Goal: Task Accomplishment & Management: Use online tool/utility

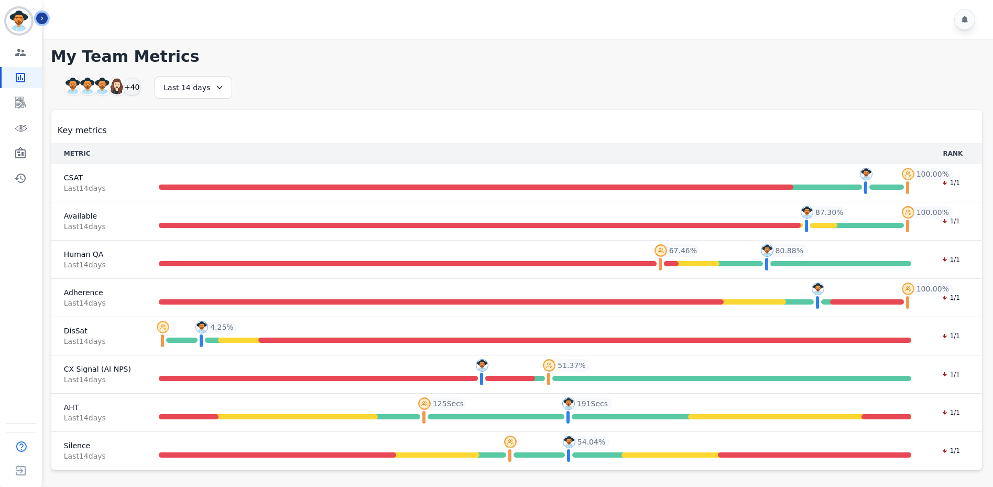
click at [47, 18] on button "Icon description" at bounding box center [42, 19] width 12 height 12
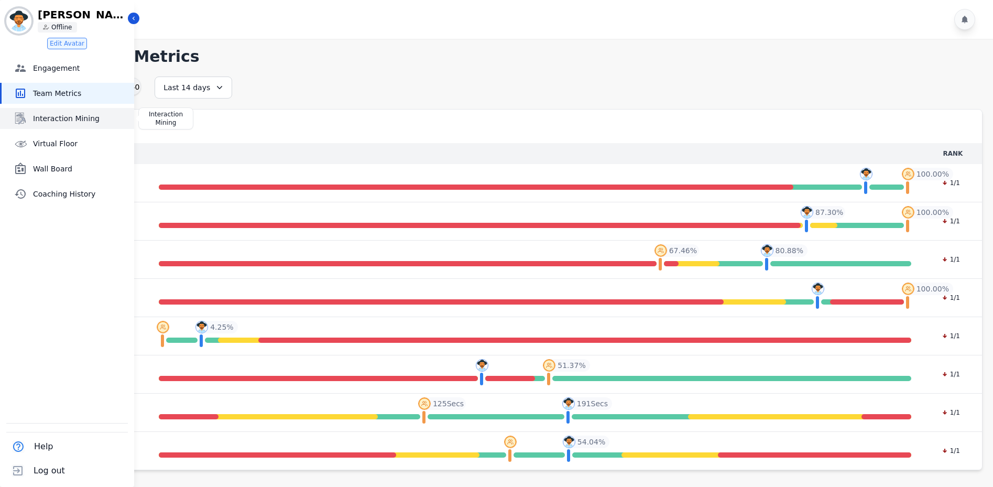
click at [74, 120] on span "Interaction Mining" at bounding box center [81, 118] width 97 height 10
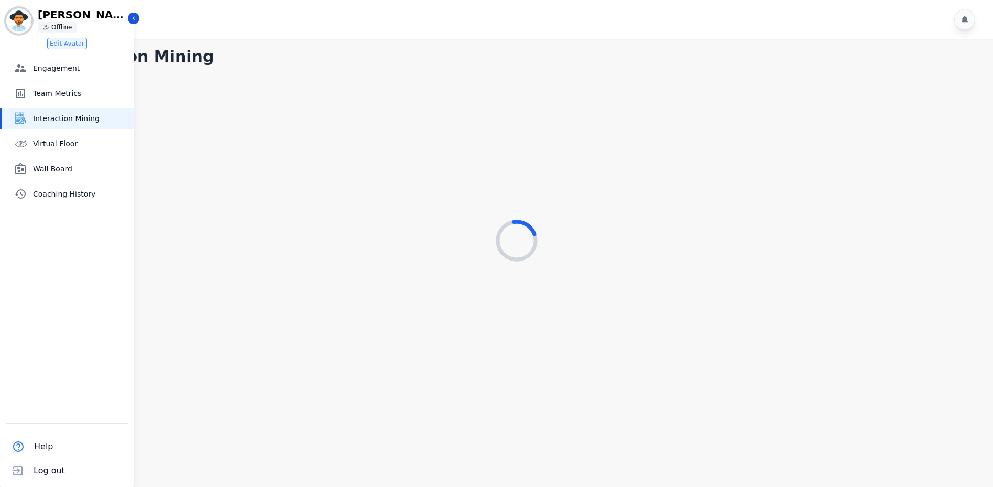
click at [142, 18] on div at bounding box center [520, 19] width 953 height 39
click at [127, 20] on div "[PERSON_NAME][EMAIL_ADDRESS][PERSON_NAME][DOMAIN_NAME] ID: [PERSON_NAME][EMAIL_…" at bounding box center [67, 20] width 122 height 25
click at [133, 18] on icon "Sidebar" at bounding box center [134, 19] width 2 height 4
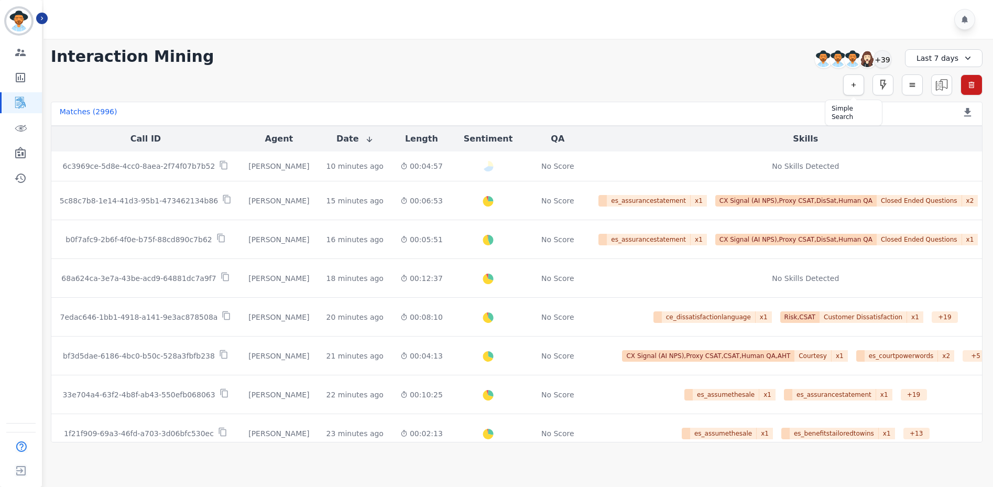
click at [848, 79] on button "button" at bounding box center [854, 84] width 21 height 21
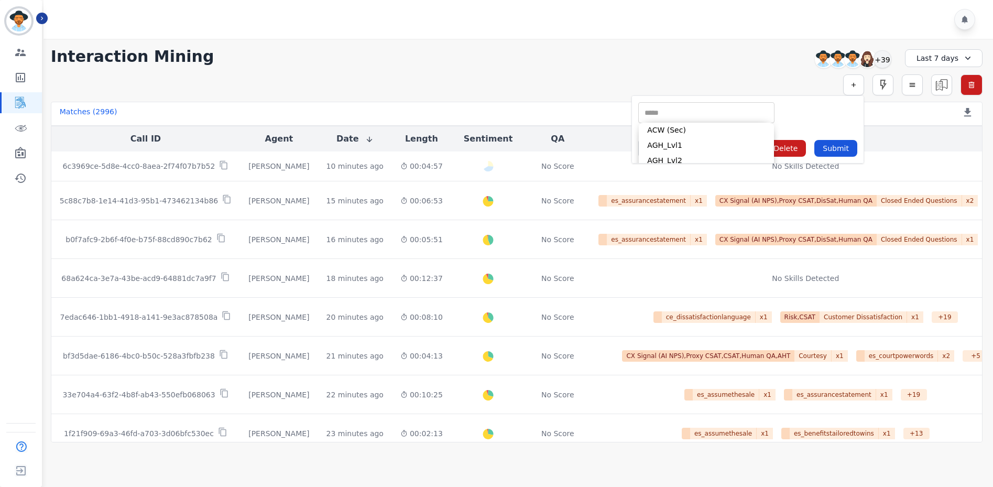
click at [669, 114] on input "selected options" at bounding box center [706, 112] width 131 height 11
type input "*"
type input "*****"
click at [694, 146] on li "Interaction ID" at bounding box center [706, 145] width 135 height 15
type input "**********"
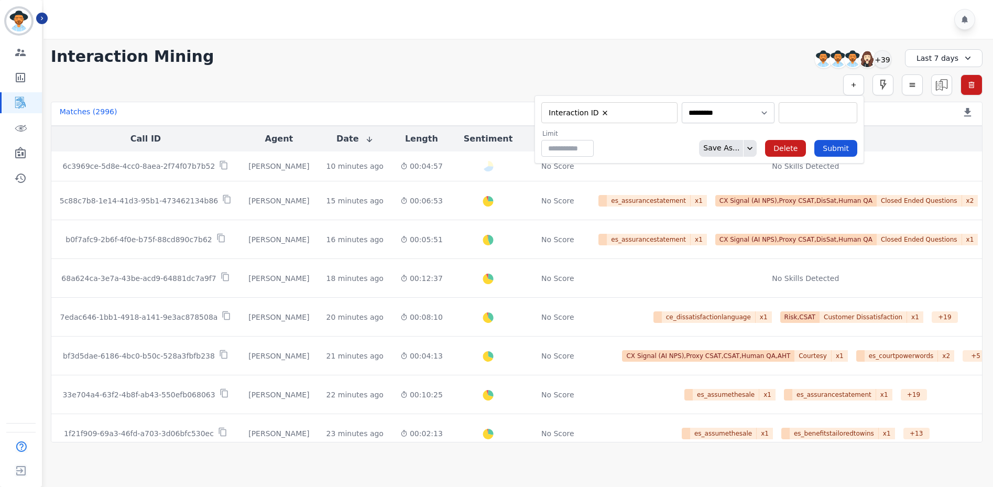
click at [793, 114] on input "selected options" at bounding box center [818, 112] width 73 height 11
paste input "**********"
type input "**********"
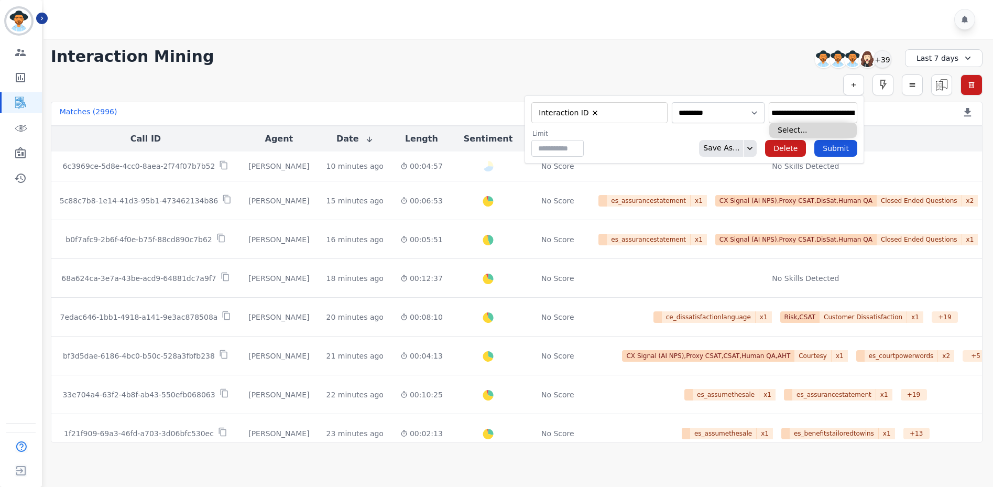
type input "**********"
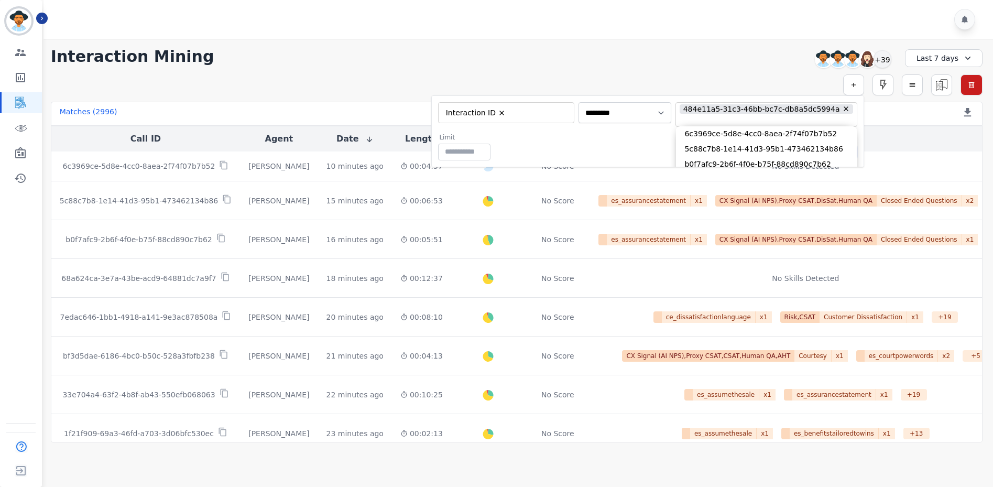
click at [613, 148] on div "Limit ** Save As... Delete Submit" at bounding box center [647, 146] width 419 height 27
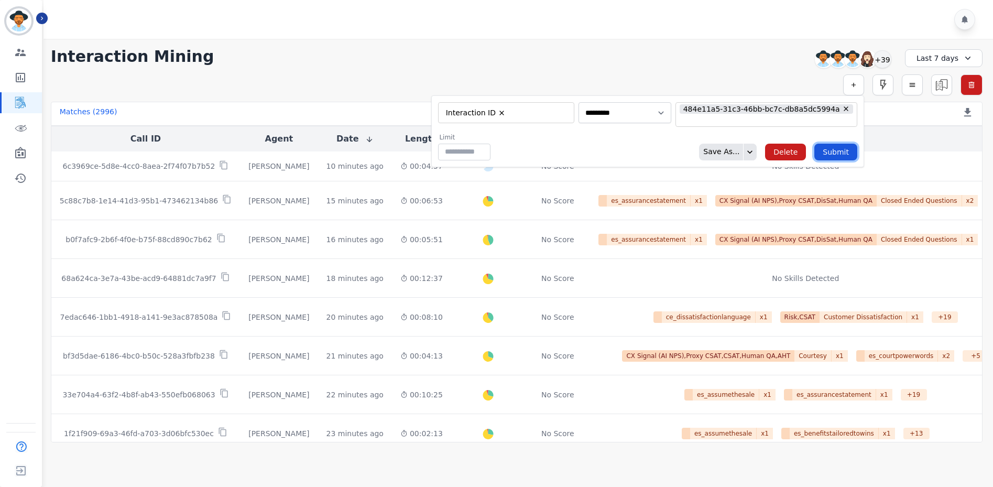
click at [817, 148] on button "Submit" at bounding box center [836, 152] width 43 height 17
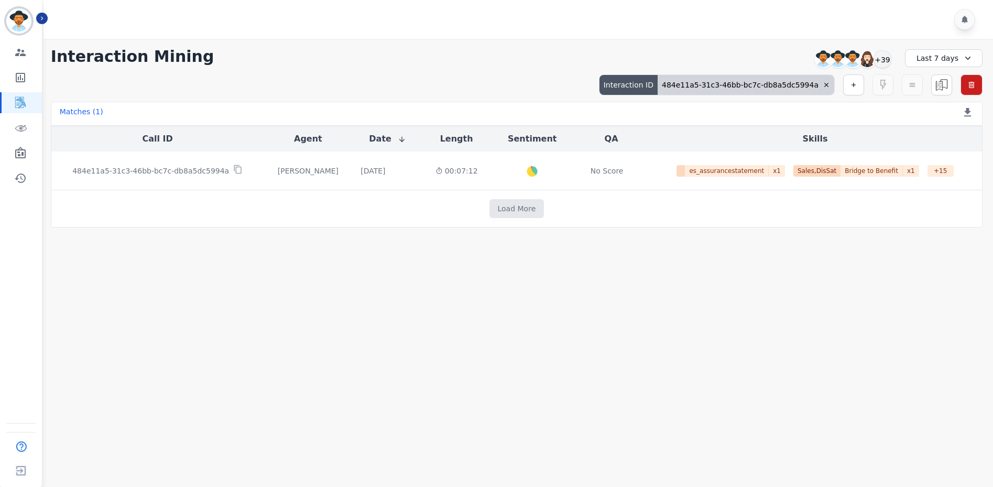
click at [645, 315] on main "**********" at bounding box center [516, 282] width 953 height 487
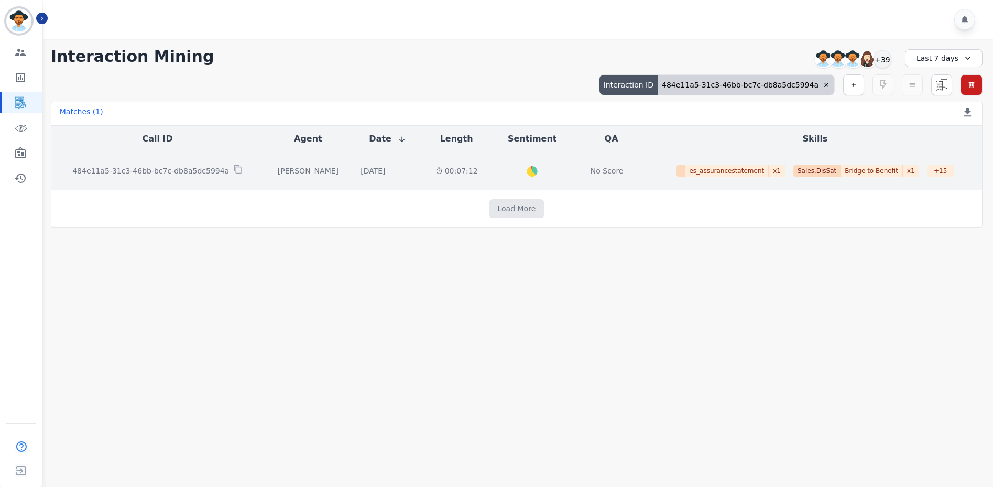
click at [159, 176] on div "484e11a5-31c3-46bb-bc7c-db8a5dc5994a" at bounding box center [158, 171] width 196 height 12
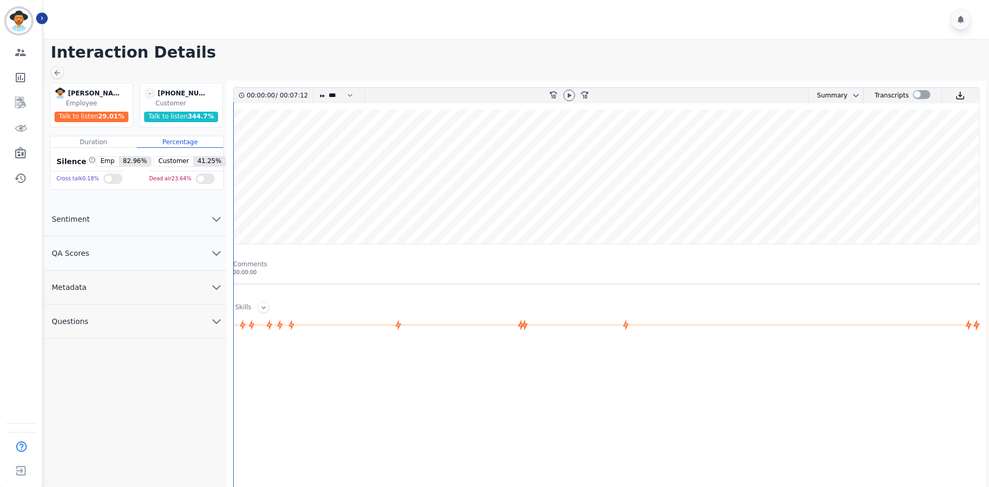
drag, startPoint x: 909, startPoint y: 54, endPoint x: 887, endPoint y: 48, distance: 22.9
click at [909, 54] on h1 "Interaction Details" at bounding box center [520, 52] width 938 height 19
drag, startPoint x: 977, startPoint y: 67, endPoint x: 945, endPoint y: 84, distance: 36.8
click at [977, 67] on main "Interaction Details [PERSON_NAME] [PERSON_NAME] Employee Talk to listen 29.01 %…" at bounding box center [514, 321] width 949 height 564
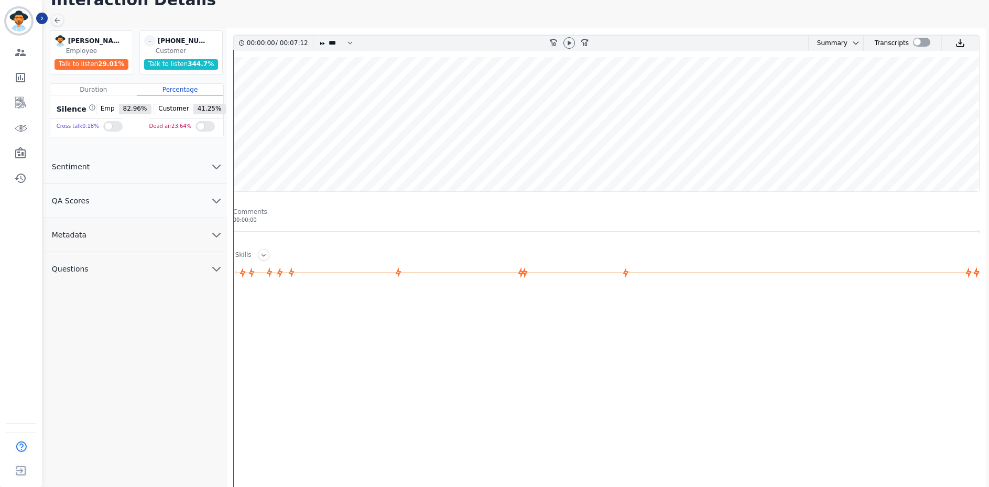
click at [136, 223] on button "Metadata" at bounding box center [135, 235] width 183 height 34
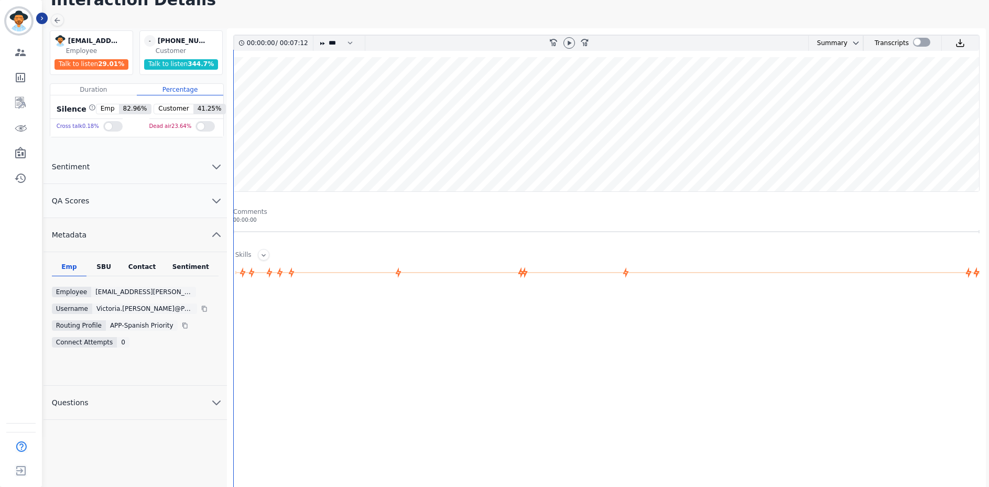
click at [137, 207] on button "QA Scores" at bounding box center [135, 201] width 183 height 34
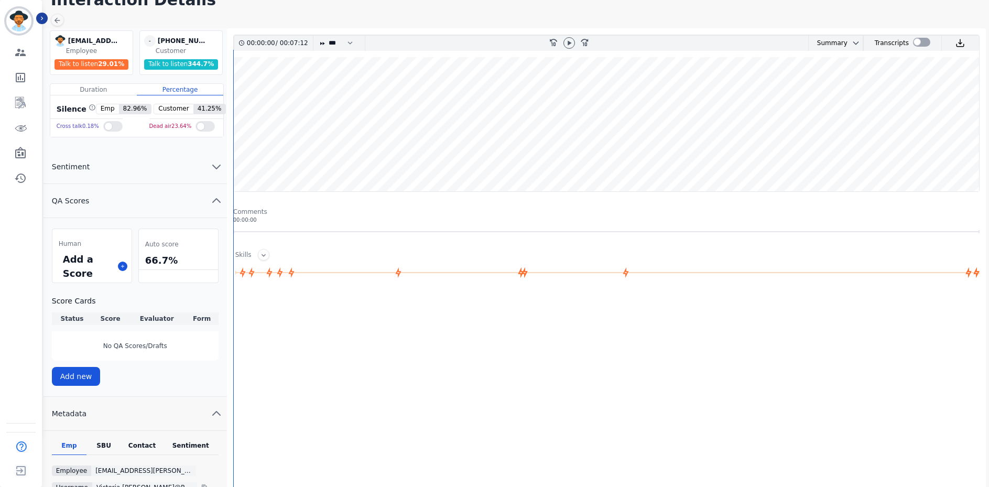
click at [122, 272] on div "Add a Score" at bounding box center [91, 266] width 79 height 33
click at [123, 266] on icon at bounding box center [122, 266] width 5 height 5
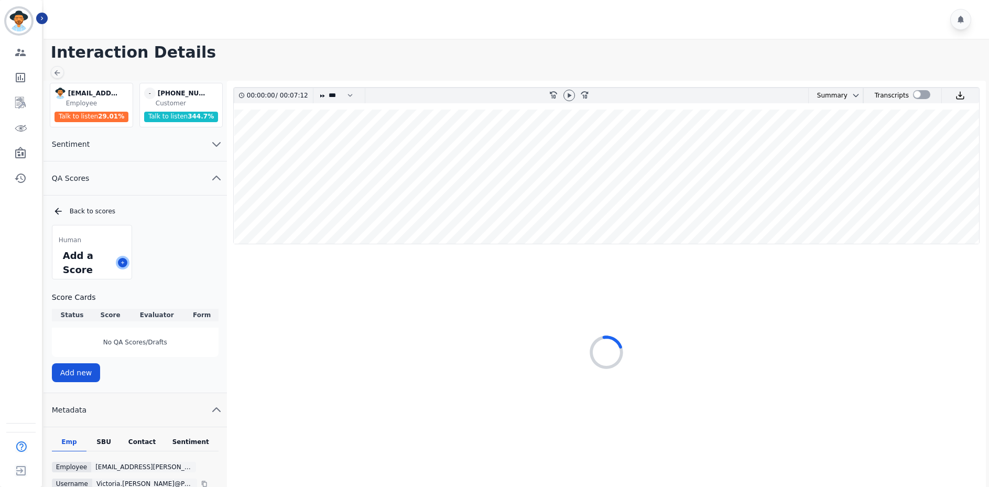
scroll to position [105, 0]
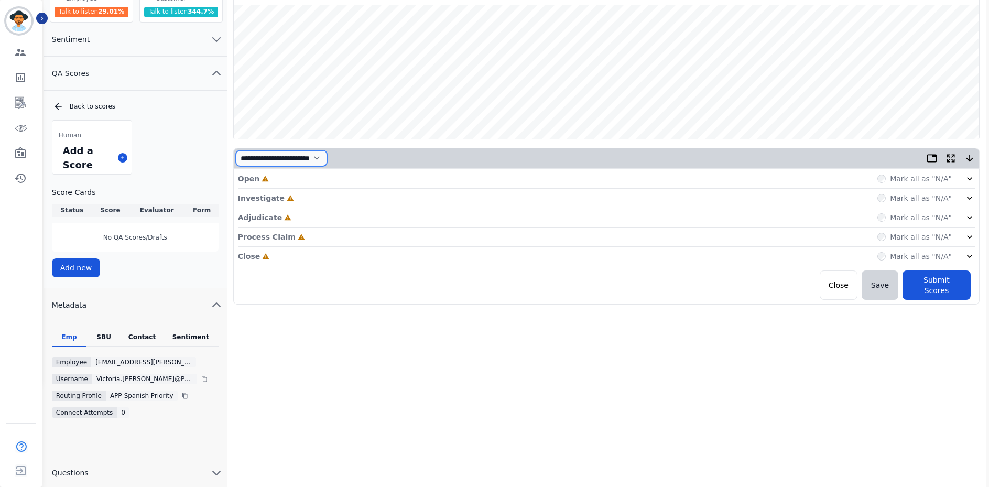
click at [299, 159] on select "**********" at bounding box center [281, 158] width 91 height 16
click at [341, 371] on div "**********" at bounding box center [606, 253] width 759 height 554
click at [311, 160] on select "**********" at bounding box center [281, 158] width 91 height 16
click at [236, 150] on select "**********" at bounding box center [281, 158] width 91 height 16
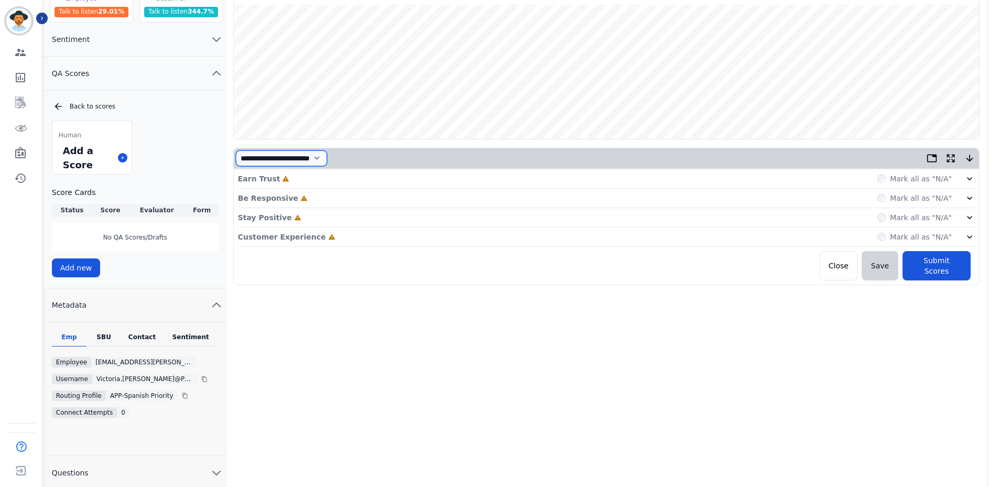
click at [314, 157] on select "**********" at bounding box center [281, 158] width 91 height 16
click at [236, 150] on select "**********" at bounding box center [281, 158] width 91 height 16
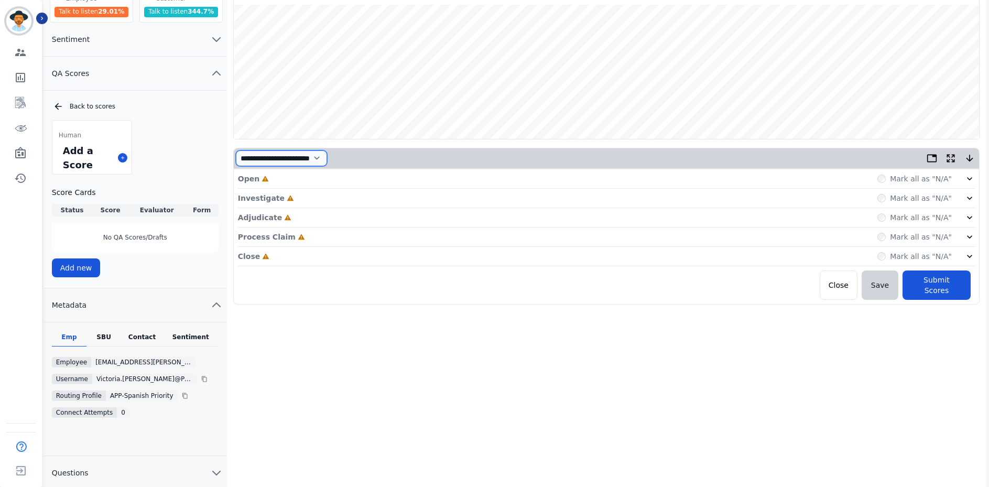
click at [322, 159] on select "**********" at bounding box center [281, 158] width 91 height 16
click at [236, 150] on select "**********" at bounding box center [281, 158] width 91 height 16
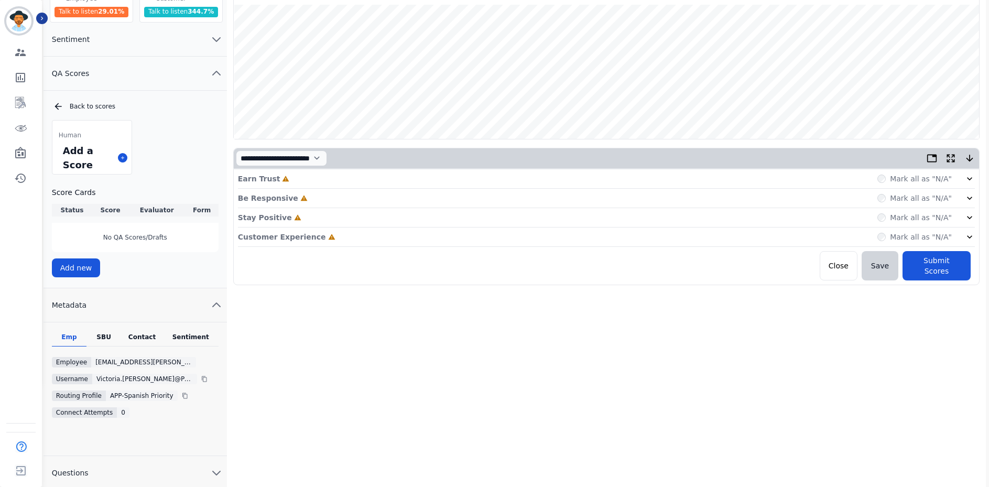
click at [303, 177] on div "Earn Trust Incomplete Mark all as "N/A"" at bounding box center [606, 178] width 737 height 19
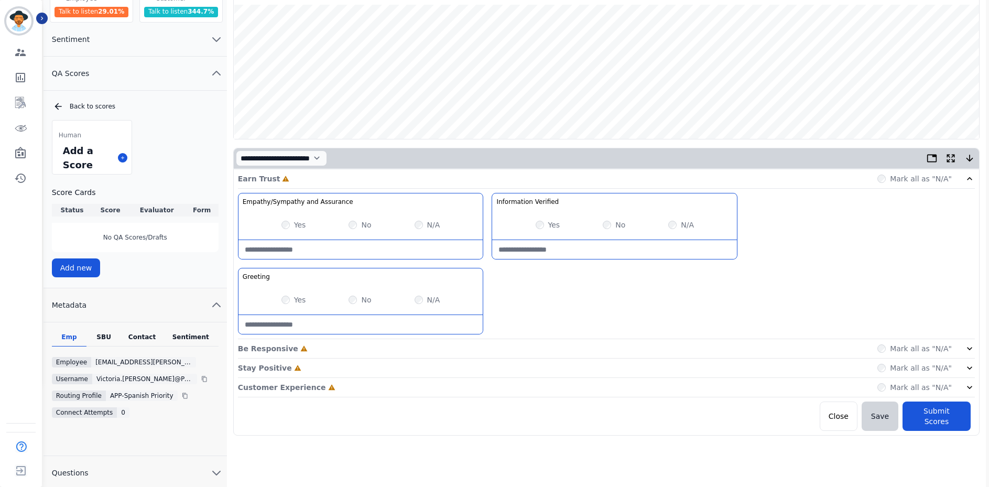
click at [307, 176] on div "Earn Trust Incomplete Mark all as "N/A"" at bounding box center [606, 178] width 737 height 19
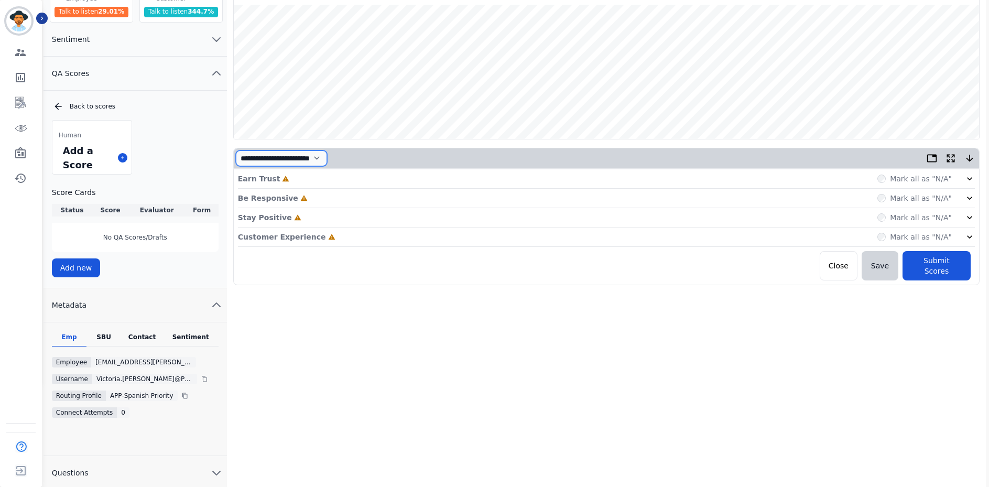
click at [308, 160] on select "**********" at bounding box center [281, 158] width 91 height 16
select select "*"
click at [236, 150] on select "**********" at bounding box center [281, 158] width 91 height 16
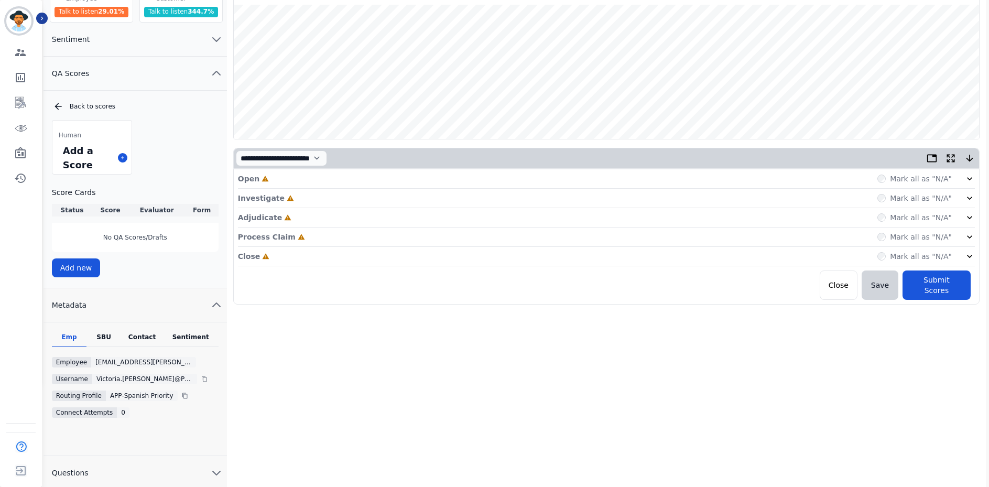
click at [305, 180] on div "Open Incomplete Mark all as "N/A"" at bounding box center [606, 178] width 737 height 19
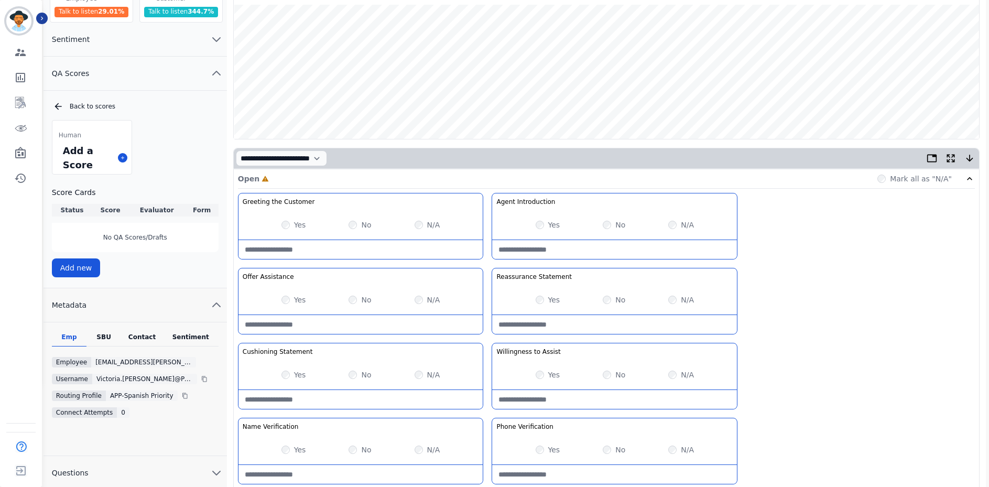
click at [305, 180] on div "Open Incomplete Mark all as "N/A"" at bounding box center [606, 178] width 737 height 19
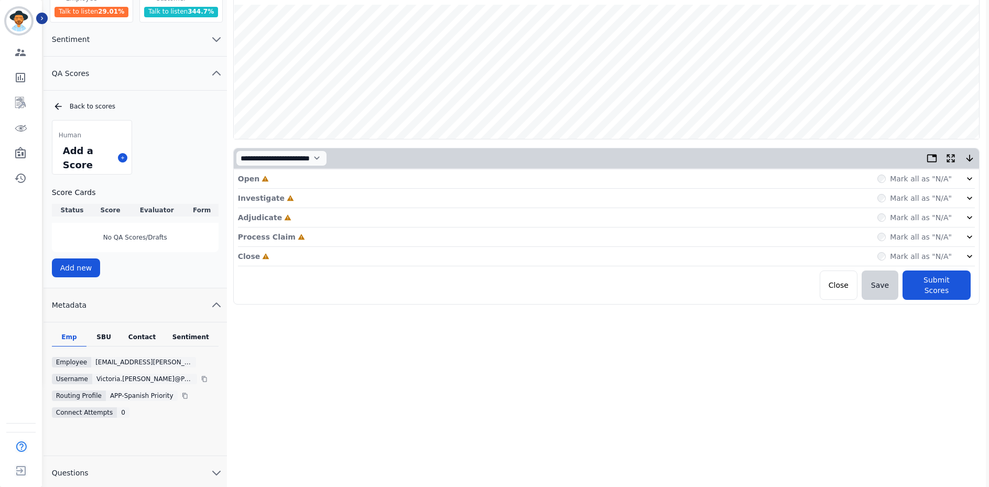
click at [301, 255] on div "Close Incomplete Mark all as "N/A"" at bounding box center [606, 256] width 737 height 19
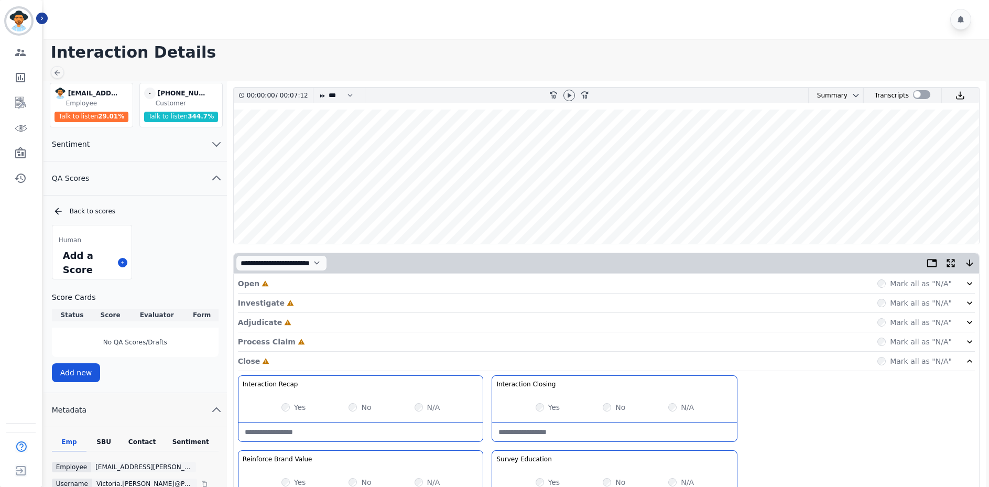
scroll to position [109, 0]
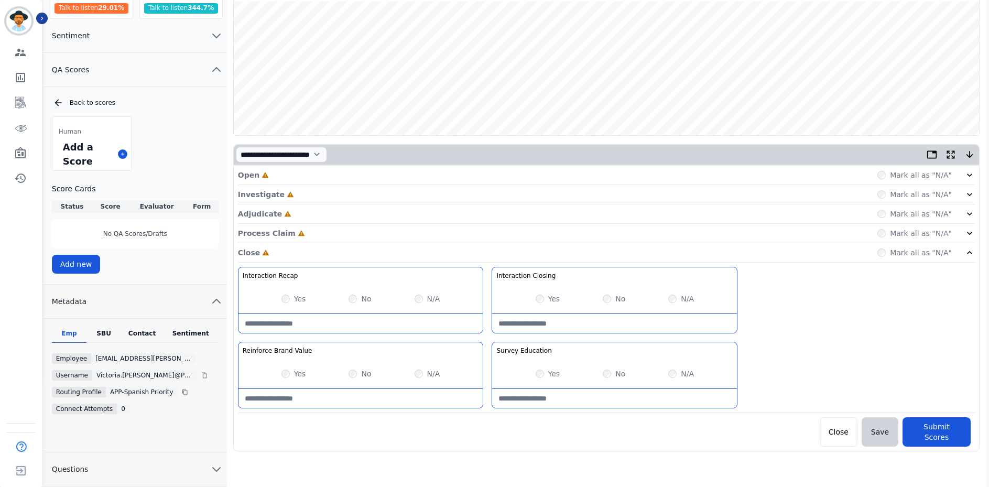
click at [150, 334] on div "Contact" at bounding box center [142, 336] width 42 height 14
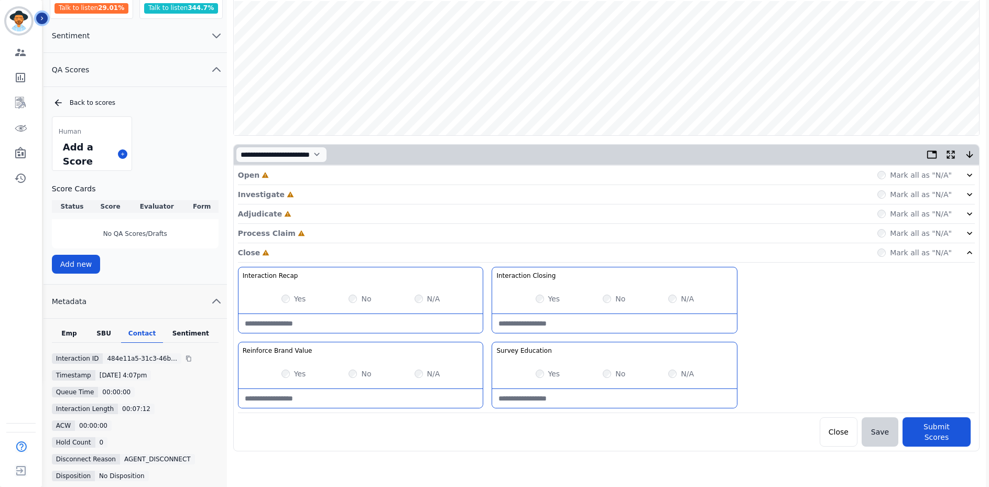
click at [40, 16] on icon "Sidebar" at bounding box center [41, 18] width 7 height 7
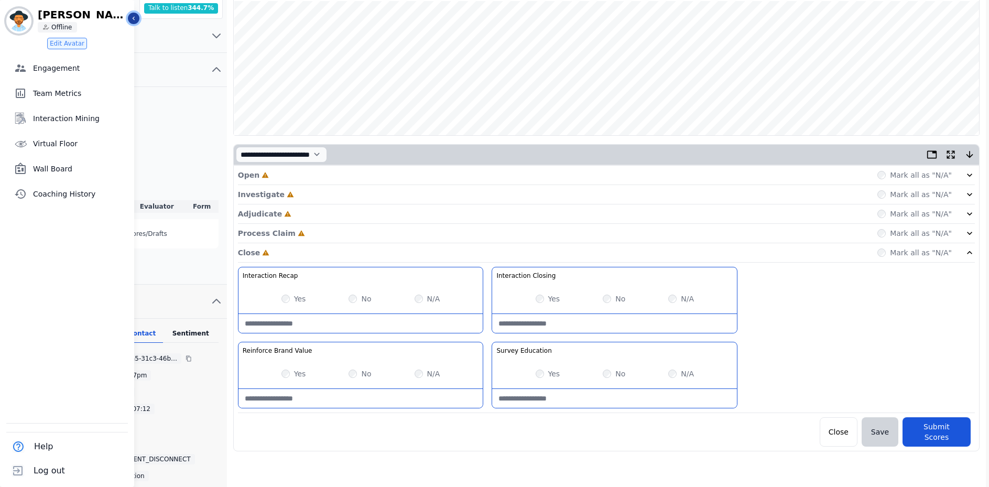
click at [137, 16] on button "Icon description" at bounding box center [134, 19] width 12 height 12
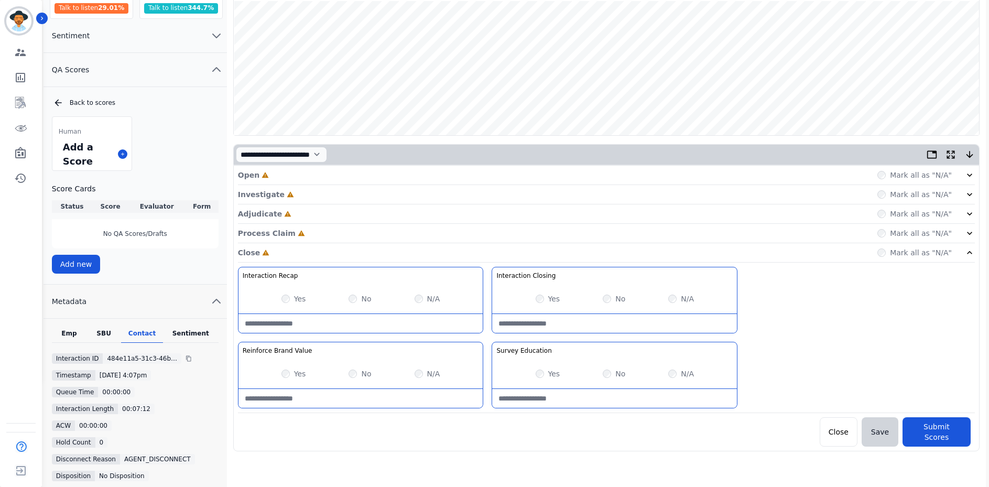
click at [345, 181] on div "Open Incomplete Mark all as "N/A"" at bounding box center [606, 175] width 737 height 19
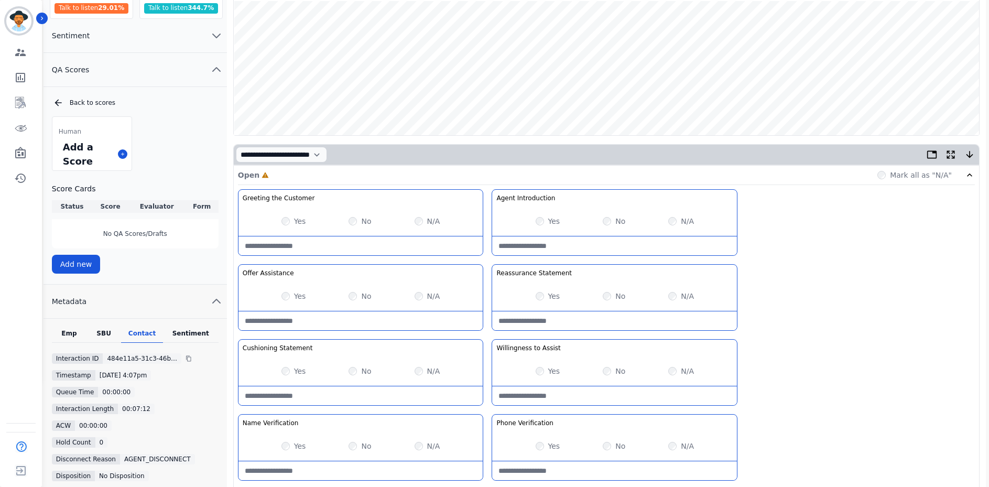
click at [544, 374] on div "Yes" at bounding box center [548, 371] width 25 height 10
click at [539, 377] on div "Yes No N/A" at bounding box center [614, 370] width 245 height 29
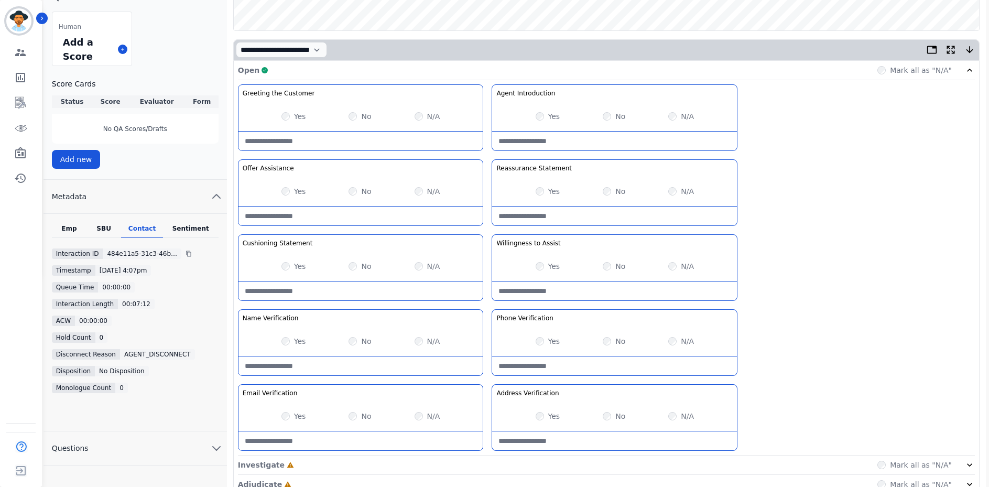
click at [444, 68] on div "Open Complete Mark all as "N/A"" at bounding box center [606, 70] width 737 height 19
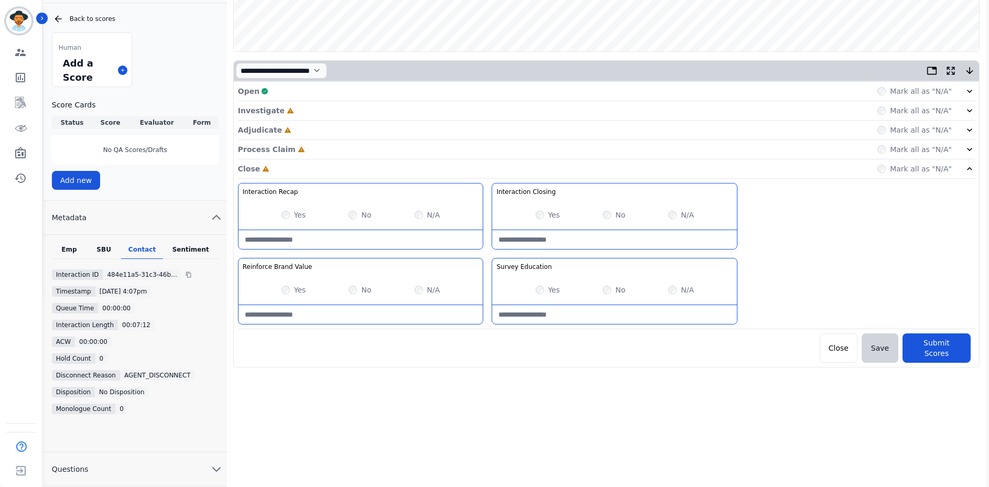
click at [315, 168] on div "Close Incomplete Mark all as "N/A"" at bounding box center [606, 168] width 737 height 19
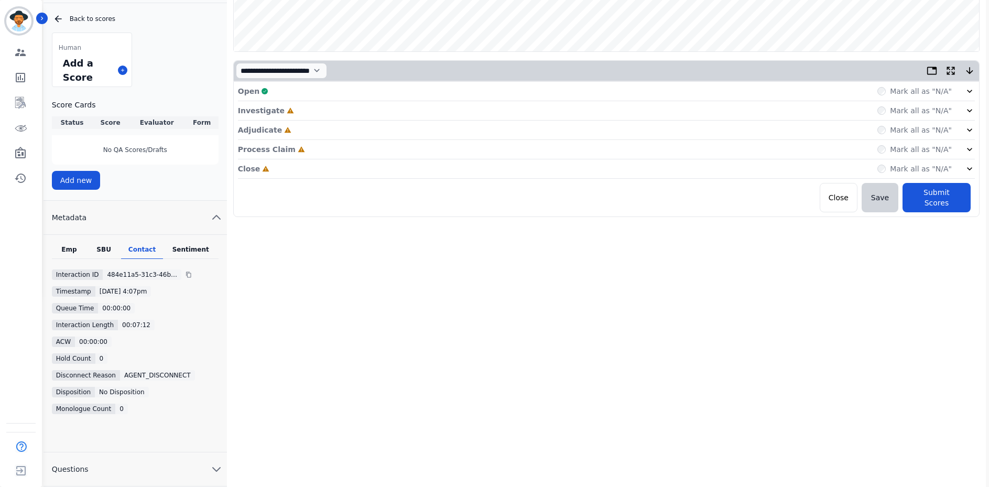
click at [334, 121] on div "Investigate Incomplete Mark all as "N/A"" at bounding box center [606, 130] width 737 height 19
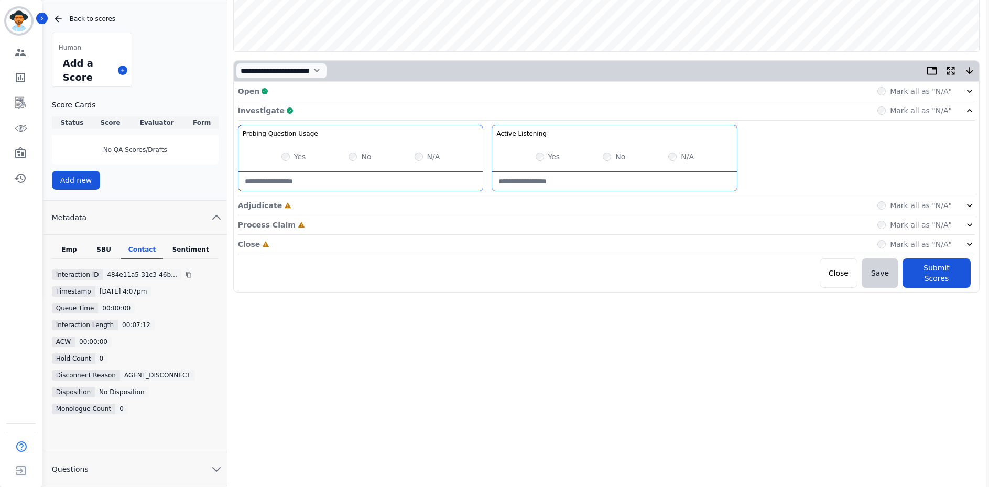
click at [479, 102] on div "Investigate Complete Mark all as "N/A"" at bounding box center [606, 110] width 737 height 19
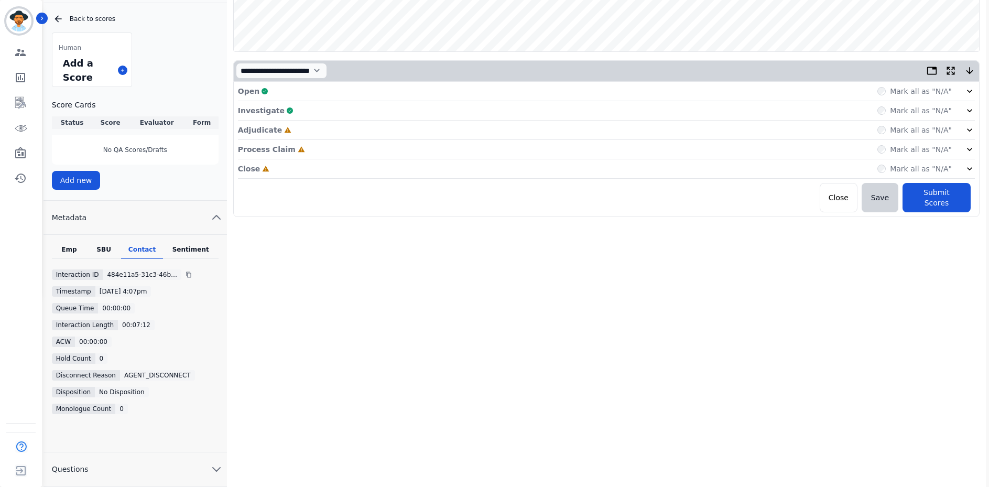
drag, startPoint x: 374, startPoint y: 126, endPoint x: 381, endPoint y: 137, distance: 12.9
click at [374, 159] on div "Adjudicate Incomplete Mark all as "N/A"" at bounding box center [606, 168] width 737 height 19
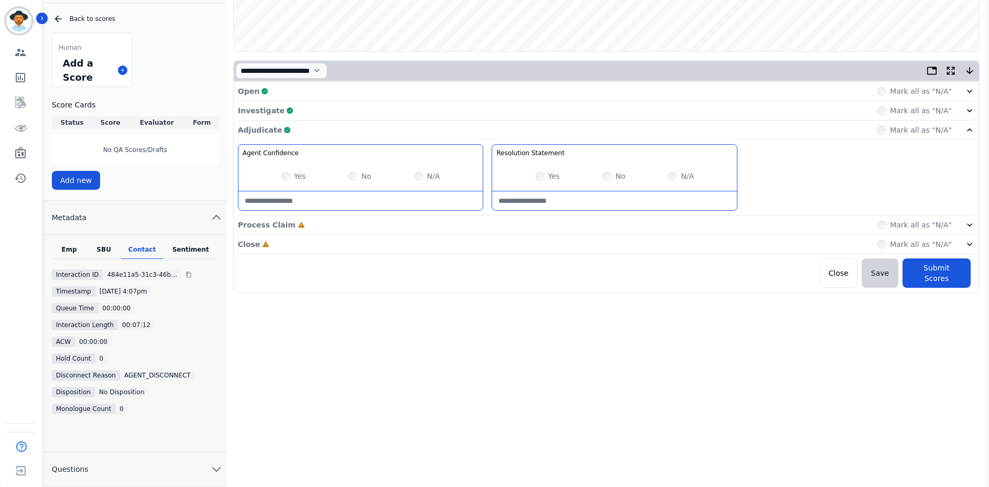
click at [504, 215] on div "Adjudicate Complete Mark all as "N/A"" at bounding box center [606, 224] width 737 height 19
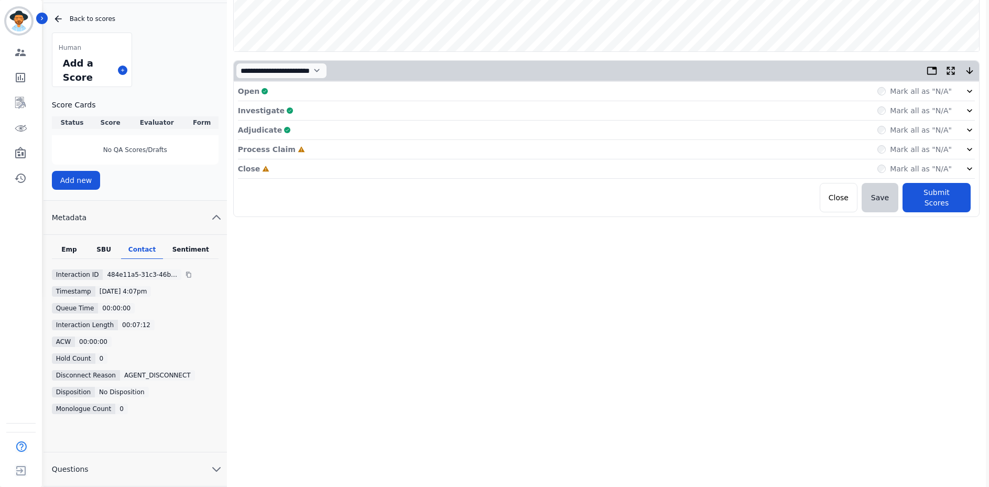
click at [311, 149] on div "Process Claim Incomplete Mark all as "N/A"" at bounding box center [606, 149] width 737 height 19
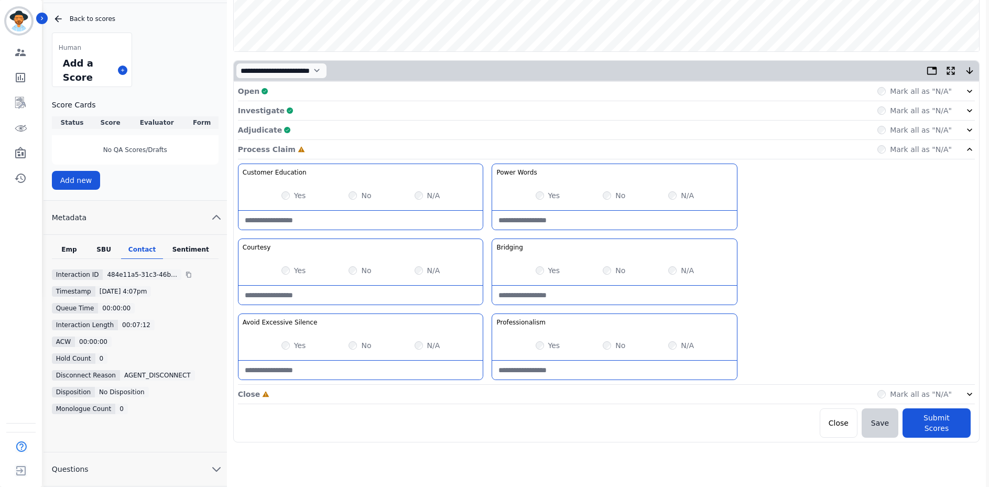
click at [611, 272] on div "No" at bounding box center [614, 270] width 23 height 10
click at [544, 348] on div "Yes" at bounding box center [548, 345] width 25 height 10
click at [364, 152] on div "Process Claim Complete Mark all as "N/A"" at bounding box center [606, 149] width 737 height 19
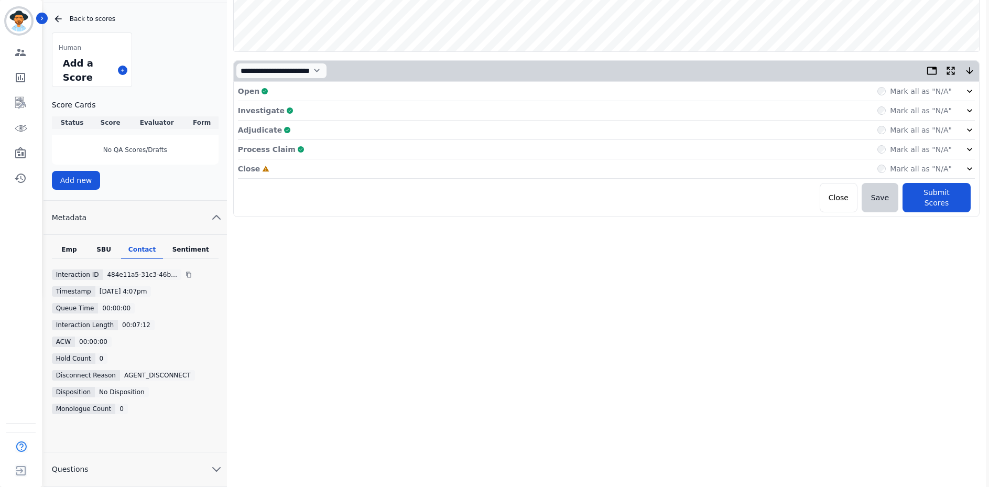
click at [314, 172] on div "Close Incomplete Mark all as "N/A"" at bounding box center [606, 168] width 737 height 19
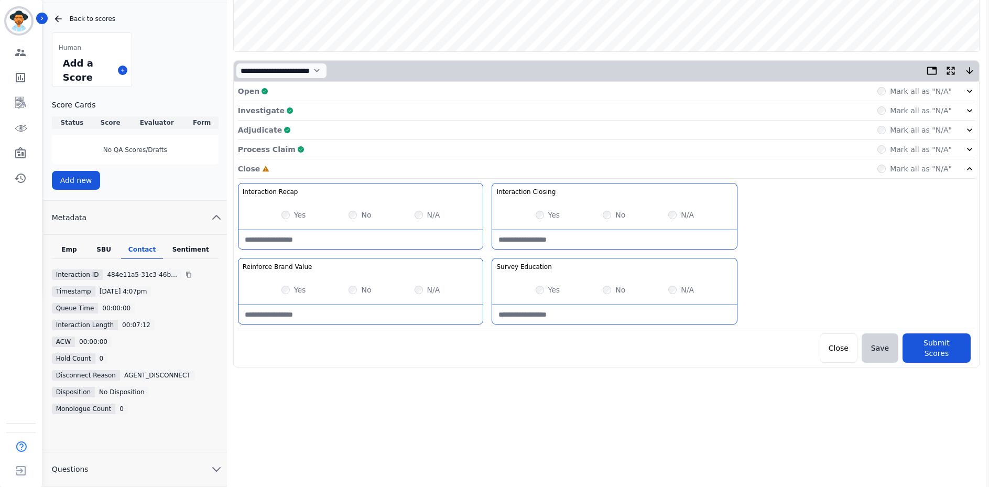
click at [543, 219] on div "Yes" at bounding box center [548, 215] width 25 height 10
click at [297, 290] on label "Yes" at bounding box center [300, 290] width 12 height 10
click at [676, 289] on div "N/A" at bounding box center [681, 290] width 26 height 10
click at [675, 286] on div "N/A" at bounding box center [681, 290] width 26 height 10
click at [488, 166] on div "Close Complete Mark all as "N/A"" at bounding box center [606, 168] width 737 height 19
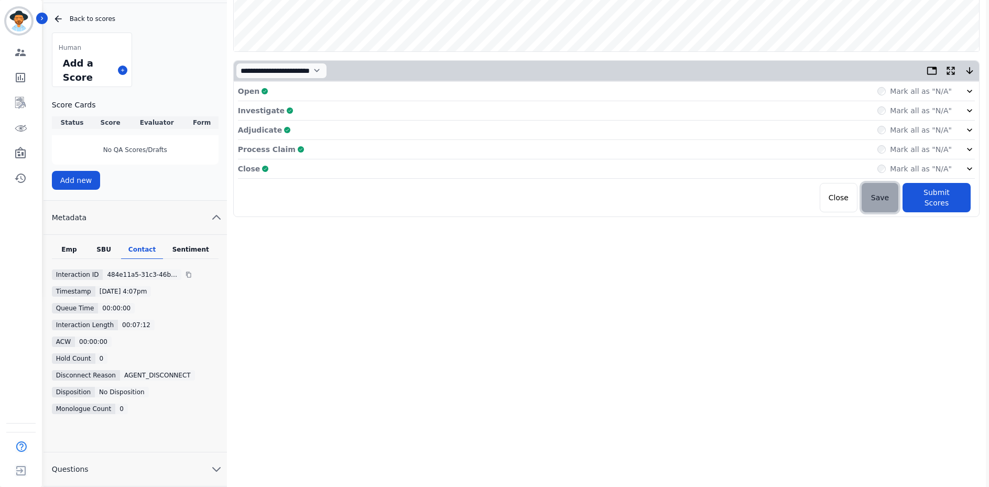
click at [885, 198] on button "Save" at bounding box center [880, 197] width 37 height 29
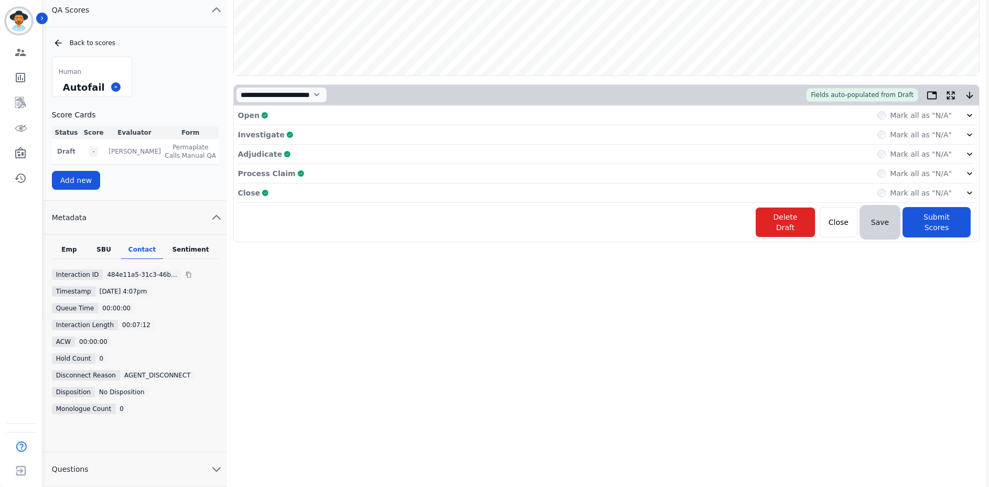
scroll to position [63, 0]
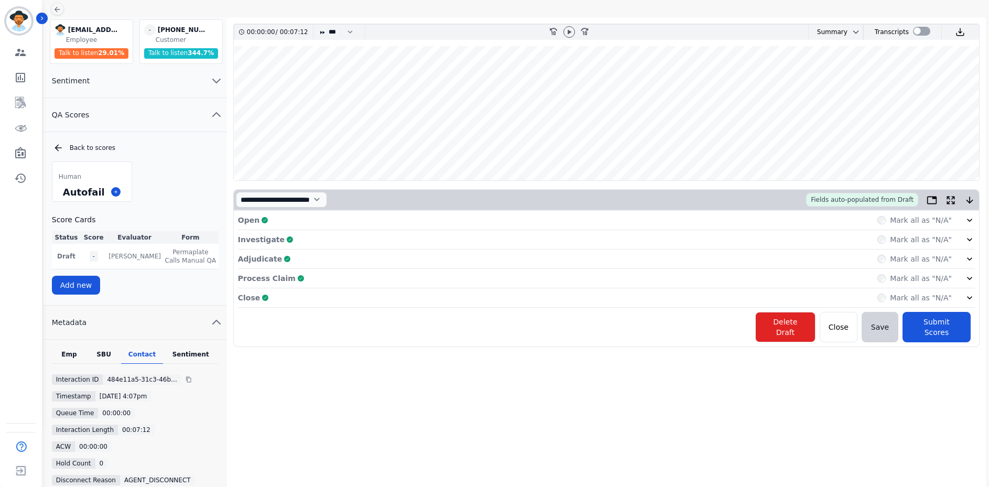
click at [402, 288] on div "Adjudicate Complete Mark all as "N/A"" at bounding box center [606, 297] width 737 height 19
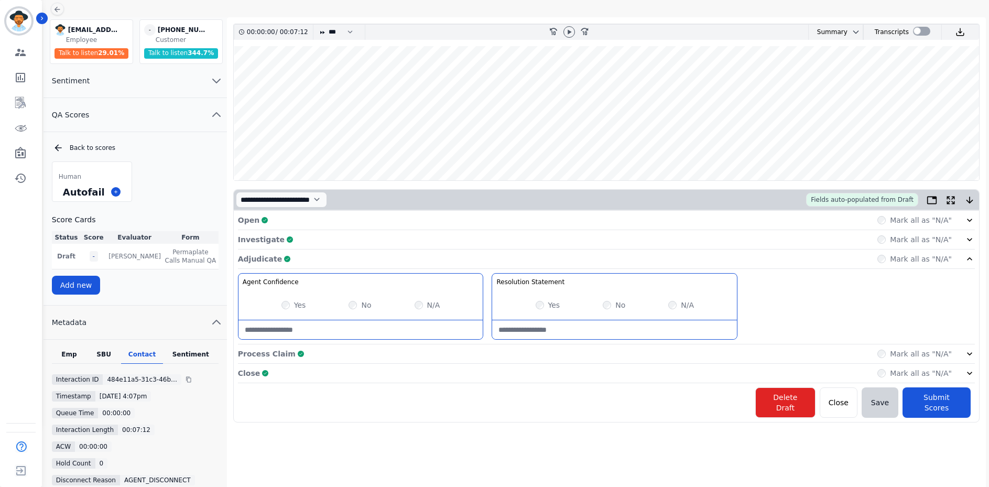
click at [405, 344] on div "Adjudicate Complete Mark all as "N/A"" at bounding box center [606, 353] width 737 height 19
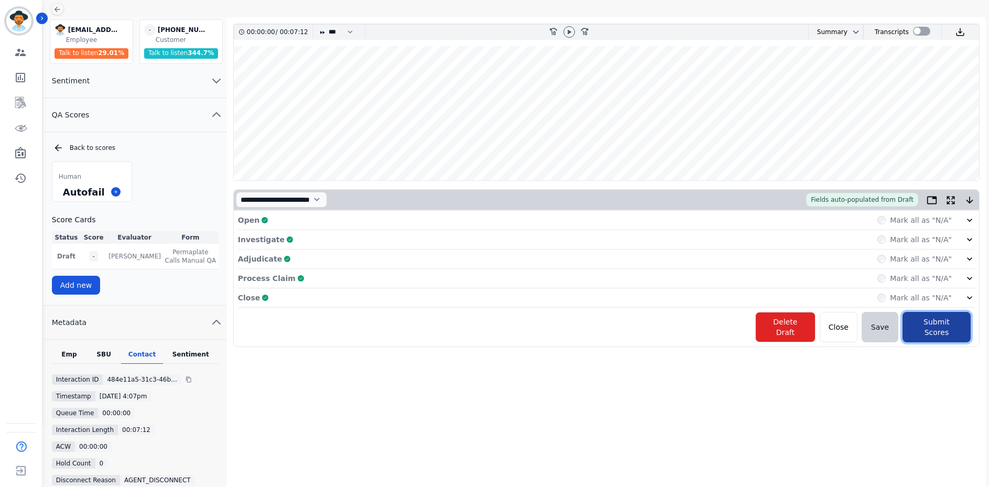
click at [925, 328] on button "Submit Scores" at bounding box center [937, 327] width 68 height 30
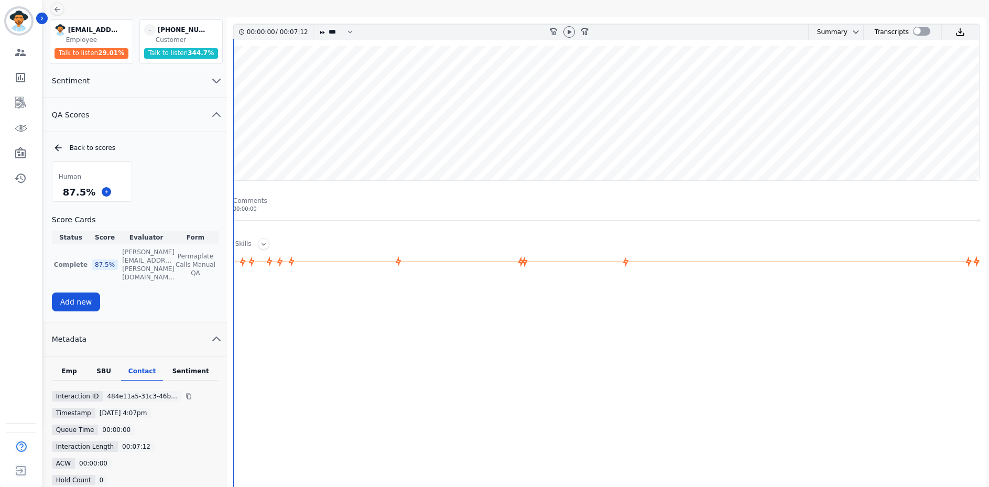
click at [98, 261] on div "87.5 %" at bounding box center [105, 265] width 26 height 10
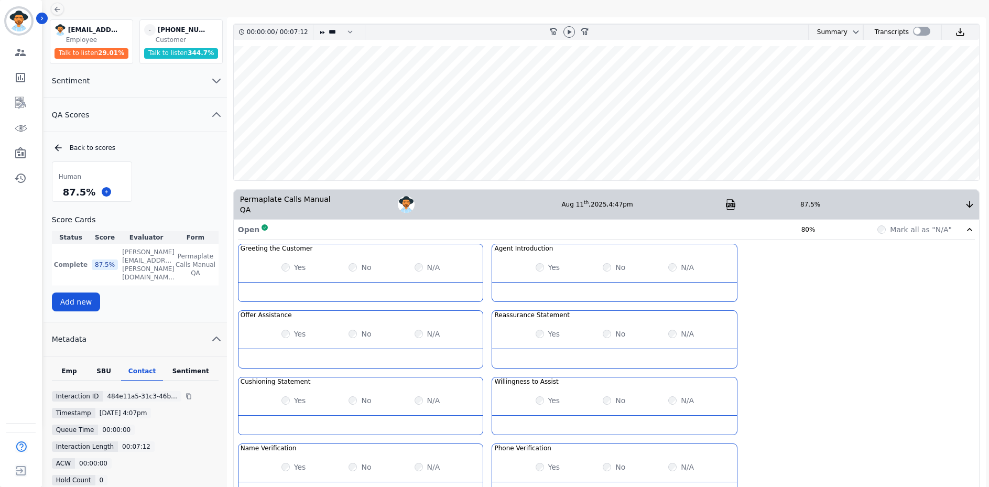
click at [685, 224] on div "Open Complete 80%" at bounding box center [533, 229] width 590 height 10
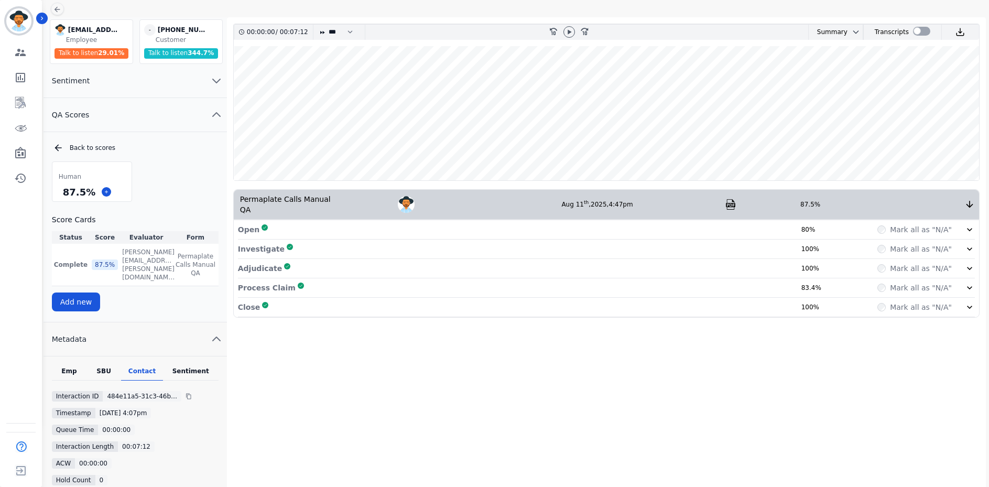
scroll to position [116, 0]
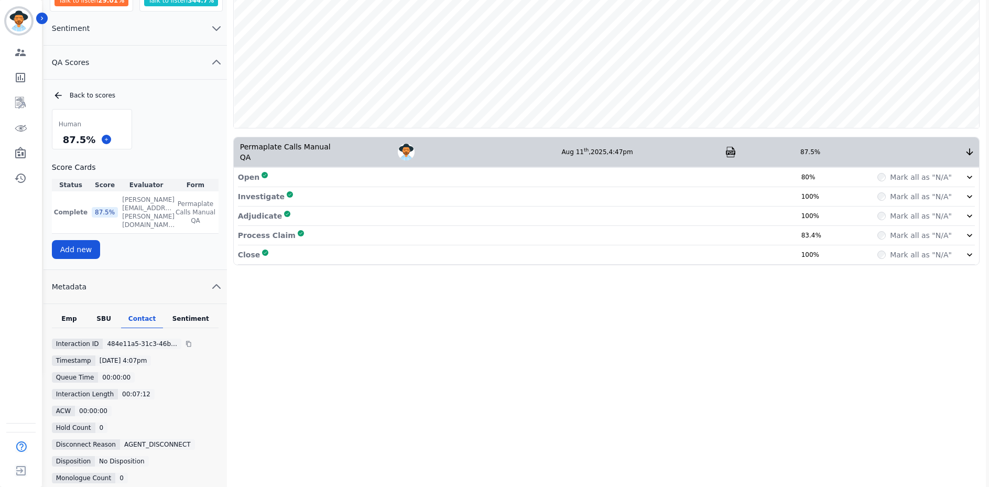
click at [617, 245] on div "Close Complete 100% Mark all as "N/A"" at bounding box center [606, 254] width 737 height 19
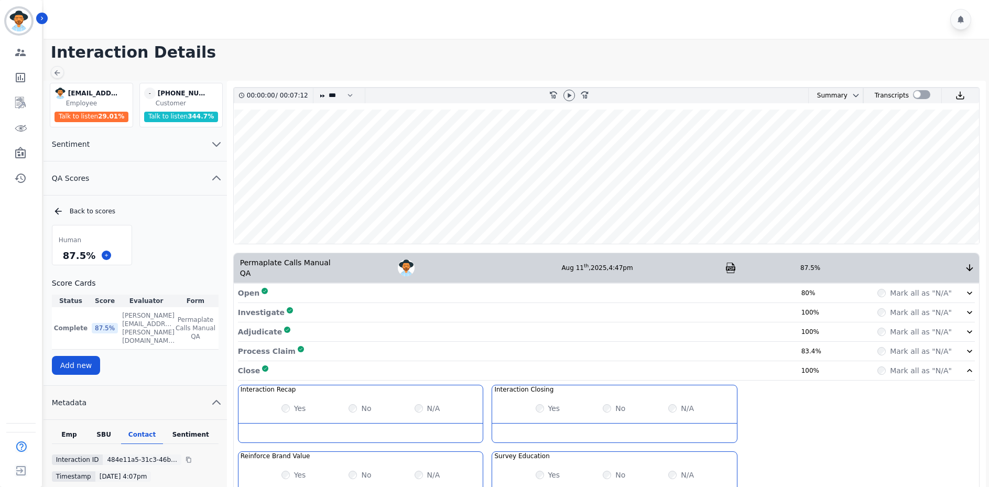
scroll to position [52, 0]
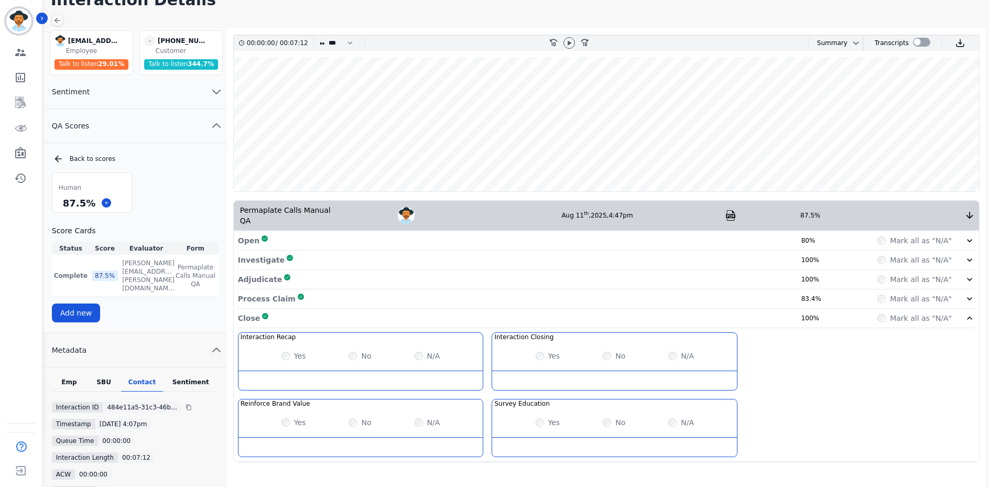
click at [946, 371] on div "Interaction Recap Effectively summarize the conversation and set expectations f…" at bounding box center [606, 396] width 737 height 129
click at [926, 379] on div "Interaction Recap Effectively summarize the conversation and set expectations f…" at bounding box center [606, 396] width 737 height 129
click at [934, 22] on main "Interaction Details [EMAIL_ADDRESS][PERSON_NAME][DOMAIN_NAME] [DOMAIN_NAME][EMA…" at bounding box center [514, 322] width 949 height 672
click at [61, 16] on div at bounding box center [57, 20] width 13 height 13
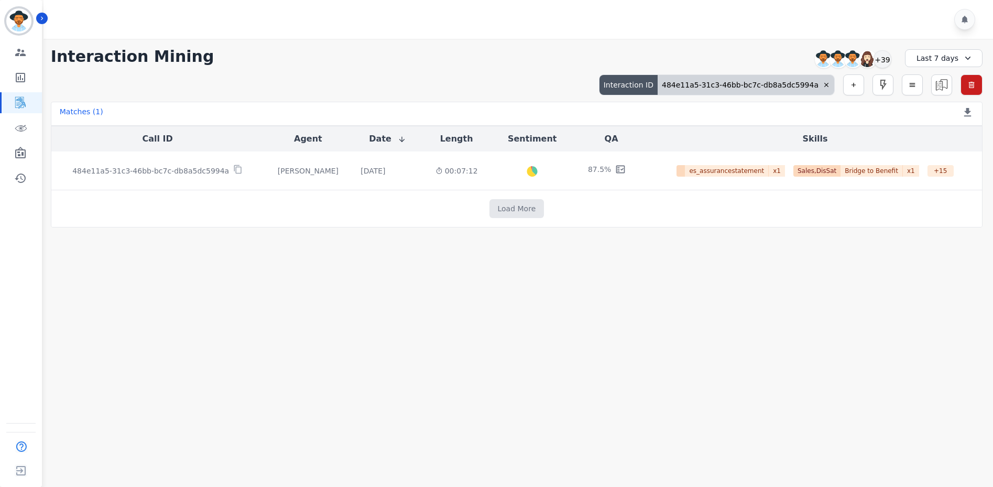
click at [790, 85] on div "484e11a5-31c3-46bb-bc7c-db8a5dc5994a" at bounding box center [746, 85] width 177 height 20
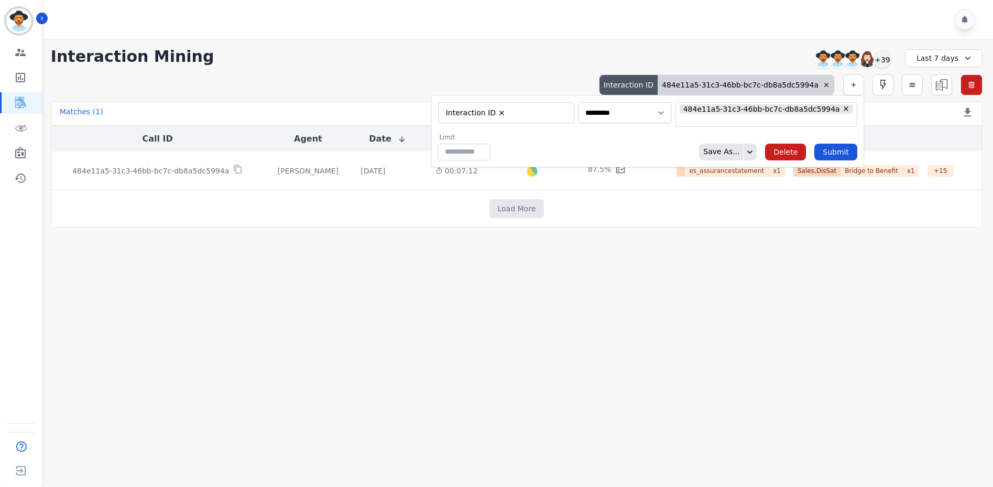
type input "**"
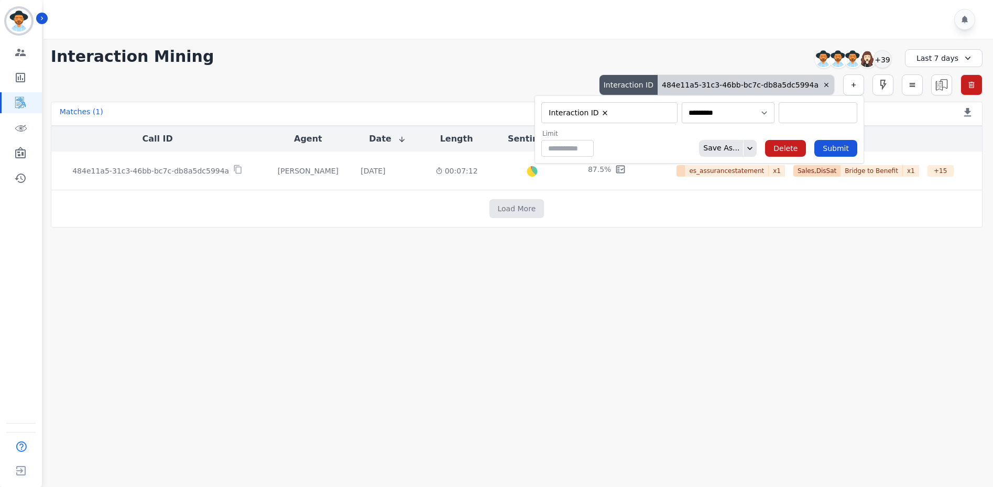
click at [783, 119] on div "** 484e11a5-31c3-46bb-bc7c-db8a5dc5994a" at bounding box center [818, 112] width 79 height 21
paste input "**********"
type input "**********"
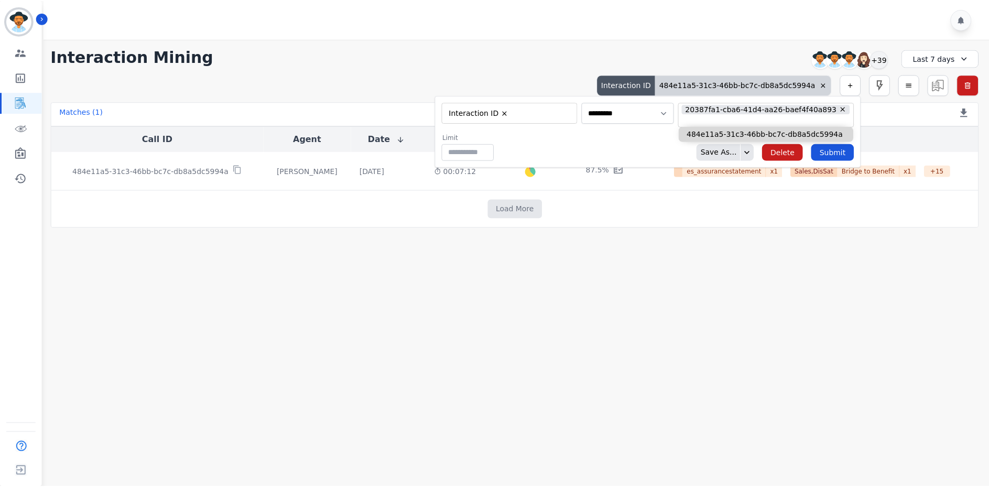
scroll to position [0, 0]
paste input "**********"
type input "**********"
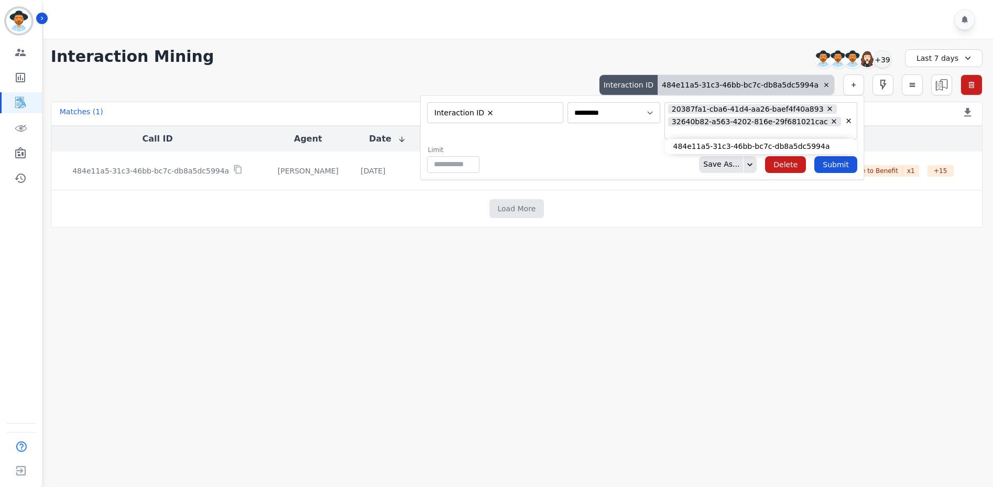
click at [641, 149] on div "Limit ** Save As... Delete Submit" at bounding box center [642, 159] width 431 height 27
click at [834, 168] on button "Submit" at bounding box center [836, 164] width 43 height 17
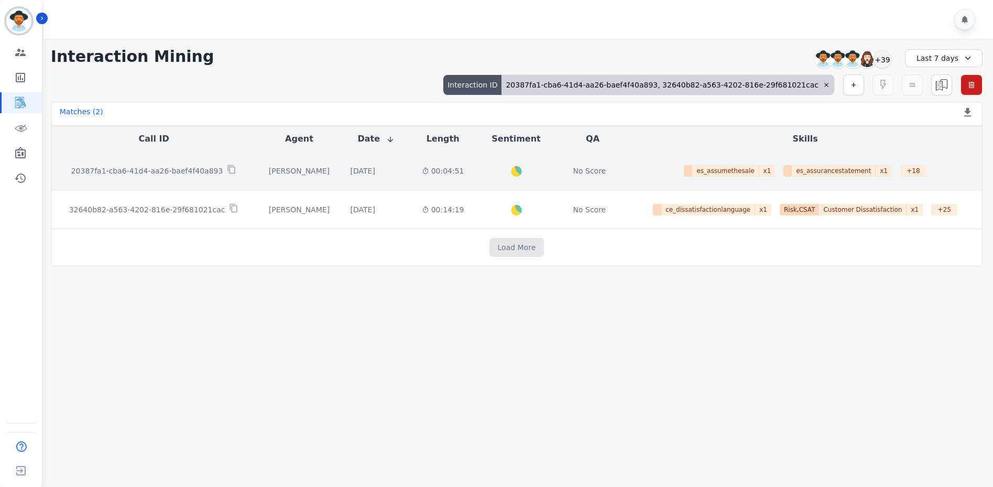
click at [144, 169] on p "20387fa1-cba6-41d4-aa26-baef4f40a893" at bounding box center [147, 171] width 152 height 10
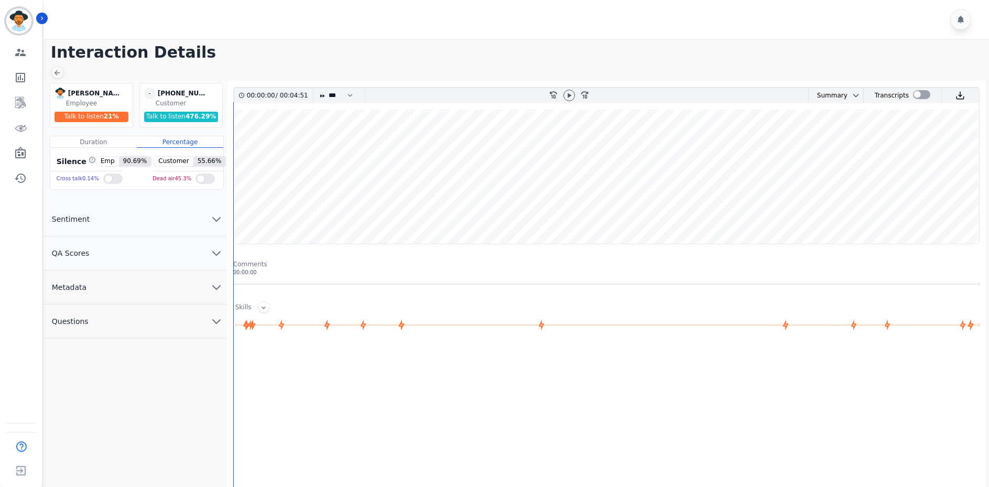
click at [539, 451] on div at bounding box center [608, 453] width 750 height 210
drag, startPoint x: 639, startPoint y: 440, endPoint x: 687, endPoint y: 466, distance: 54.6
click at [639, 440] on div at bounding box center [608, 453] width 750 height 210
click at [14, 325] on div "[PERSON_NAME][EMAIL_ADDRESS][PERSON_NAME][DOMAIN_NAME] ID: [PERSON_NAME][EMAIL_…" at bounding box center [21, 243] width 42 height 487
click at [128, 246] on button "QA Scores" at bounding box center [135, 253] width 183 height 34
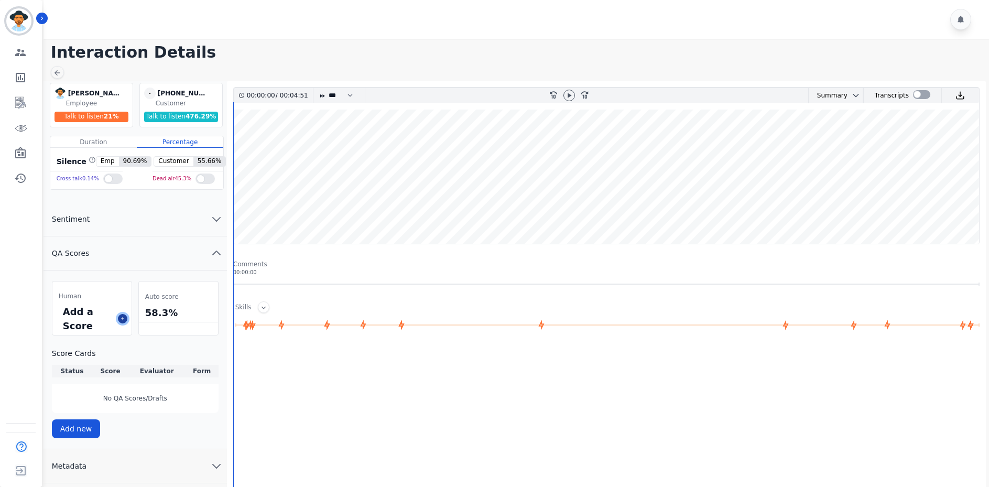
click at [118, 319] on button at bounding box center [122, 318] width 9 height 9
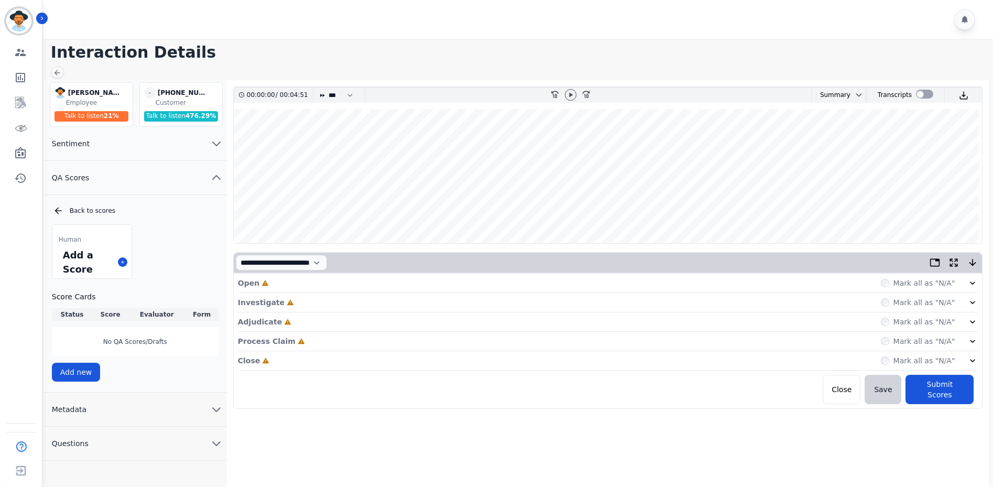
drag, startPoint x: 18, startPoint y: 372, endPoint x: 109, endPoint y: 350, distance: 94.0
click at [18, 372] on div "[PERSON_NAME][EMAIL_ADDRESS][PERSON_NAME][DOMAIN_NAME] ID: [PERSON_NAME][EMAIL_…" at bounding box center [21, 243] width 42 height 487
click at [161, 410] on button "Metadata" at bounding box center [135, 410] width 183 height 34
click at [145, 435] on div "Emp SBU Contact Sentiment Employee [EMAIL_ADDRESS][PERSON_NAME][DOMAIN_NAME] Us…" at bounding box center [135, 494] width 183 height 134
click at [142, 444] on div "Contact" at bounding box center [142, 445] width 42 height 14
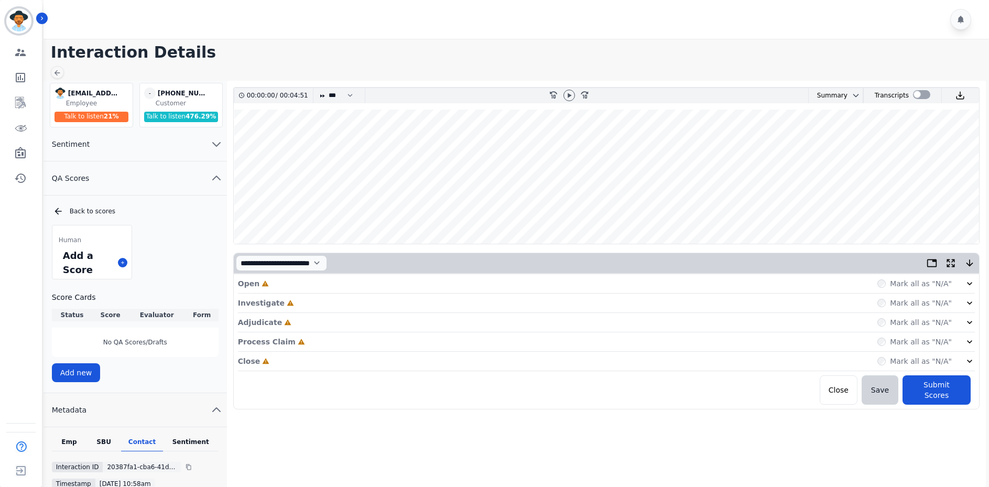
scroll to position [52, 0]
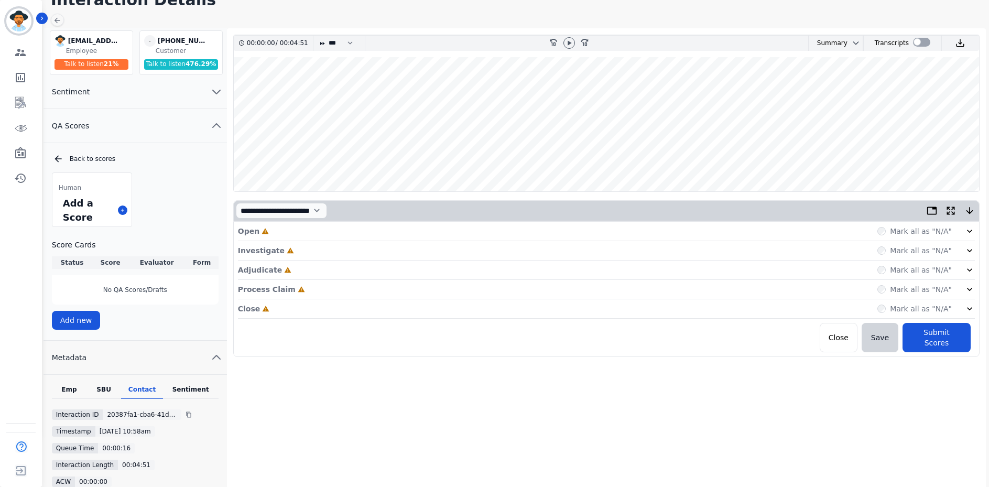
click at [291, 228] on div "Open Incomplete Mark all as "N/A"" at bounding box center [606, 231] width 737 height 19
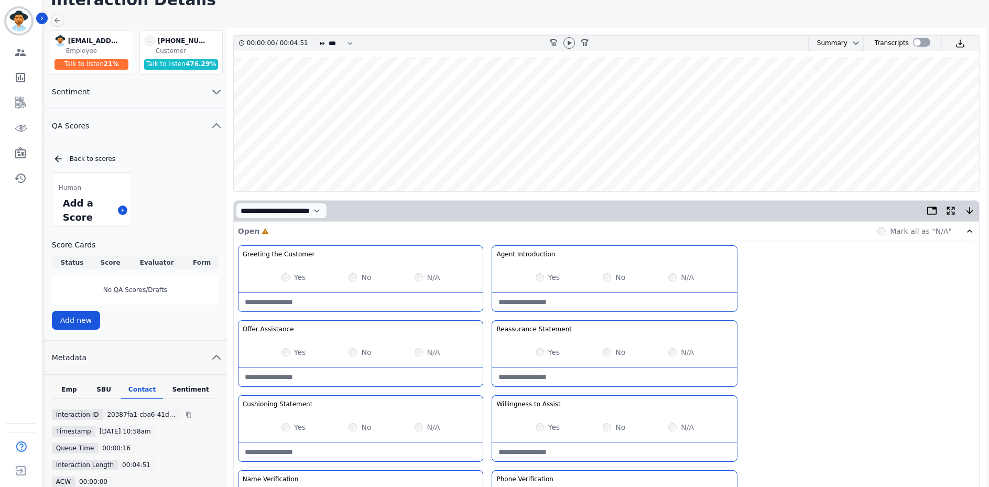
click at [291, 277] on div "Yes" at bounding box center [294, 277] width 25 height 10
click at [542, 277] on div "Yes No N/A" at bounding box center [614, 277] width 245 height 29
click at [544, 276] on div "Yes" at bounding box center [548, 277] width 25 height 10
click at [535, 354] on div "Yes No N/A" at bounding box center [614, 352] width 245 height 29
click at [359, 430] on div "No" at bounding box center [360, 427] width 23 height 10
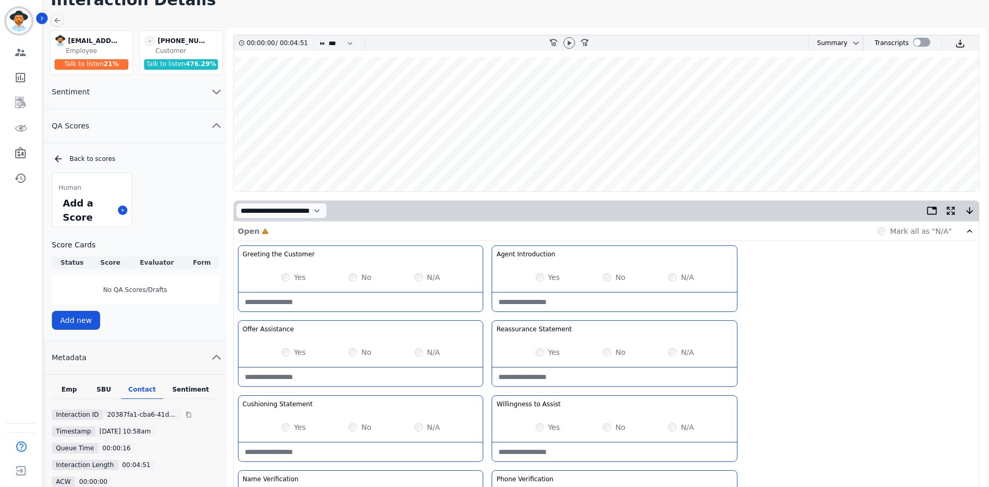
click at [358, 428] on div "No" at bounding box center [360, 427] width 23 height 10
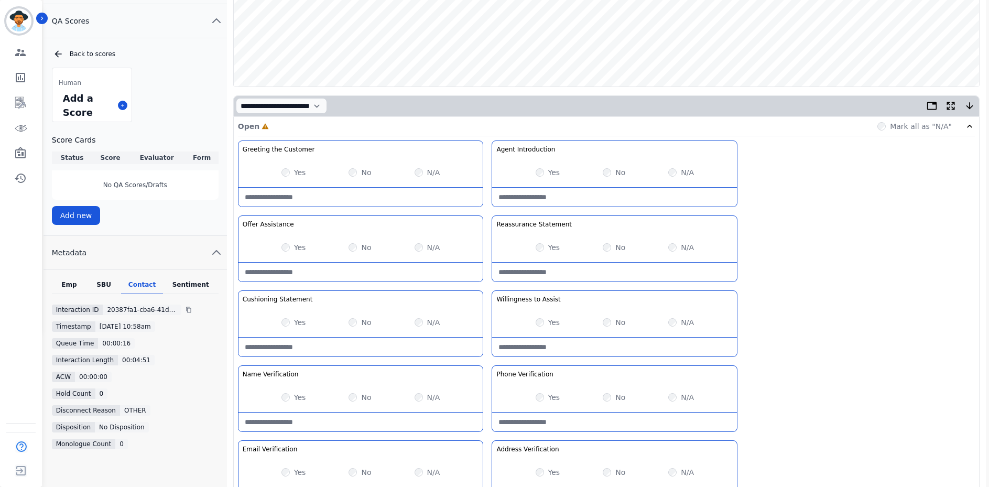
click at [356, 399] on div "No" at bounding box center [360, 397] width 23 height 10
click at [356, 398] on div "No" at bounding box center [360, 397] width 23 height 10
click at [535, 401] on div "Yes No N/A" at bounding box center [614, 397] width 245 height 29
click at [545, 400] on div "Yes" at bounding box center [548, 397] width 25 height 10
click at [539, 403] on div "Yes No N/A" at bounding box center [614, 397] width 245 height 29
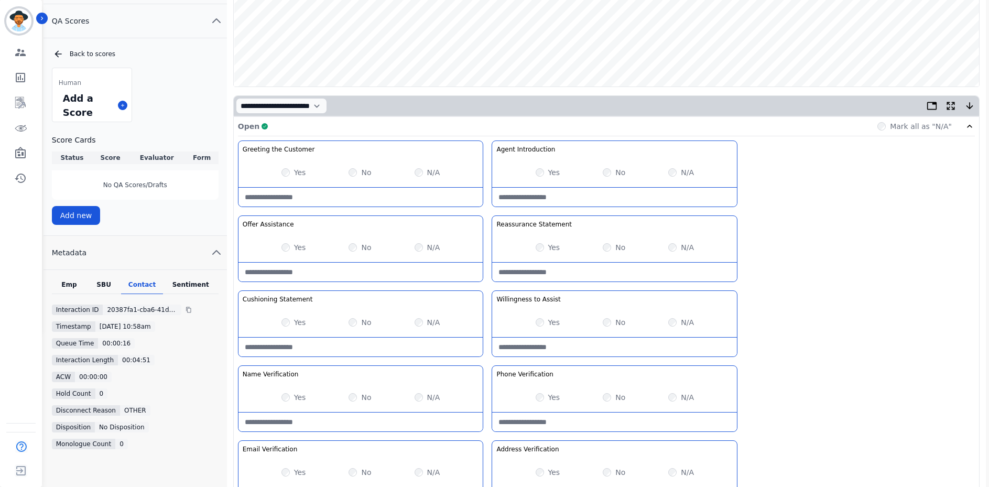
click at [416, 133] on div "Open Complete Mark all as "N/A"" at bounding box center [606, 126] width 737 height 19
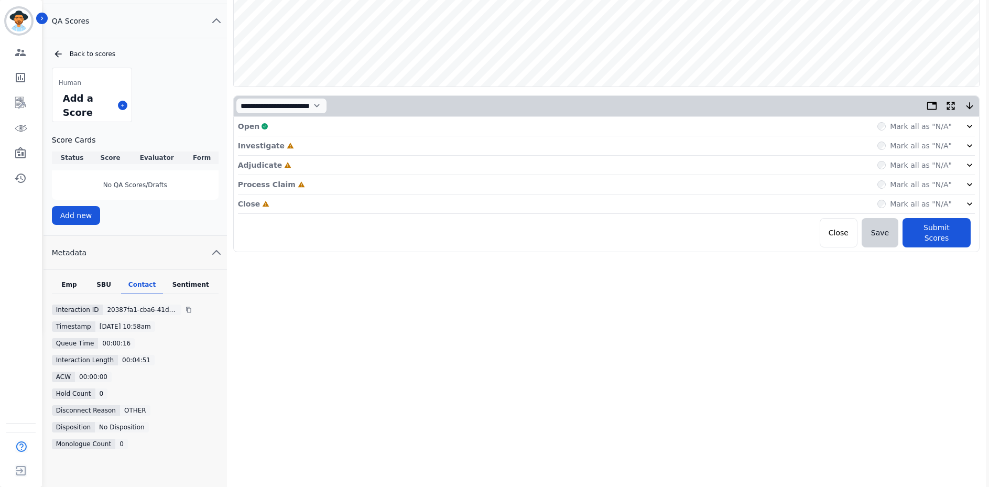
click at [410, 156] on div "Investigate Incomplete Mark all as "N/A"" at bounding box center [606, 165] width 737 height 19
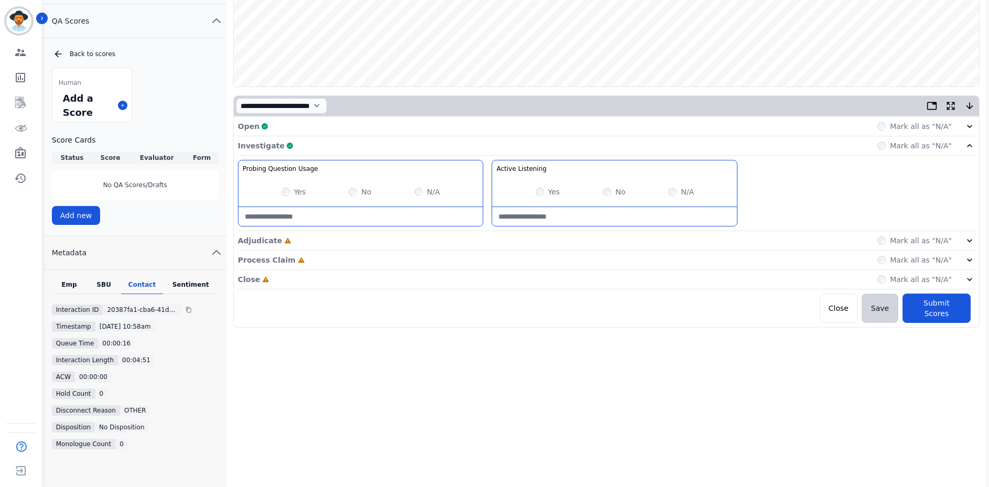
click at [436, 144] on div "Investigate Complete Mark all as "N/A"" at bounding box center [606, 145] width 737 height 19
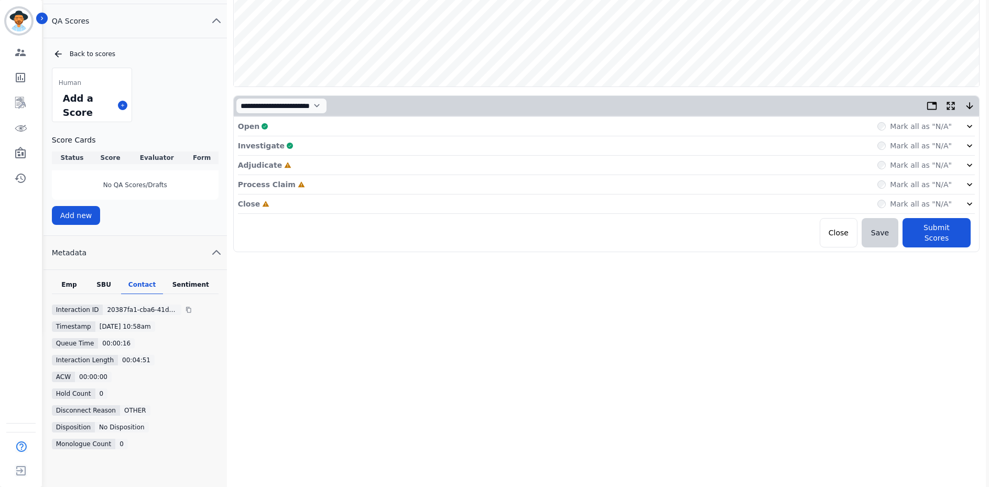
click at [343, 195] on div "Adjudicate Incomplete Mark all as "N/A"" at bounding box center [606, 204] width 737 height 19
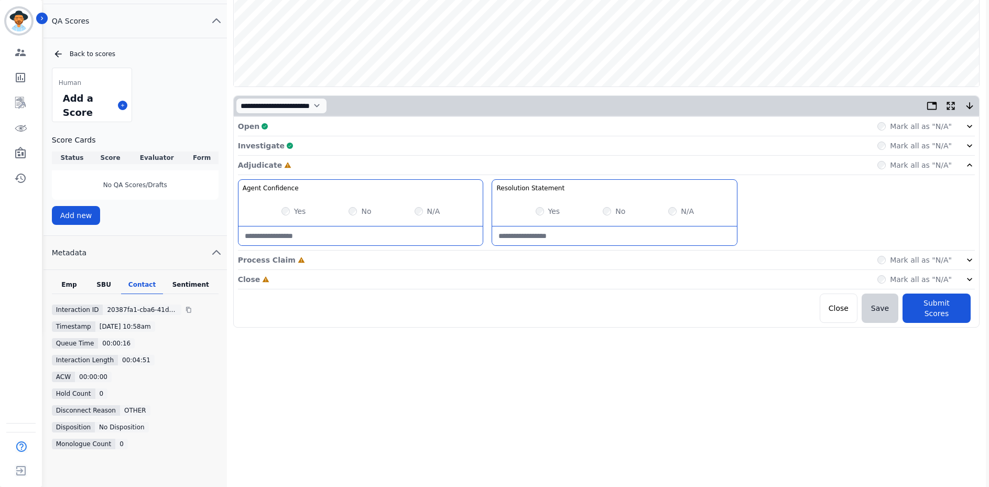
click at [538, 215] on div "Yes" at bounding box center [548, 211] width 25 height 10
click at [337, 251] on div "Adjudicate Complete Mark all as "N/A"" at bounding box center [606, 260] width 737 height 19
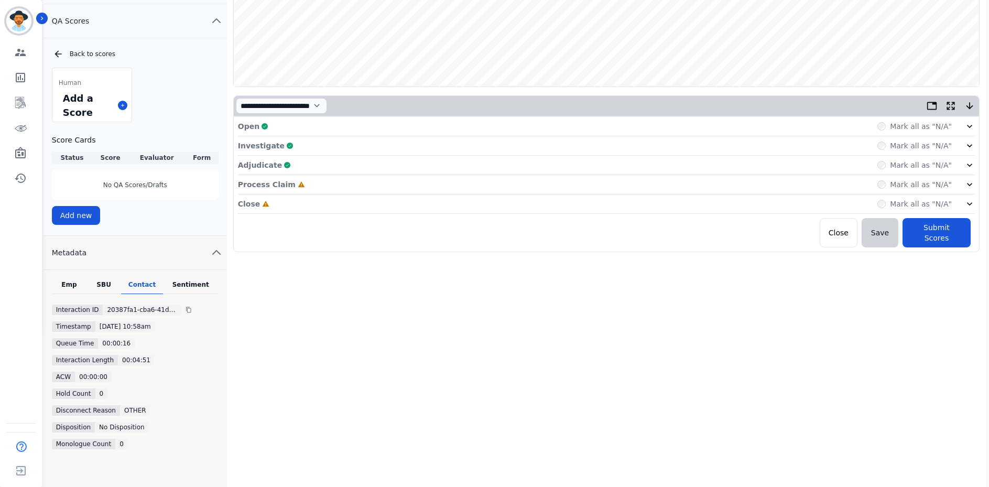
click at [325, 185] on div "Process Claim Incomplete Mark all as "N/A"" at bounding box center [606, 184] width 737 height 19
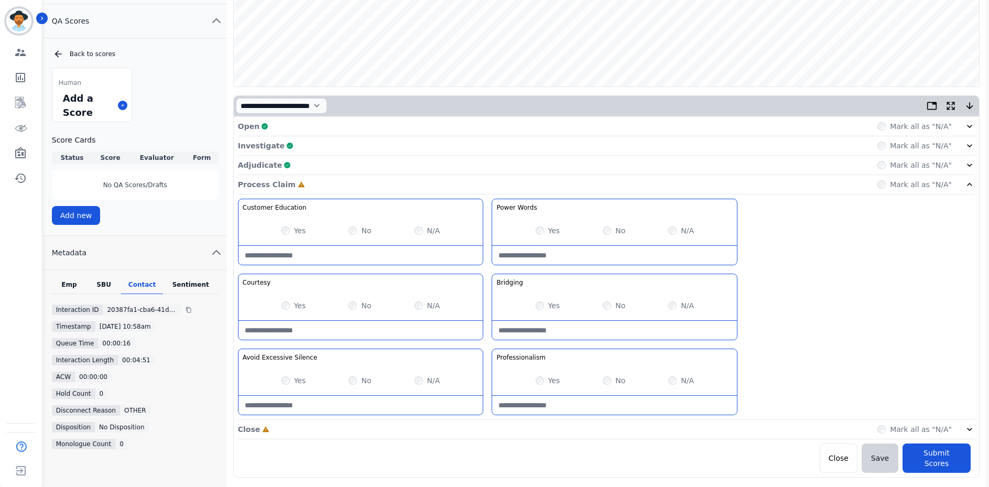
click at [294, 231] on div "Yes" at bounding box center [294, 230] width 25 height 10
click at [280, 234] on div "Yes No N/A" at bounding box center [361, 230] width 245 height 29
click at [370, 179] on div "Process Claim Complete Mark all as "N/A"" at bounding box center [606, 184] width 737 height 19
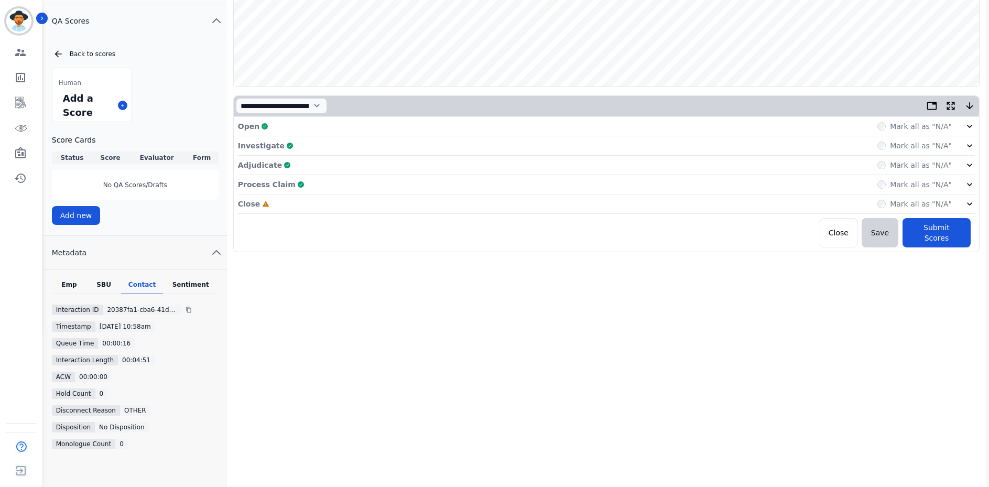
click at [365, 196] on div "Close Incomplete Mark all as "N/A"" at bounding box center [606, 204] width 737 height 19
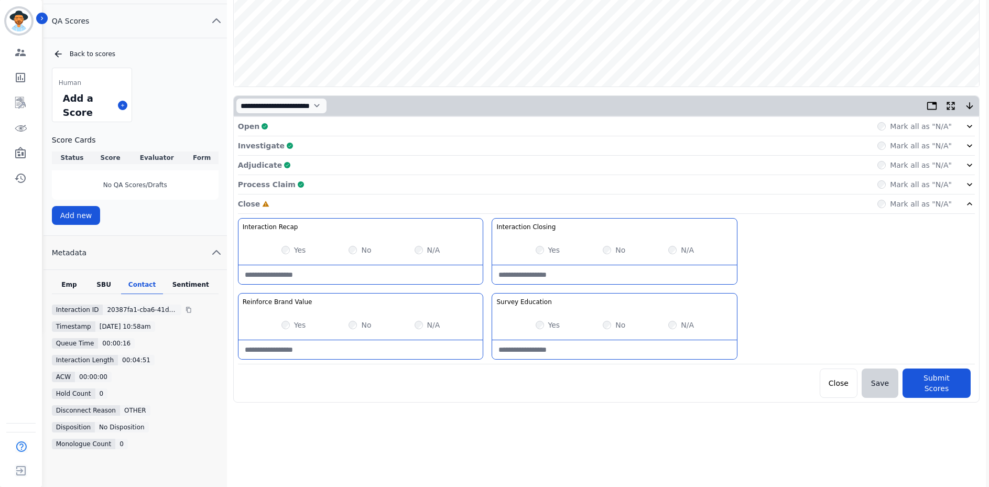
click at [291, 249] on div "Yes" at bounding box center [294, 250] width 25 height 10
click at [290, 325] on div "Yes" at bounding box center [294, 325] width 25 height 10
click at [922, 379] on button "Submit Scores" at bounding box center [937, 383] width 68 height 29
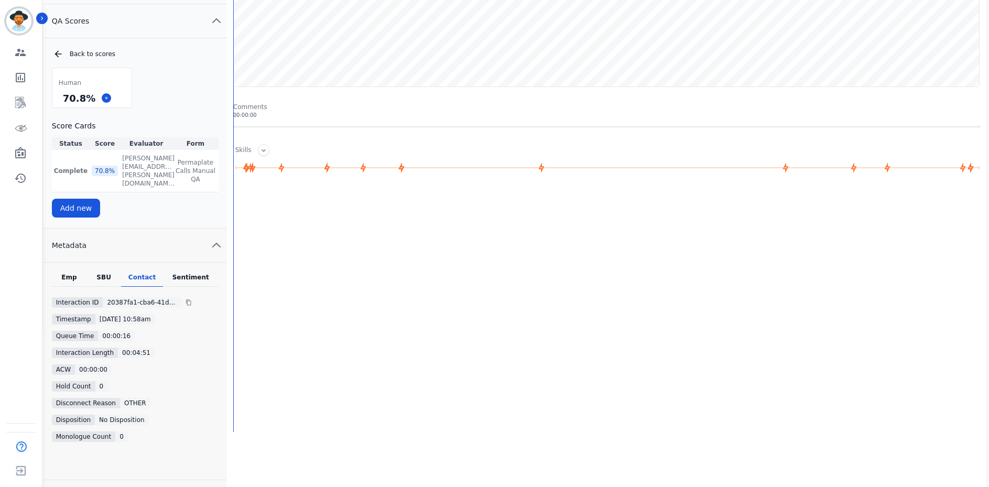
scroll to position [105, 0]
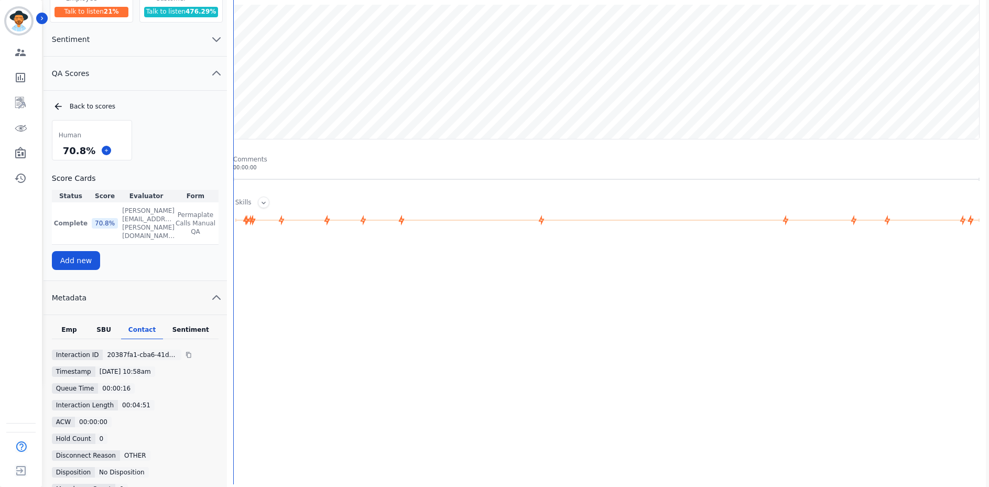
click at [92, 112] on div "Back to scores Human 70.8 % Score Cards Status Score Evaluator Form Complete 70…" at bounding box center [135, 185] width 183 height 169
click at [68, 102] on div "Back to scores" at bounding box center [136, 106] width 166 height 10
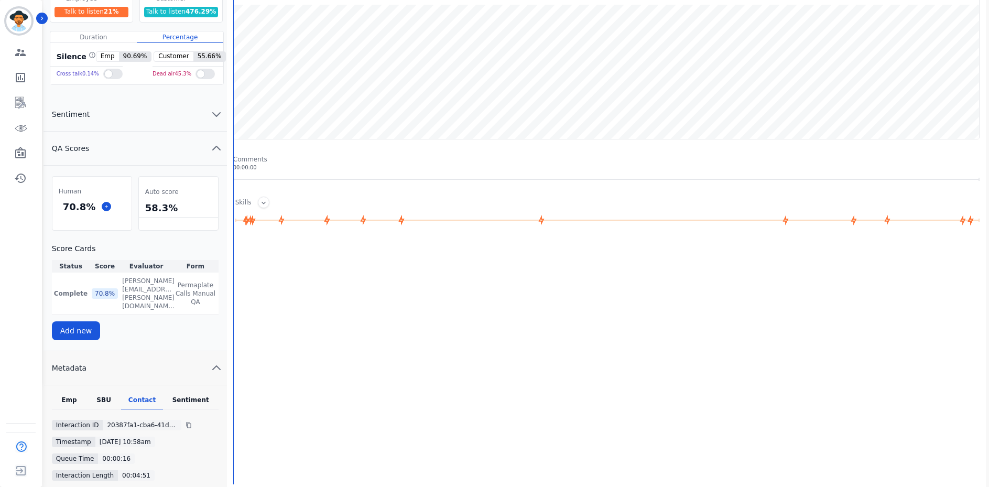
scroll to position [0, 0]
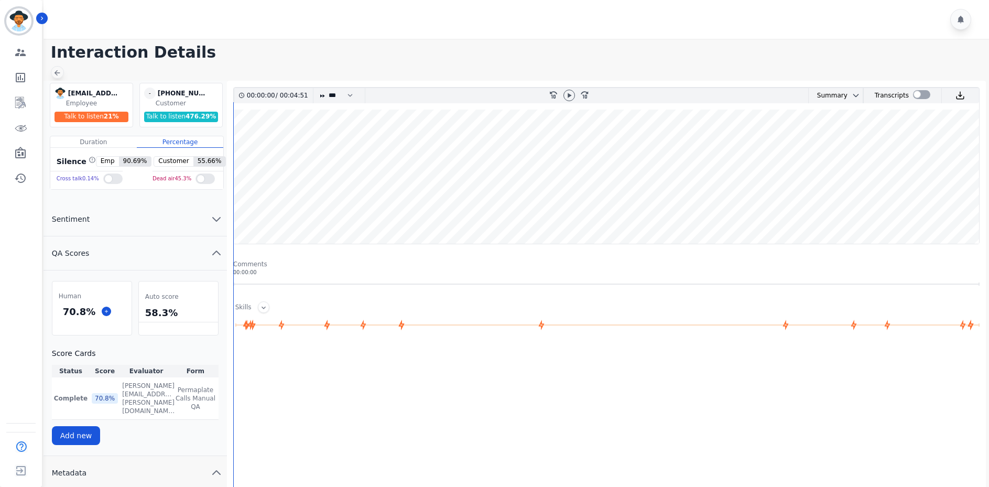
click at [61, 74] on div at bounding box center [57, 72] width 13 height 13
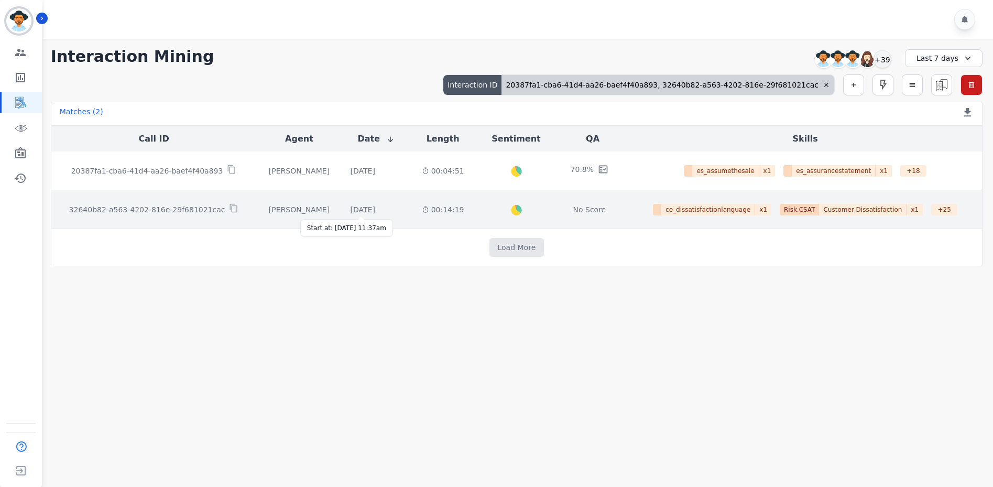
click at [351, 211] on div "[DATE]" at bounding box center [363, 209] width 25 height 10
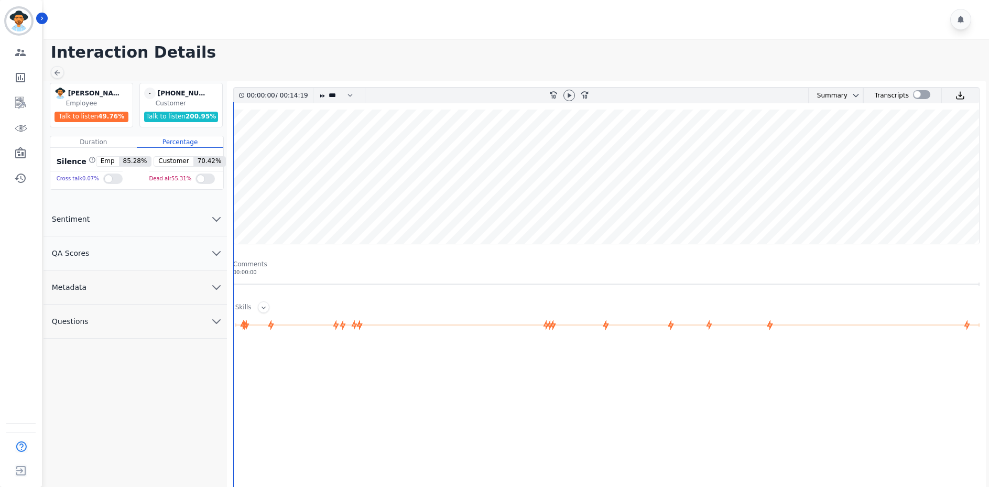
click at [144, 281] on button "Metadata" at bounding box center [135, 288] width 183 height 34
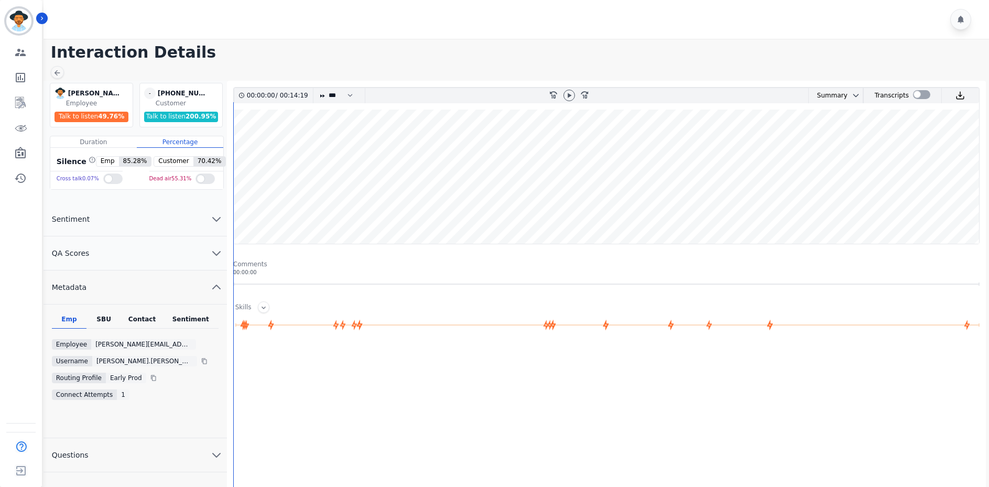
click at [144, 252] on button "QA Scores" at bounding box center [135, 253] width 183 height 34
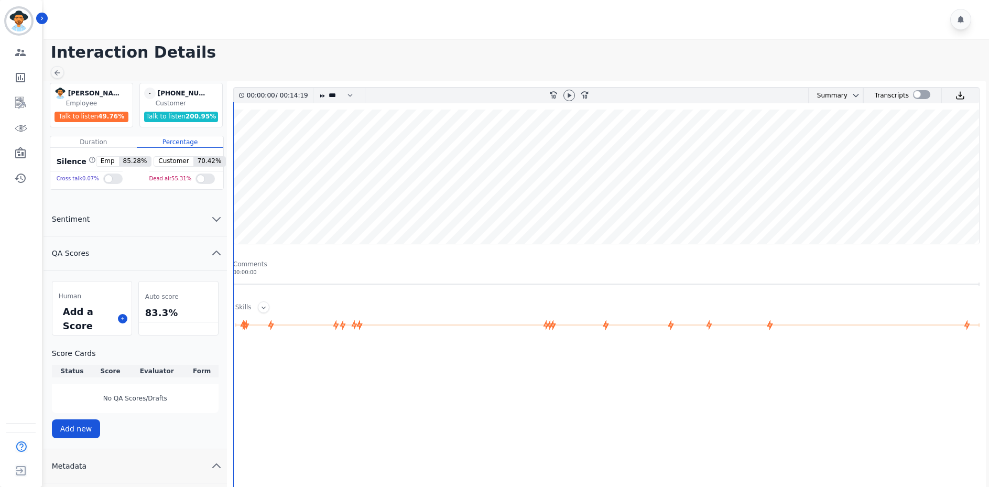
scroll to position [157, 0]
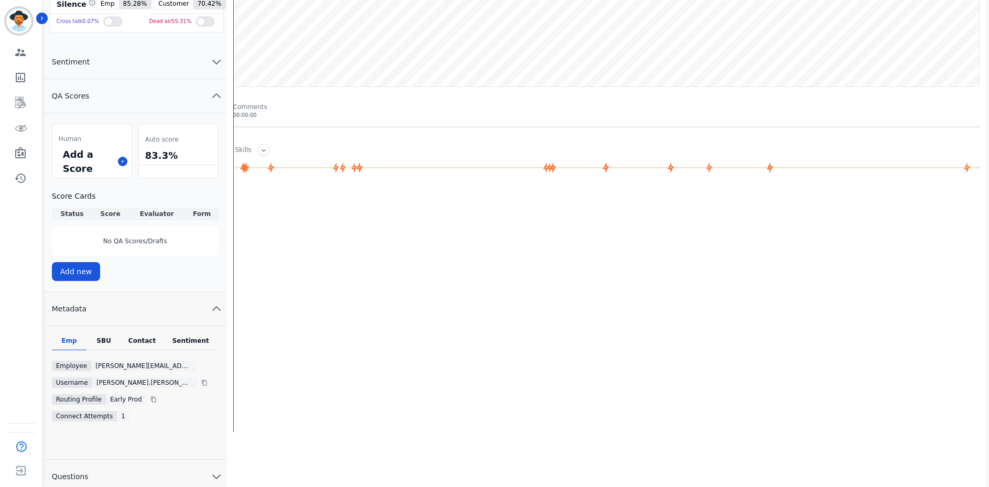
click at [143, 339] on div "Contact" at bounding box center [142, 344] width 42 height 14
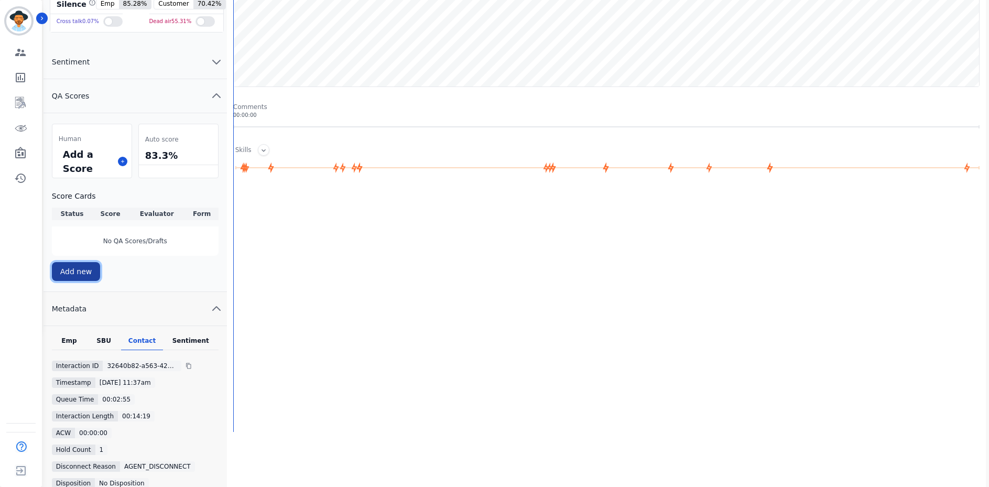
click at [72, 271] on button "Add new" at bounding box center [76, 271] width 49 height 19
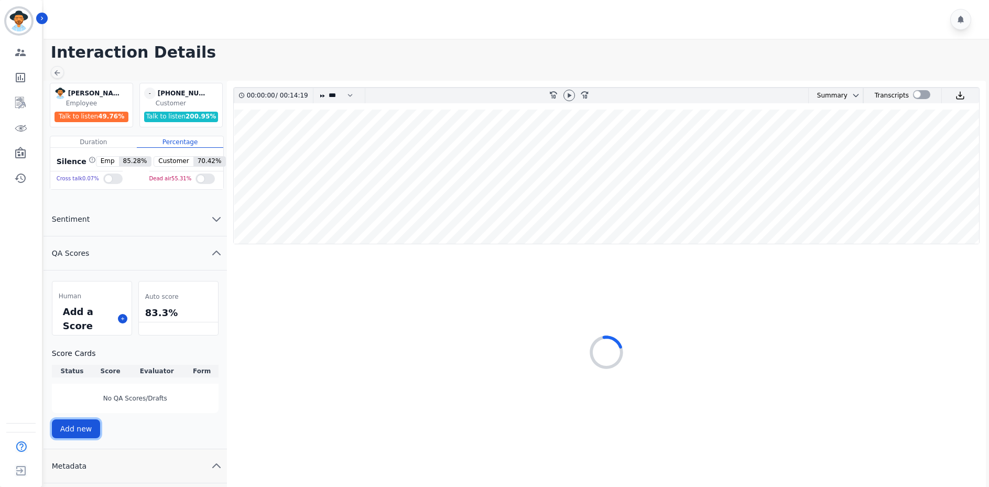
scroll to position [105, 0]
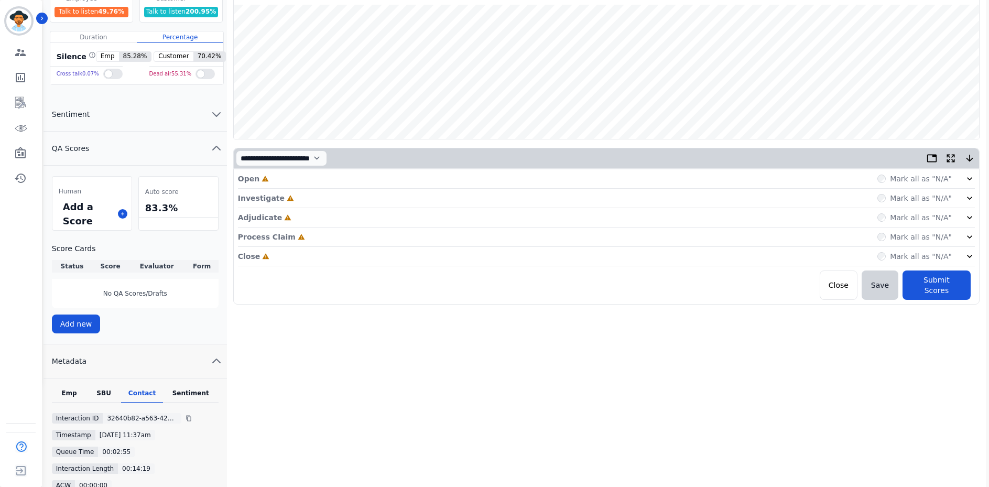
click at [348, 184] on div "Open Incomplete Mark all as "N/A"" at bounding box center [606, 178] width 737 height 19
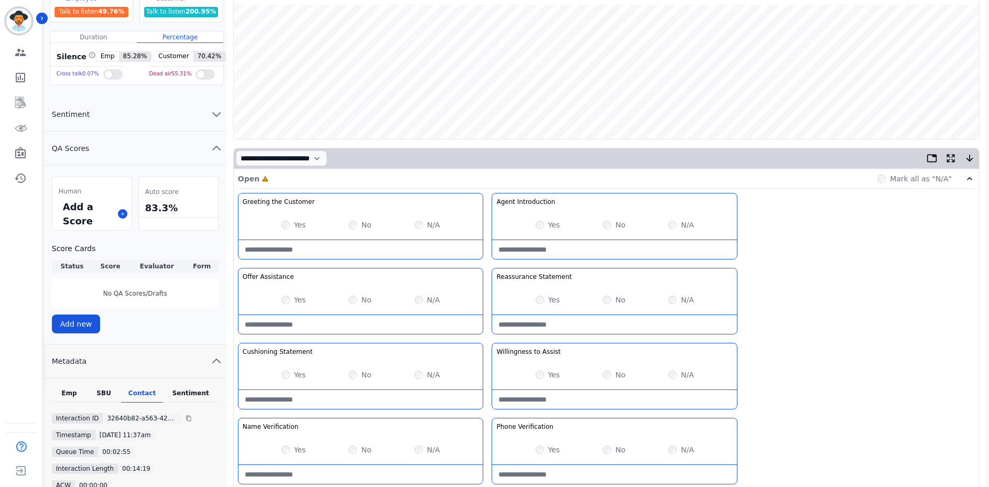
click at [289, 221] on div "Yes" at bounding box center [294, 225] width 25 height 10
click at [544, 297] on div "Yes" at bounding box center [548, 300] width 25 height 10
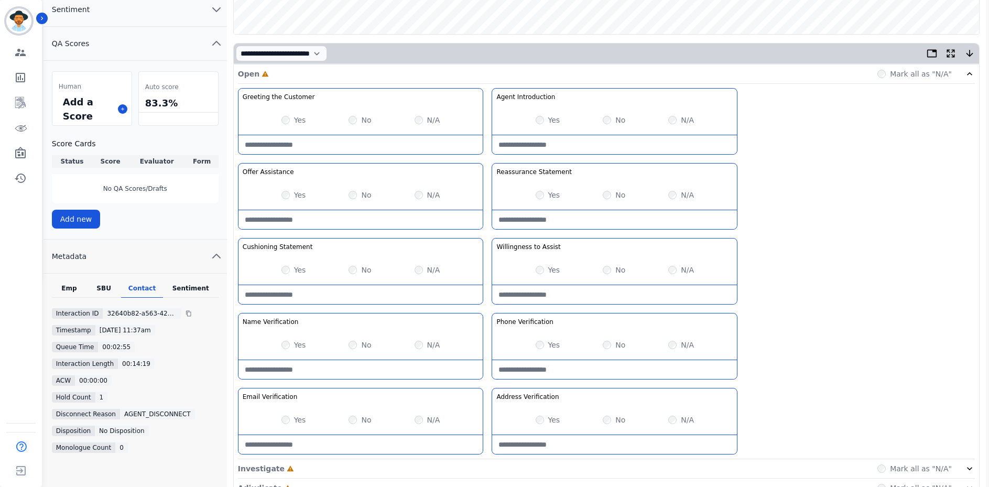
click at [544, 350] on div "Yes" at bounding box center [548, 345] width 25 height 10
click at [357, 417] on div "No" at bounding box center [360, 420] width 23 height 10
click at [358, 418] on div "No" at bounding box center [360, 420] width 23 height 10
click at [360, 79] on div "Open Complete Mark all as "N/A"" at bounding box center [606, 73] width 737 height 19
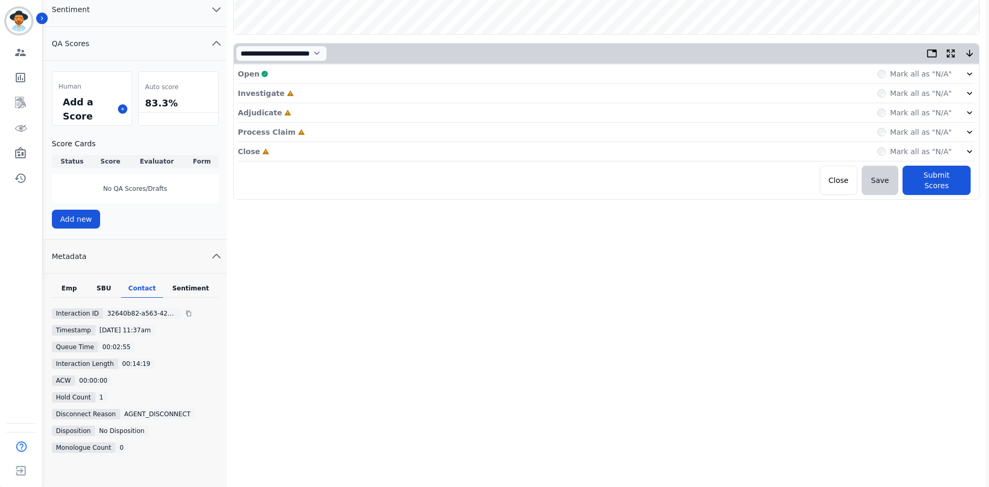
click at [356, 103] on div "Investigate Incomplete Mark all as "N/A"" at bounding box center [606, 112] width 737 height 19
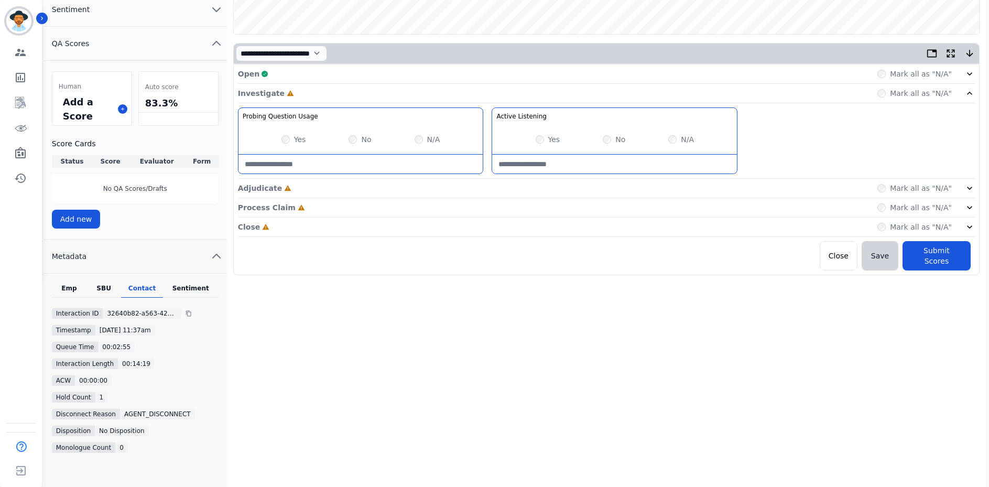
click at [293, 149] on div "Yes No N/A" at bounding box center [361, 139] width 245 height 29
click at [290, 136] on div "Yes" at bounding box center [294, 139] width 25 height 10
click at [411, 93] on div "Investigate Complete Mark all as "N/A"" at bounding box center [606, 93] width 737 height 19
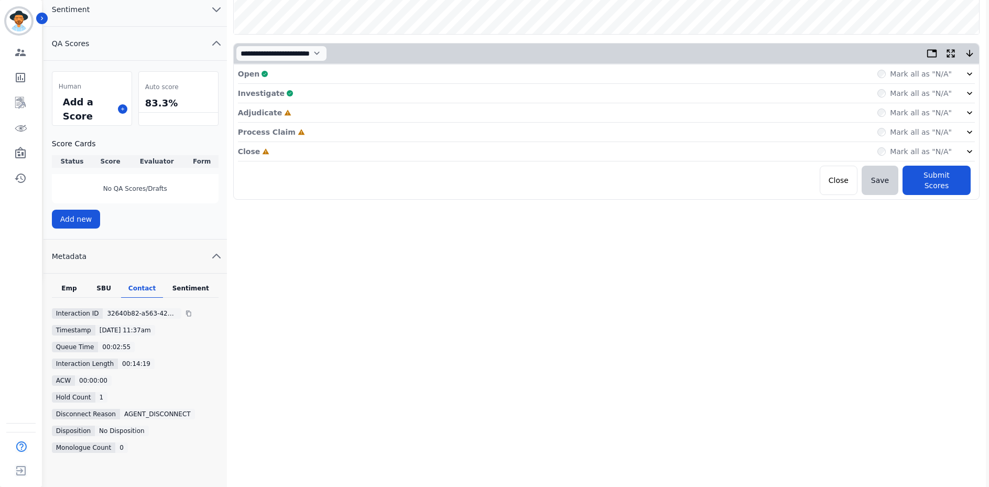
click at [293, 142] on div "Adjudicate Incomplete Mark all as "N/A"" at bounding box center [606, 151] width 737 height 19
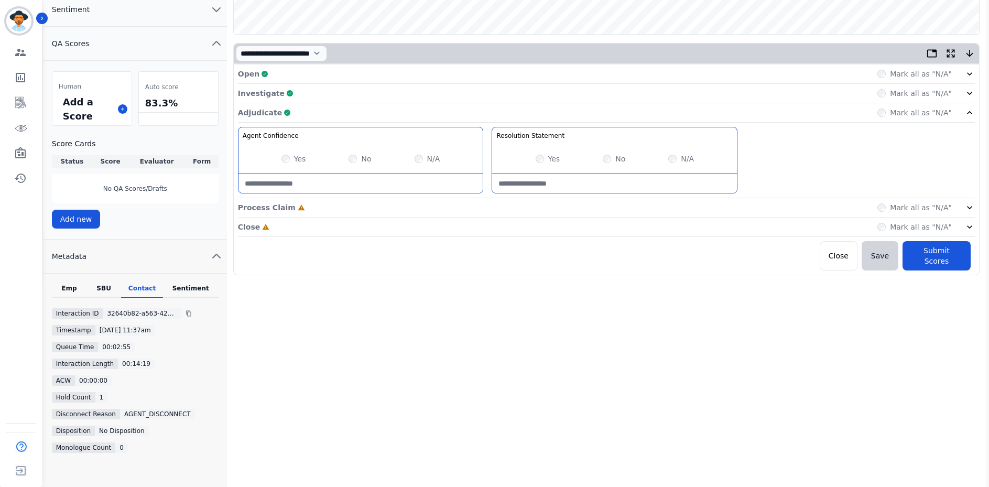
click at [343, 198] on div "Adjudicate Complete Mark all as "N/A"" at bounding box center [606, 207] width 737 height 19
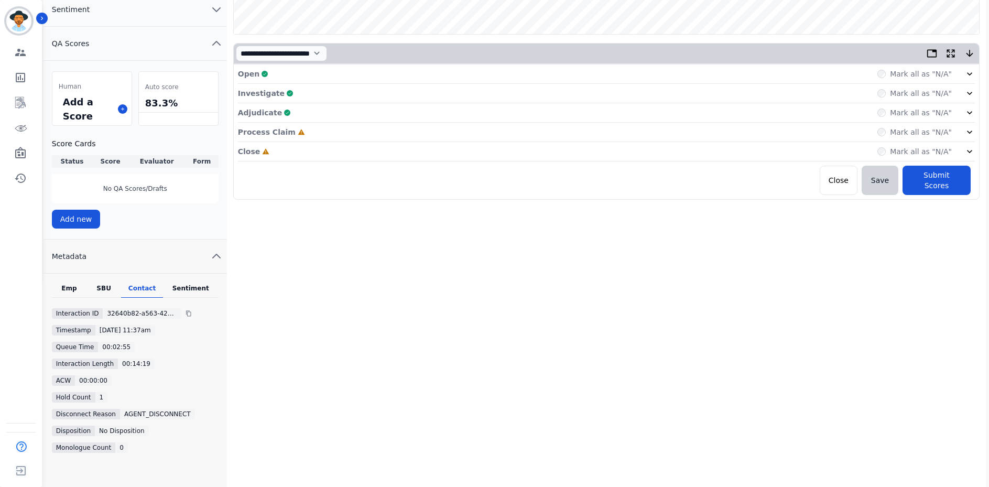
click at [323, 130] on div "Process Claim Incomplete Mark all as "N/A"" at bounding box center [606, 132] width 737 height 19
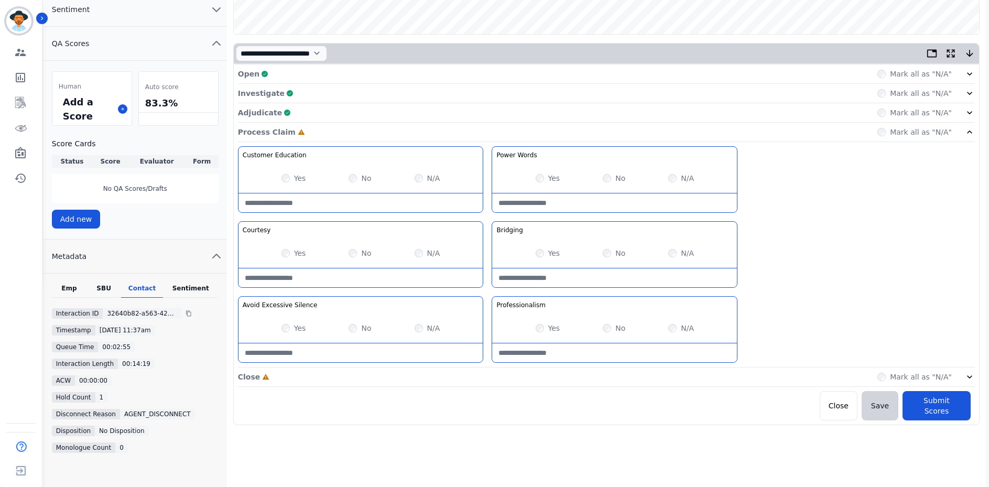
click at [284, 249] on div "Yes" at bounding box center [294, 253] width 25 height 10
click at [535, 256] on div "Yes No N/A" at bounding box center [614, 253] width 245 height 29
click at [422, 135] on div "Process Claim Complete Mark all as "N/A"" at bounding box center [606, 132] width 737 height 19
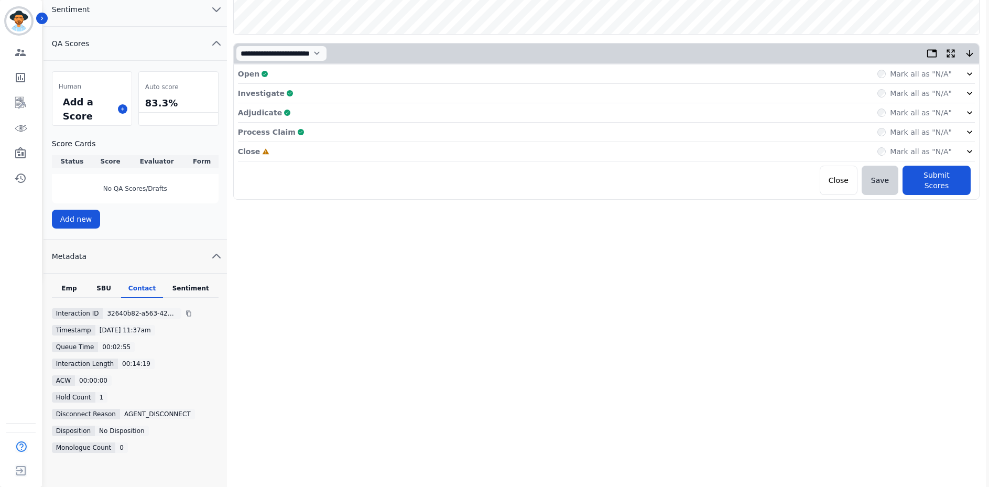
click at [395, 159] on div "Close Incomplete Mark all as "N/A"" at bounding box center [606, 151] width 737 height 19
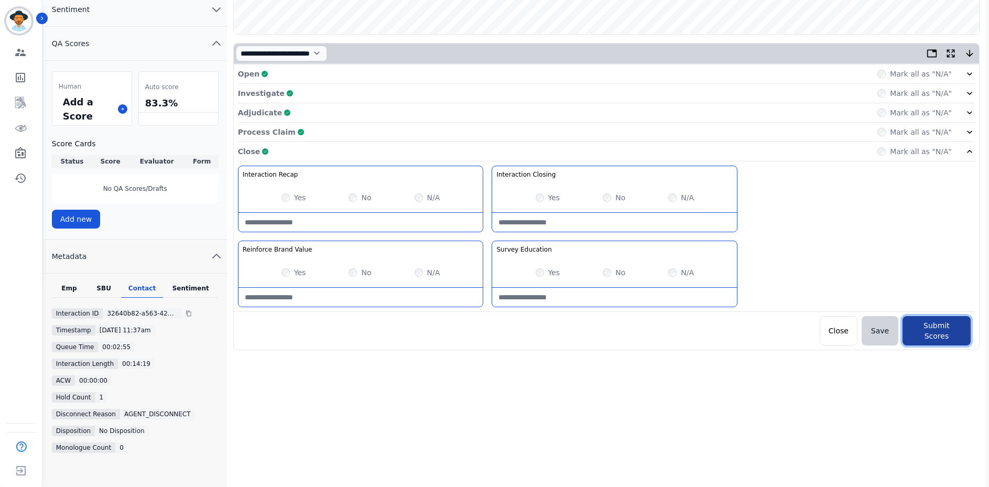
click at [916, 328] on button "Submit Scores" at bounding box center [937, 330] width 68 height 29
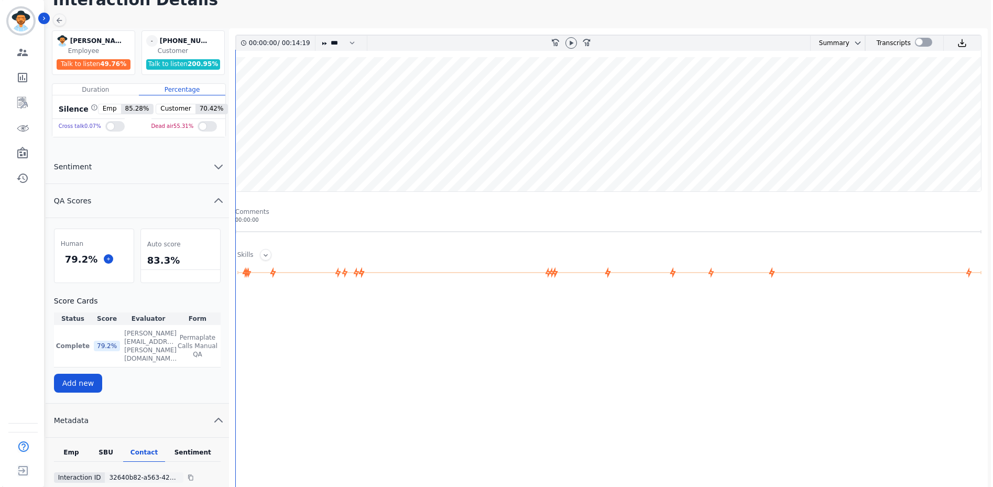
scroll to position [0, 0]
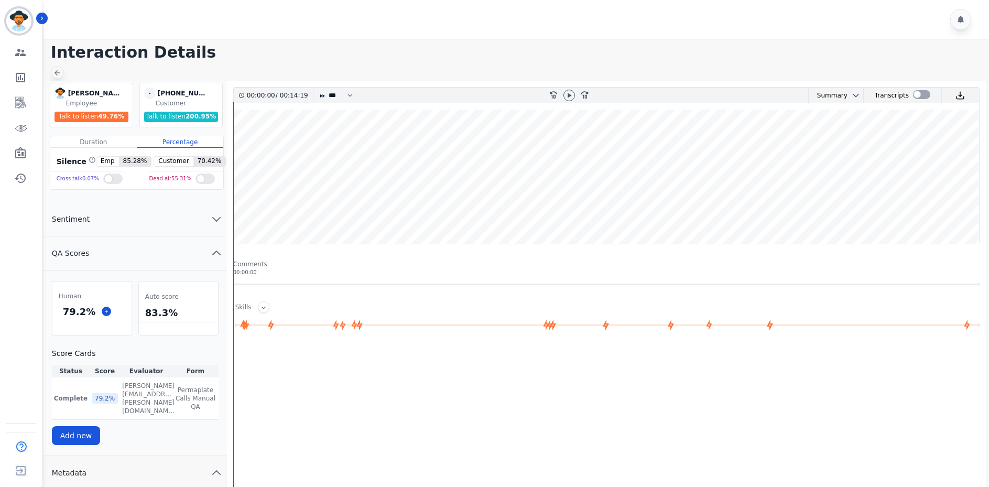
click at [58, 73] on icon at bounding box center [58, 73] width 6 height 6
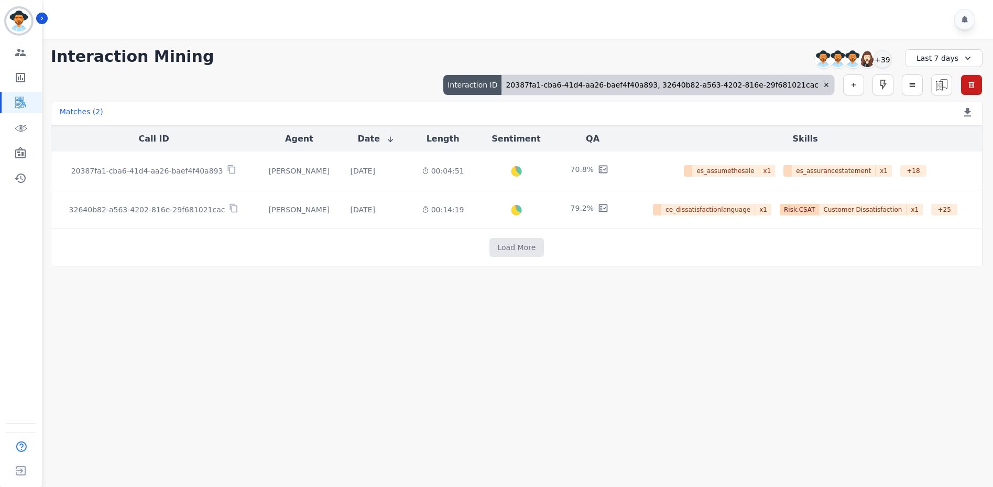
click at [746, 88] on div "20387fa1-cba6-41d4-aa26-baef4f40a893, 32640b82-a563-4202-816e-29f681021cac" at bounding box center [668, 85] width 333 height 20
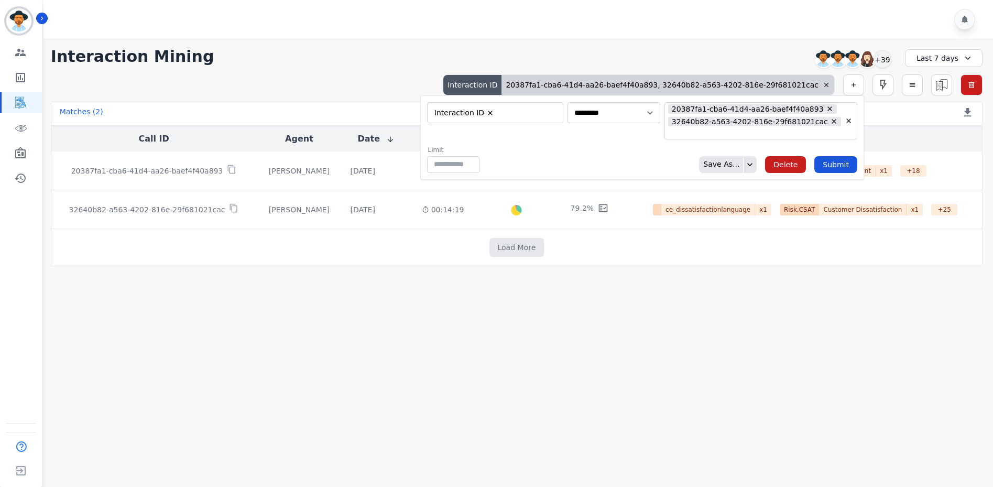
type input "**"
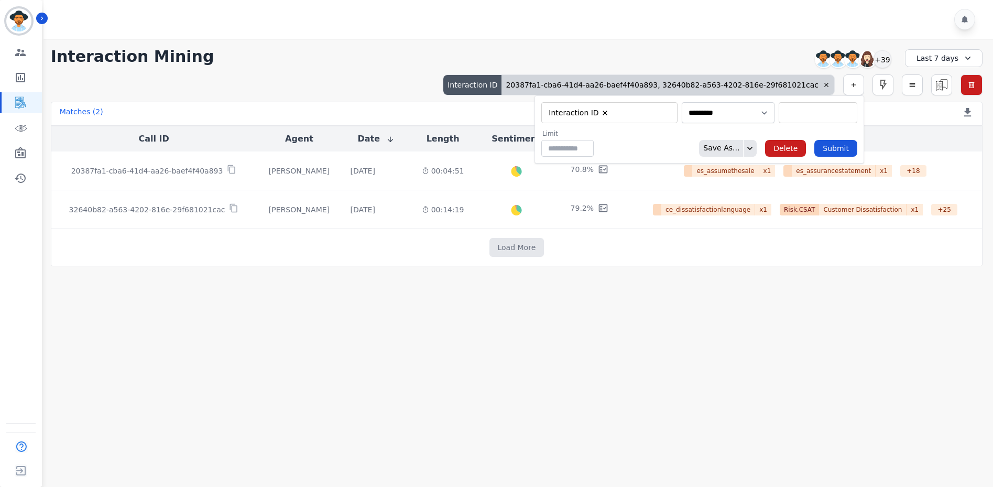
click at [786, 116] on input "selected options" at bounding box center [818, 112] width 73 height 11
paste input "**********"
type input "**********"
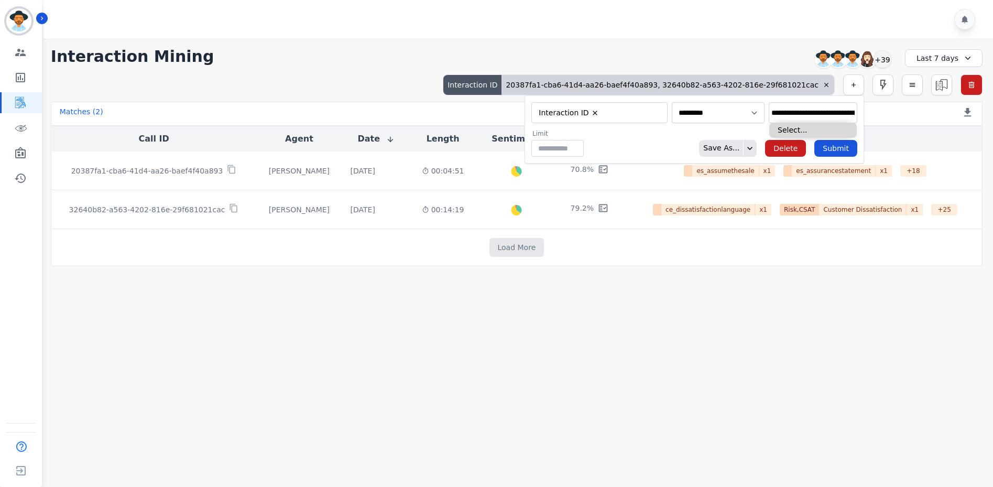
type input "**********"
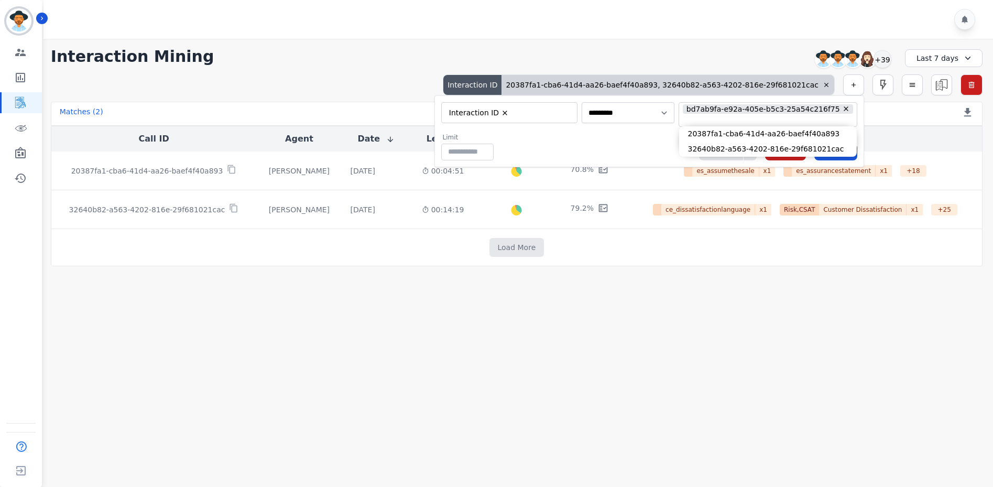
paste input "**********"
type input "**********"
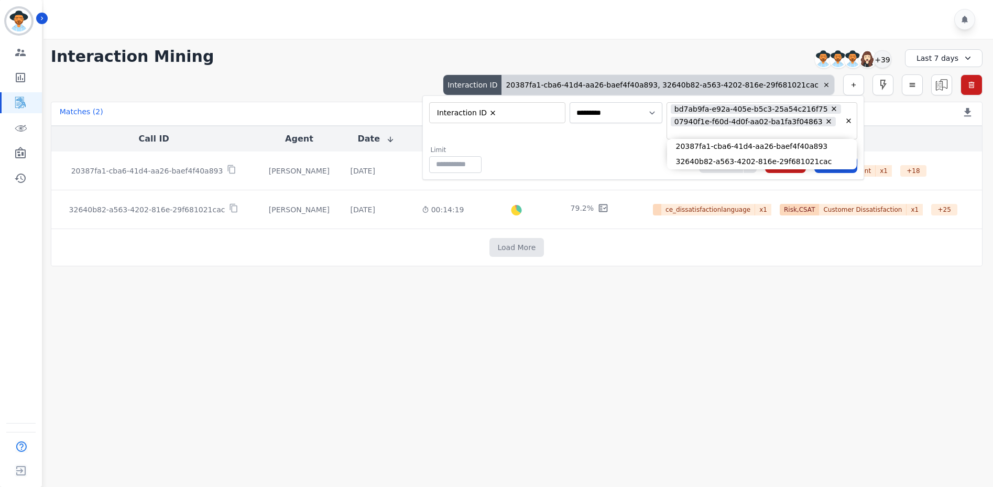
paste input "**********"
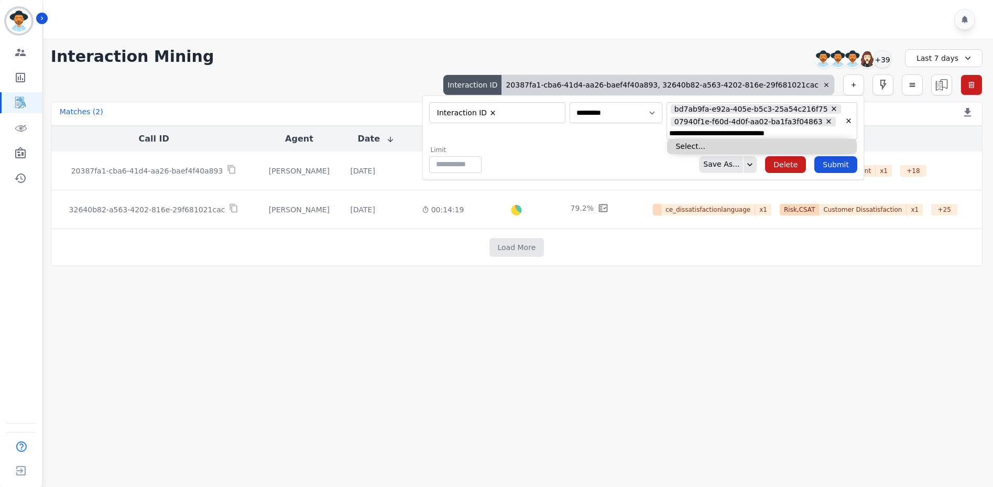
type input "**********"
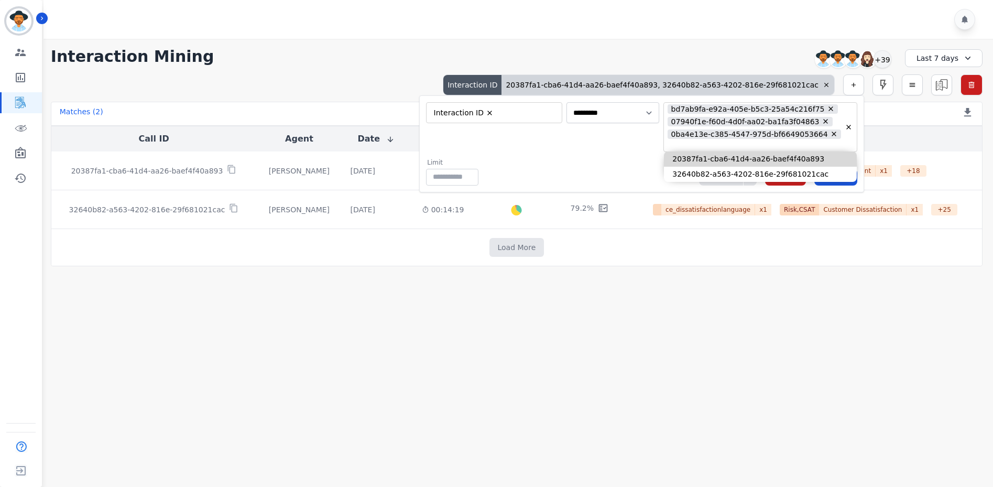
type input "**"
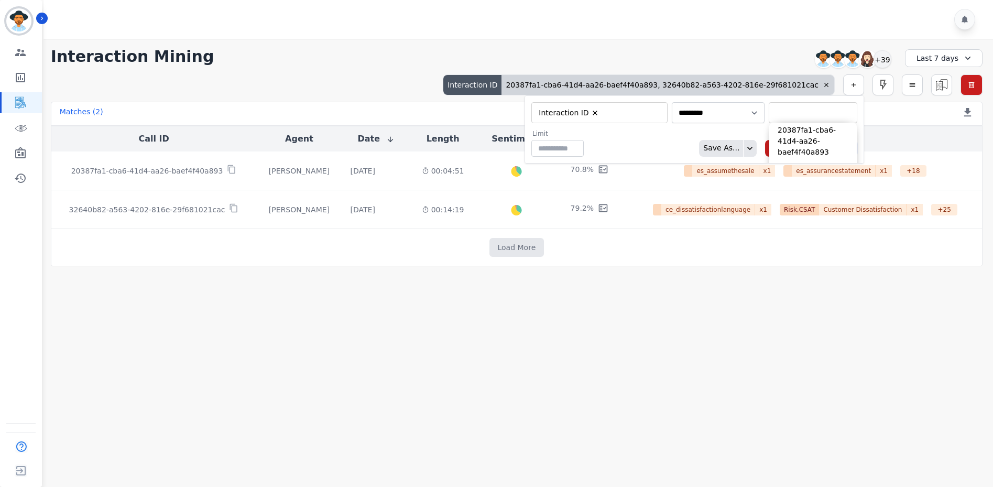
click at [784, 108] on input "selected options" at bounding box center [813, 112] width 83 height 11
paste input "**********"
type input "**********"
paste input "**********"
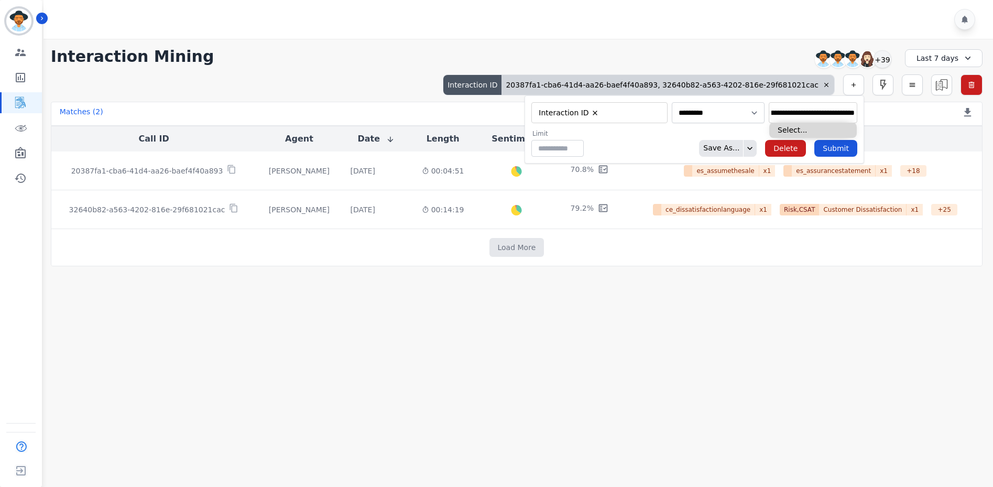
type input "**********"
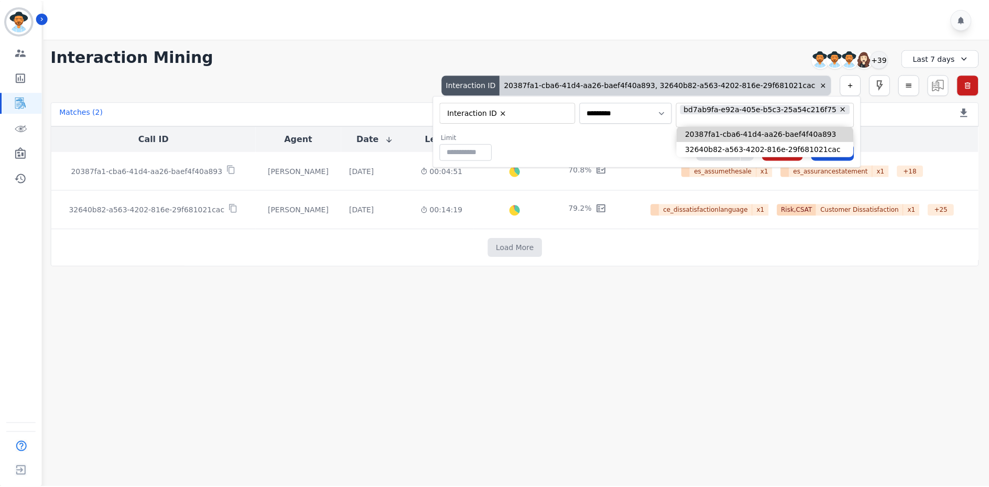
scroll to position [0, 0]
paste input "**********"
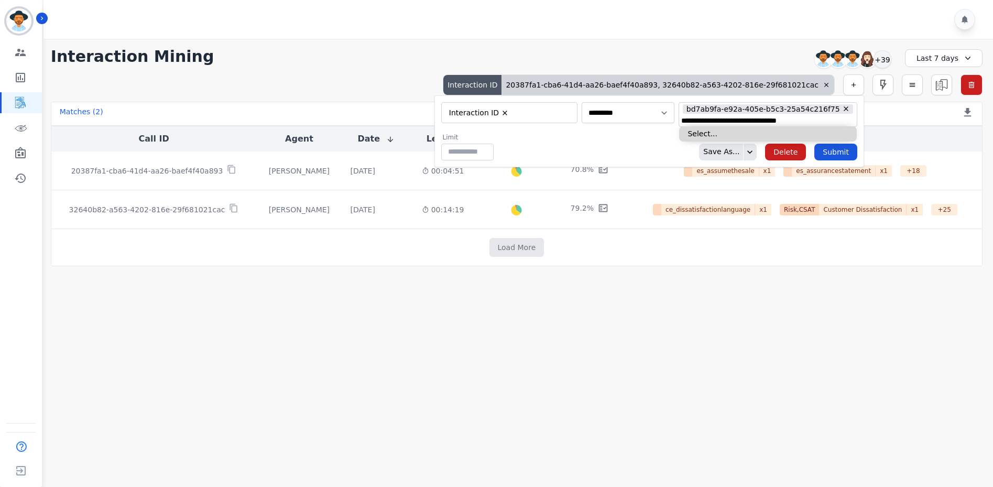
type input "**********"
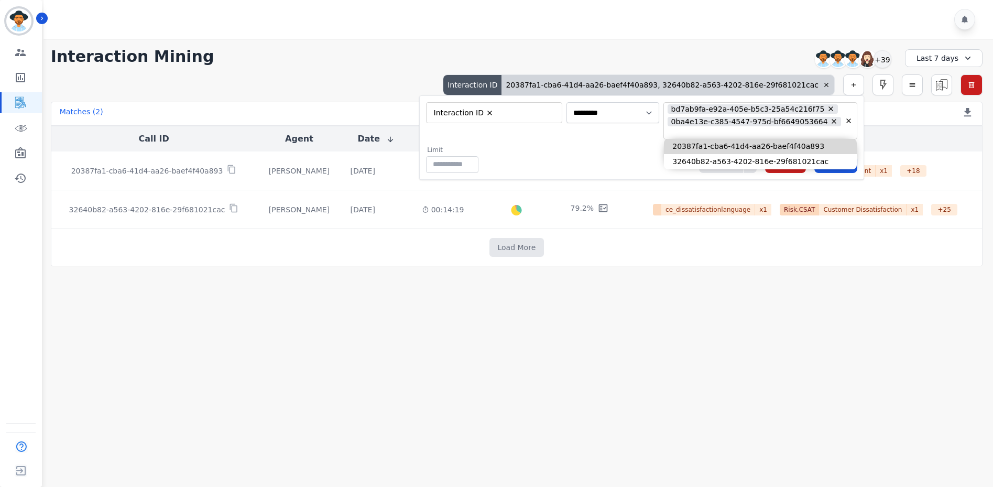
paste input "**********"
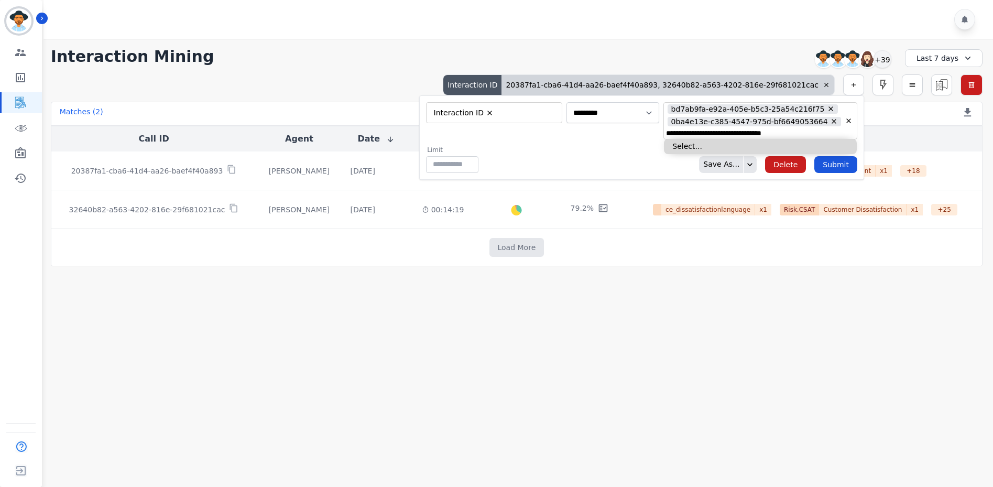
type input "**********"
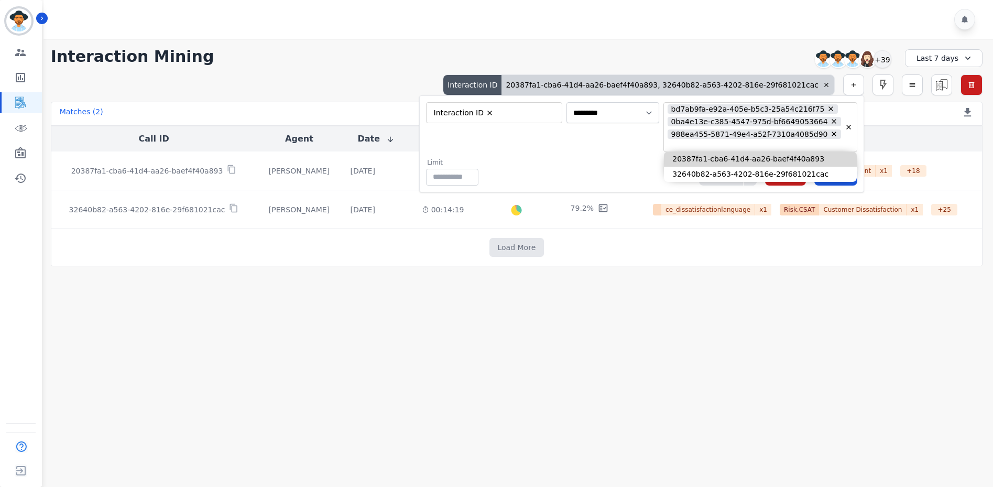
paste input "**********"
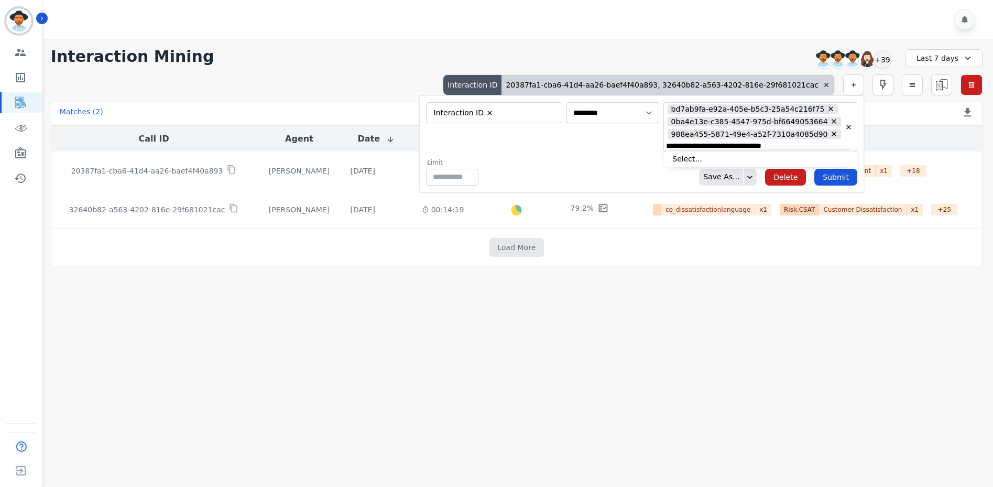
click at [748, 152] on input "**********" at bounding box center [744, 146] width 156 height 11
type input "**********"
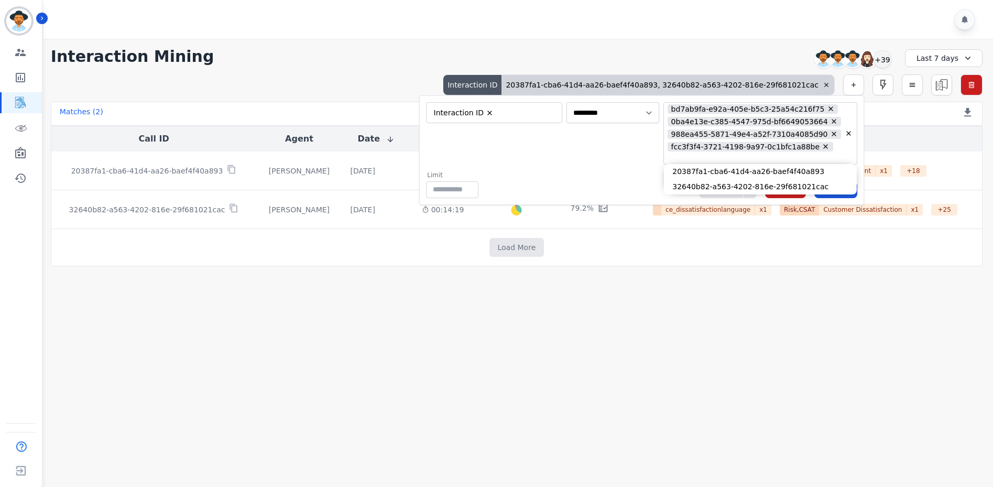
click at [647, 165] on div "**********" at bounding box center [641, 133] width 431 height 62
click at [820, 196] on button "Submit" at bounding box center [836, 189] width 43 height 17
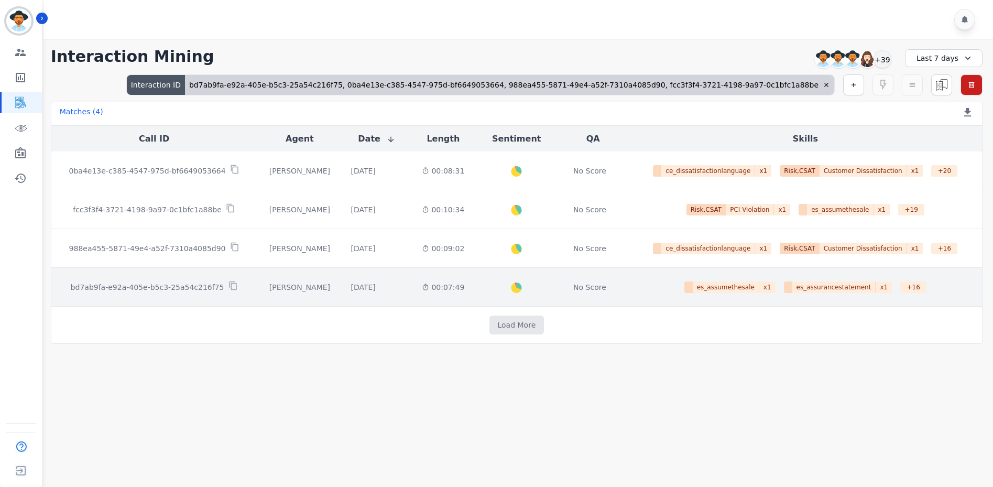
click at [149, 288] on p "bd7ab9fa-e92a-405e-b5c3-25a54c216f75" at bounding box center [148, 287] width 154 height 10
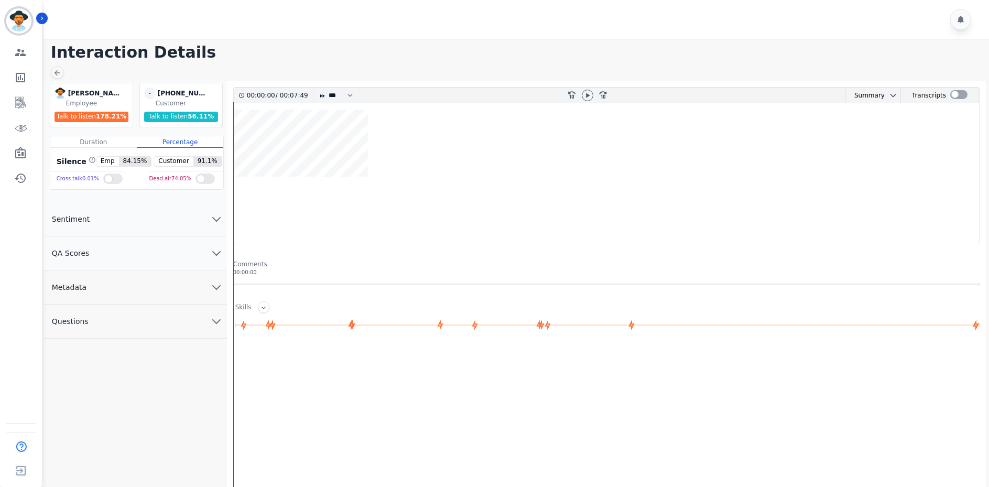
click at [142, 271] on button "Metadata" at bounding box center [135, 288] width 183 height 34
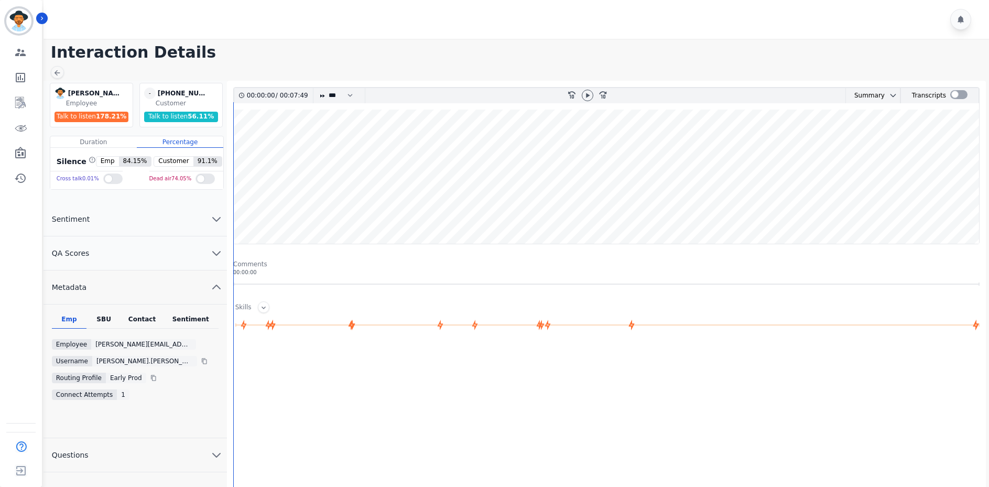
click at [136, 285] on button "Metadata" at bounding box center [135, 288] width 183 height 34
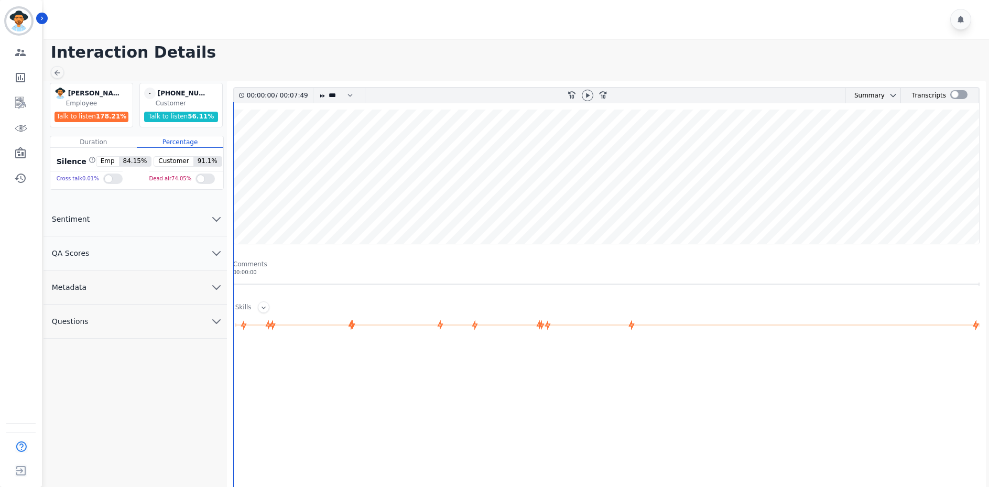
click at [136, 285] on button "Metadata" at bounding box center [135, 288] width 183 height 34
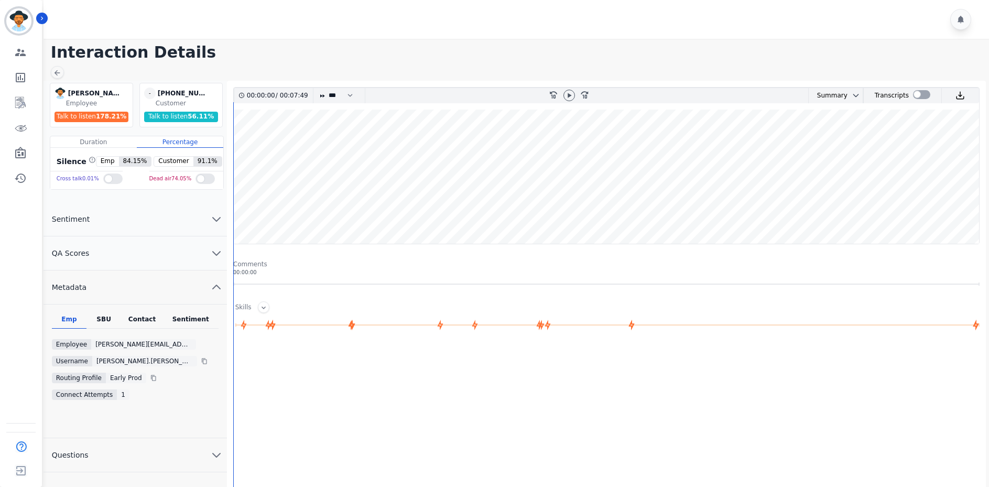
click at [131, 326] on div "Contact" at bounding box center [142, 322] width 42 height 14
click at [133, 326] on div "Contact" at bounding box center [142, 322] width 42 height 14
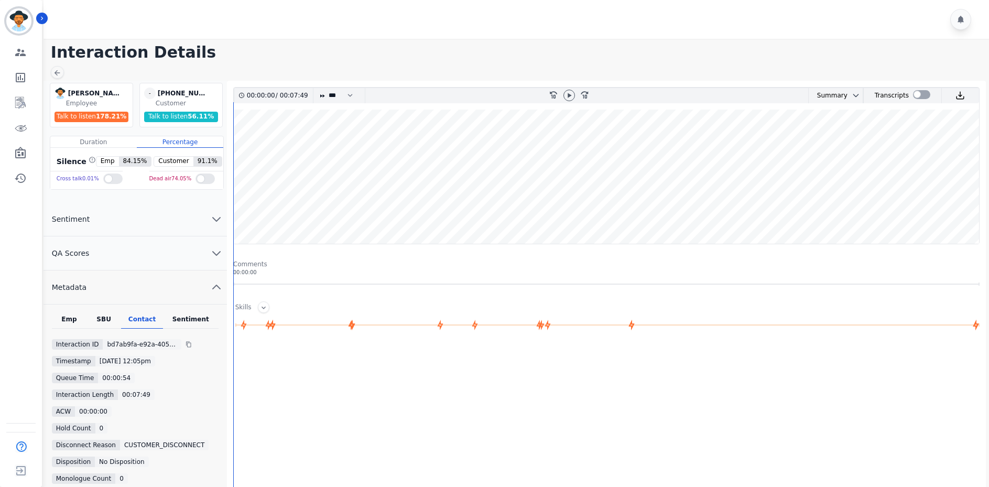
click at [129, 274] on button "Metadata" at bounding box center [135, 288] width 183 height 34
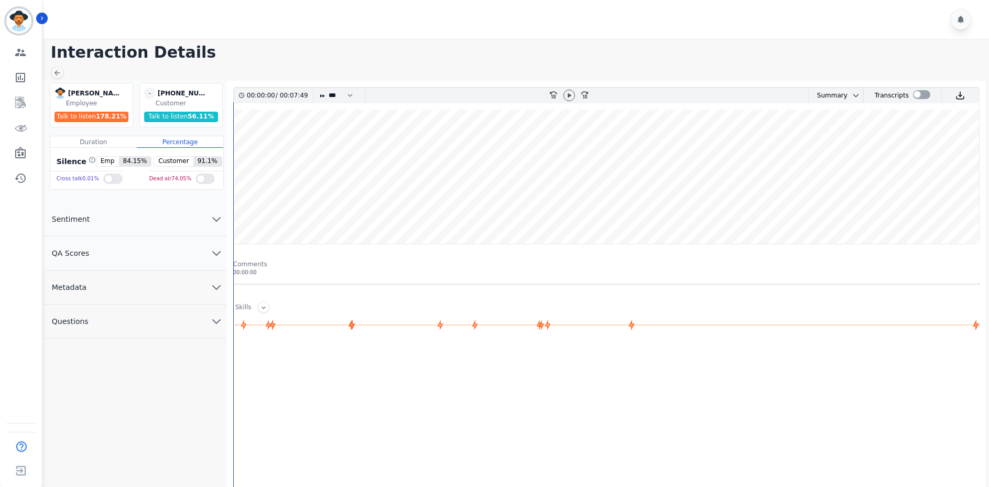
click at [149, 258] on button "QA Scores" at bounding box center [135, 253] width 183 height 34
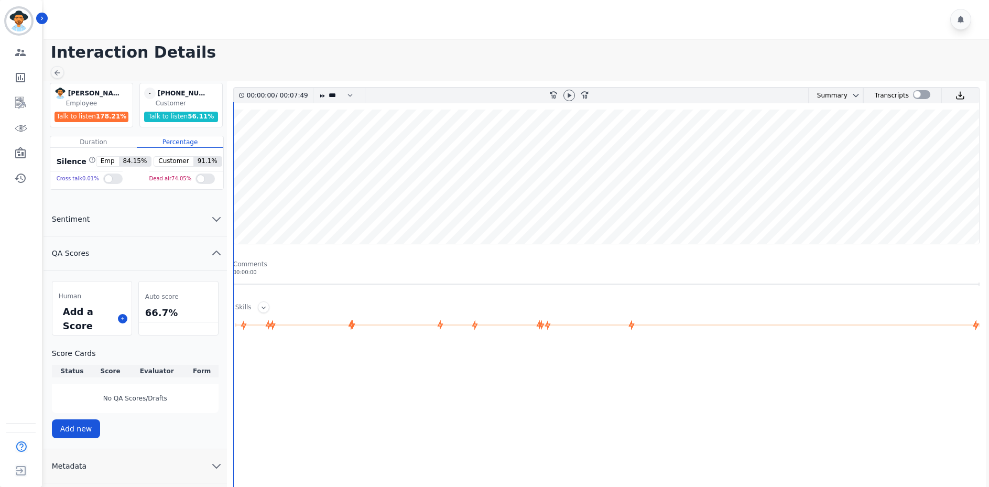
click at [115, 314] on div "Add a Score" at bounding box center [91, 318] width 79 height 33
click at [122, 317] on icon at bounding box center [122, 318] width 5 height 5
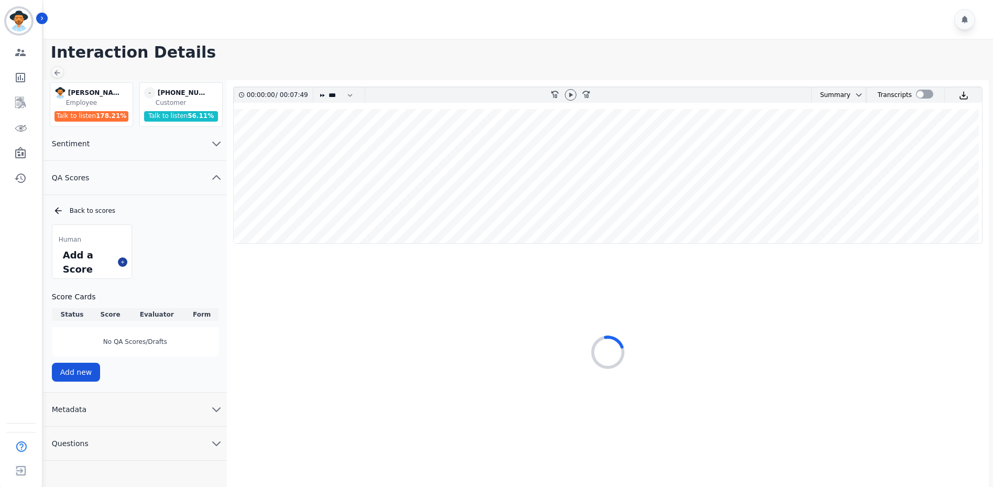
click at [122, 317] on th "Score" at bounding box center [110, 314] width 36 height 13
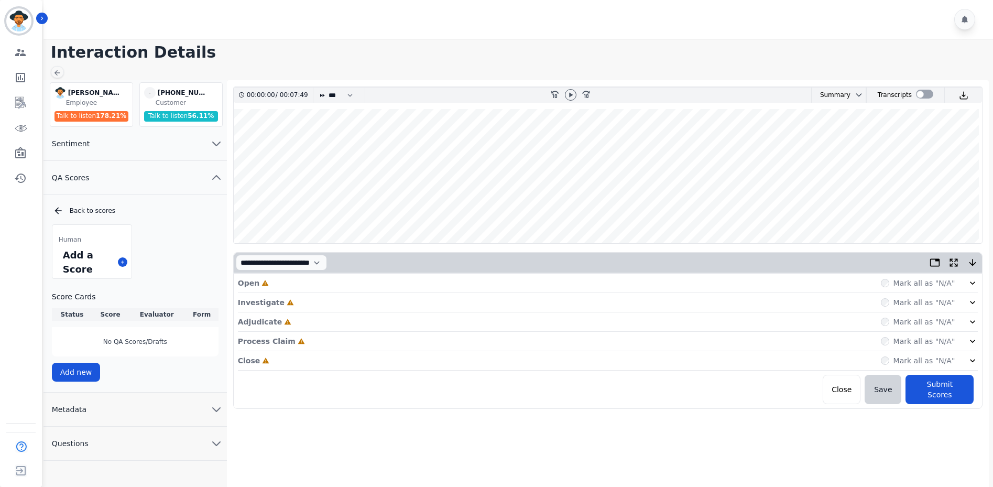
click at [339, 285] on div "Open Incomplete Mark all as "N/A"" at bounding box center [608, 283] width 741 height 19
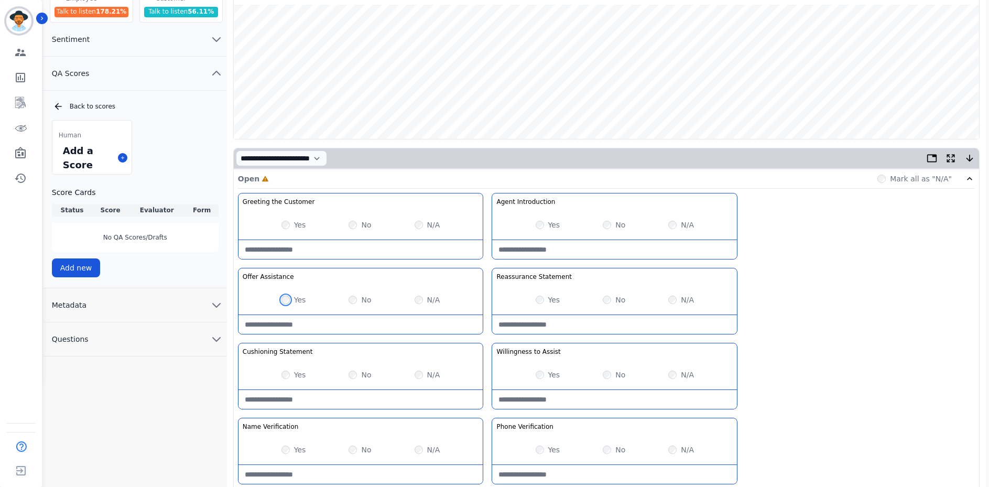
scroll to position [262, 0]
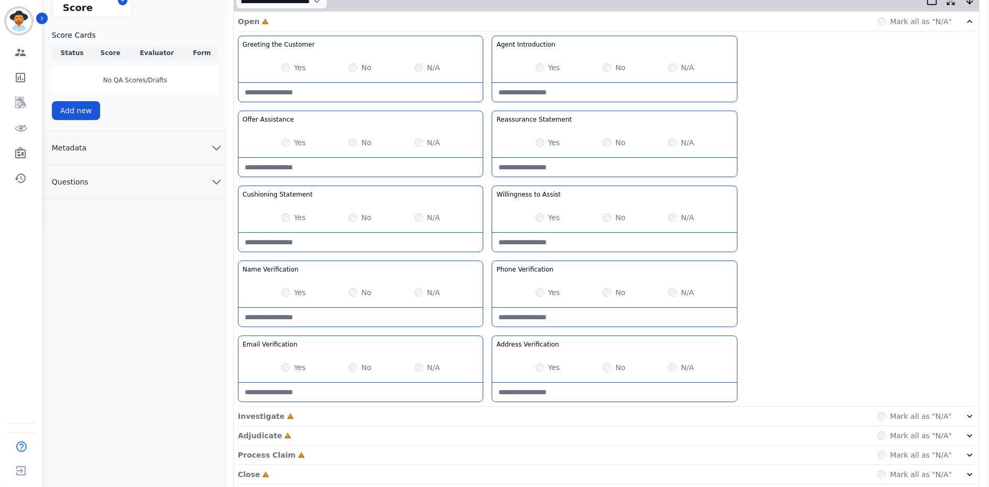
click at [542, 147] on div "Yes" at bounding box center [548, 142] width 25 height 10
click at [359, 221] on div "No" at bounding box center [360, 217] width 23 height 10
click at [539, 228] on div "Yes No N/A" at bounding box center [614, 217] width 245 height 29
click at [542, 223] on div "Yes No N/A" at bounding box center [614, 217] width 245 height 29
click at [530, 218] on div "Yes No N/A" at bounding box center [614, 217] width 245 height 29
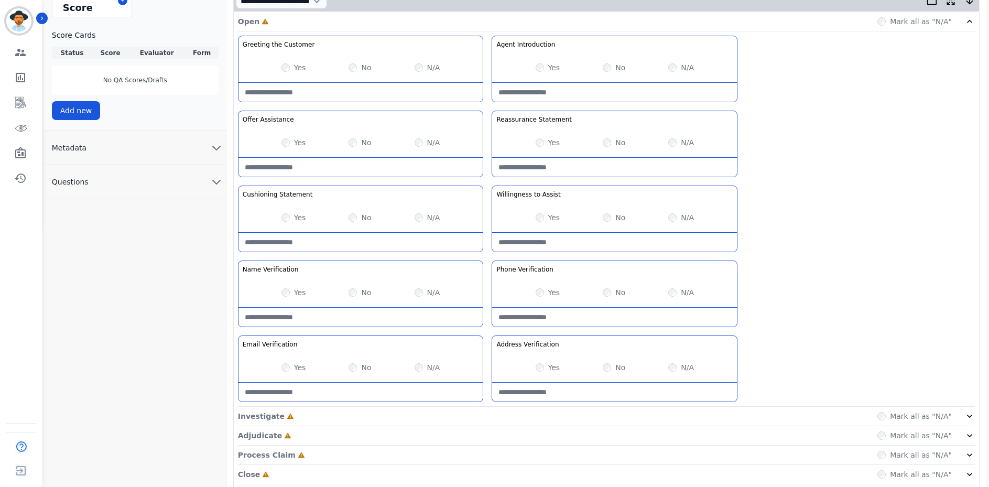
click at [598, 291] on div "Yes No N/A" at bounding box center [614, 292] width 245 height 29
click at [611, 292] on div "No" at bounding box center [614, 292] width 23 height 10
click at [293, 366] on div "Yes" at bounding box center [294, 367] width 25 height 10
click at [539, 362] on div "Yes No N/A" at bounding box center [614, 367] width 245 height 29
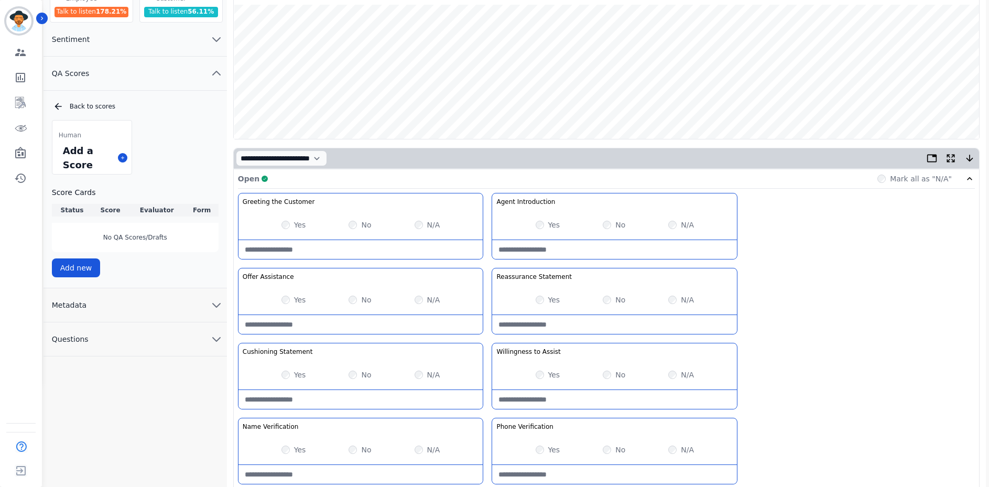
click at [407, 179] on div "Open Complete Mark all as "N/A"" at bounding box center [606, 178] width 737 height 19
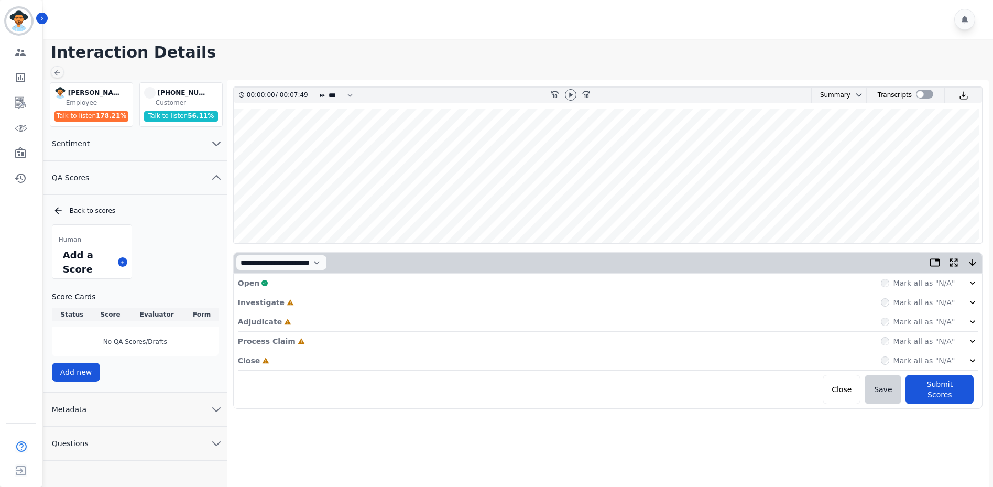
click at [309, 312] on div "Investigate Incomplete Mark all as "N/A"" at bounding box center [608, 321] width 741 height 19
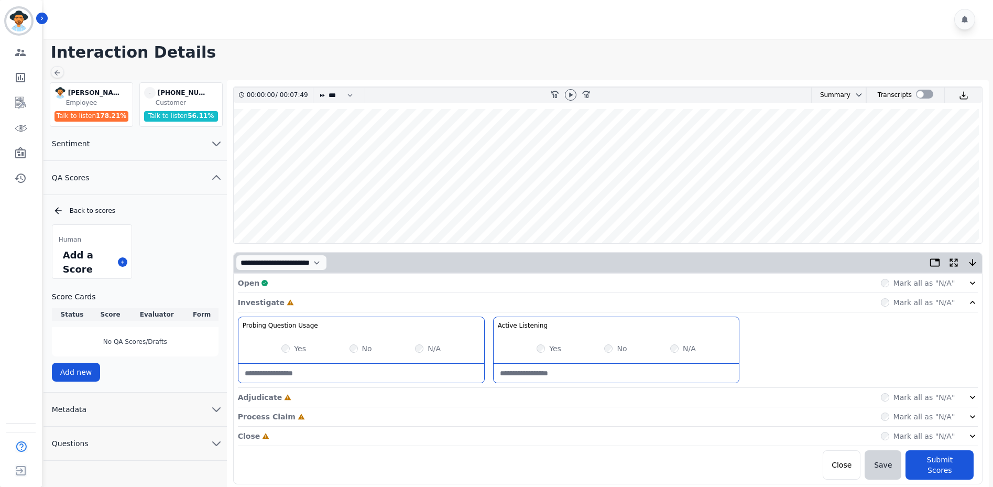
click at [282, 352] on div "Yes" at bounding box center [294, 348] width 25 height 10
click at [610, 354] on div "No" at bounding box center [615, 348] width 23 height 10
click at [564, 306] on div "Investigate Complete Mark all as "N/A"" at bounding box center [608, 302] width 741 height 19
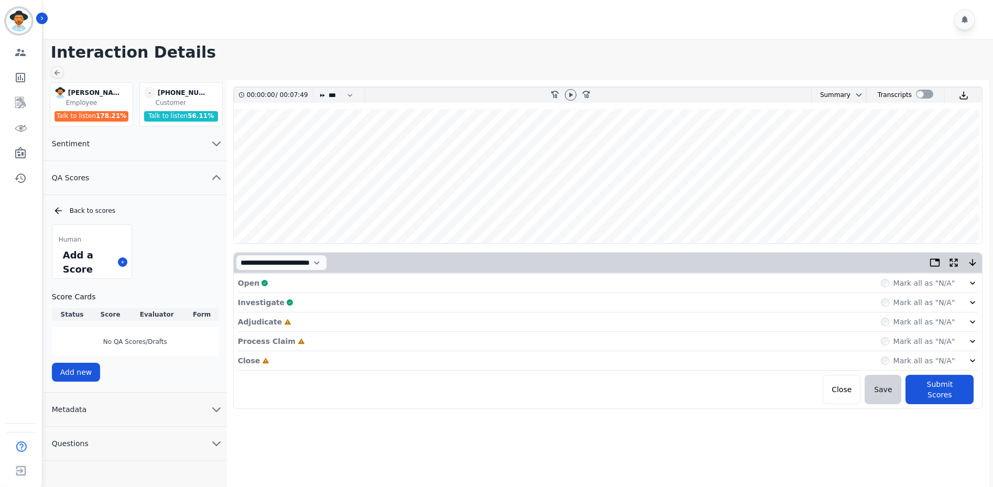
click at [354, 332] on div "Process Claim Incomplete Mark all as "N/A"" at bounding box center [608, 341] width 741 height 19
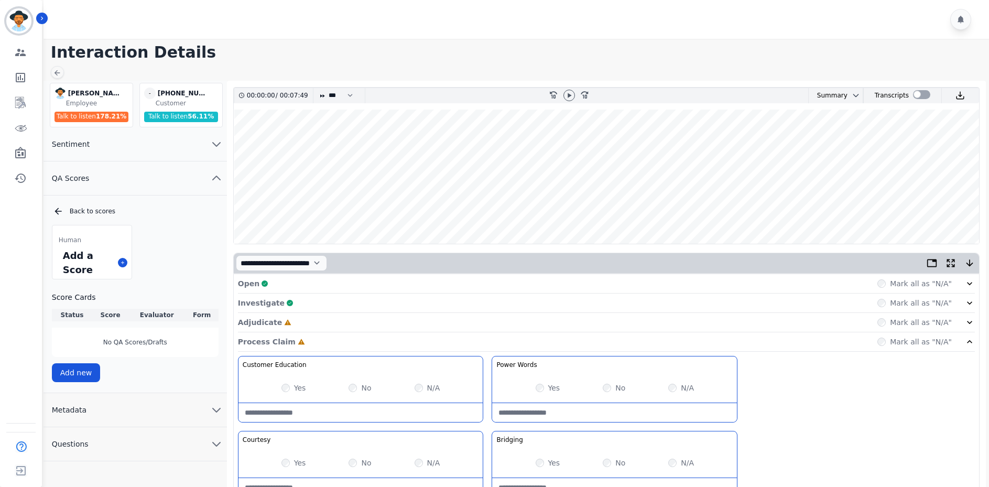
click at [354, 321] on div "Adjudicate Incomplete Mark all as "N/A"" at bounding box center [606, 322] width 737 height 19
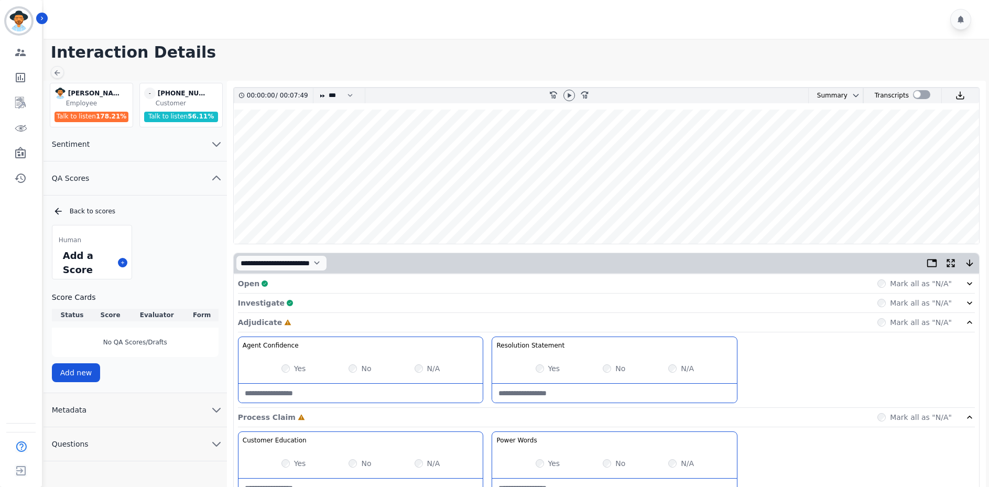
click at [292, 371] on div "Yes" at bounding box center [294, 368] width 25 height 10
click at [547, 370] on div "Yes" at bounding box center [548, 368] width 25 height 10
drag, startPoint x: 530, startPoint y: 368, endPoint x: 535, endPoint y: 370, distance: 5.5
click at [530, 368] on div "Yes No N/A" at bounding box center [614, 368] width 245 height 29
click at [543, 369] on div "Yes" at bounding box center [548, 368] width 25 height 10
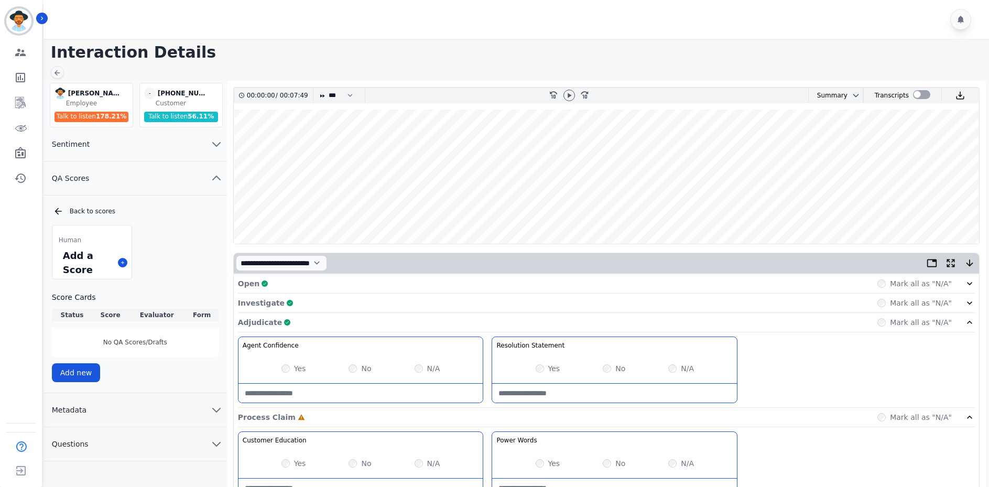
click at [288, 458] on div "Yes" at bounding box center [294, 463] width 25 height 10
click at [291, 460] on div "Yes" at bounding box center [294, 463] width 25 height 10
click at [291, 462] on div "Yes" at bounding box center [294, 463] width 25 height 10
click at [547, 463] on div "Yes" at bounding box center [548, 463] width 25 height 10
click at [546, 462] on div "Yes" at bounding box center [548, 463] width 25 height 10
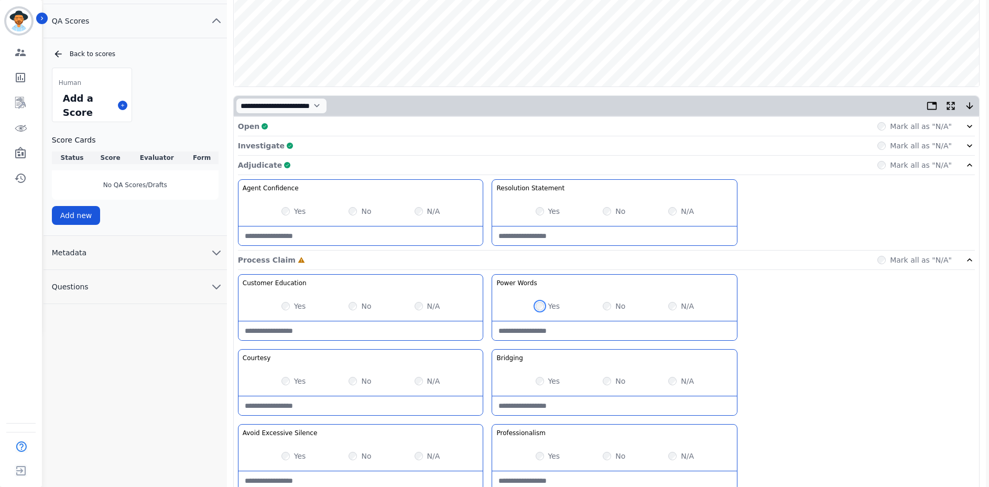
scroll to position [221, 0]
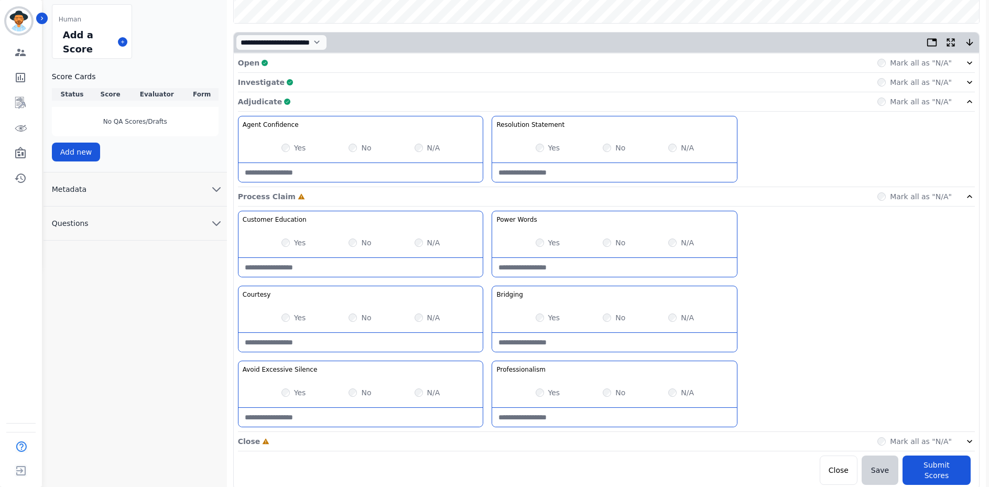
click at [290, 325] on div "Yes No N/A" at bounding box center [361, 317] width 245 height 29
click at [610, 323] on div "Yes No N/A" at bounding box center [614, 317] width 245 height 29
click at [425, 187] on div "Adjudicate Complete Mark all as "N/A"" at bounding box center [606, 196] width 737 height 19
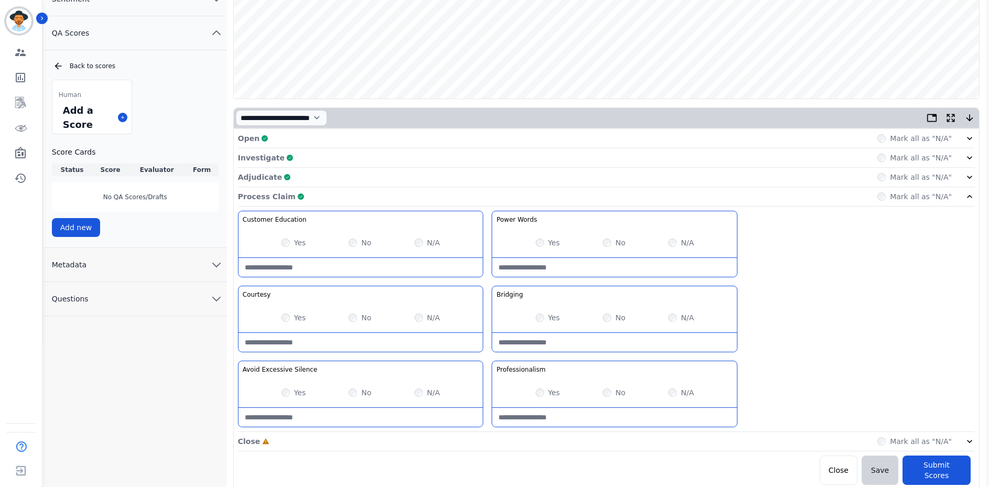
click at [355, 196] on div "Process Claim Complete Mark all as "N/A"" at bounding box center [606, 196] width 737 height 19
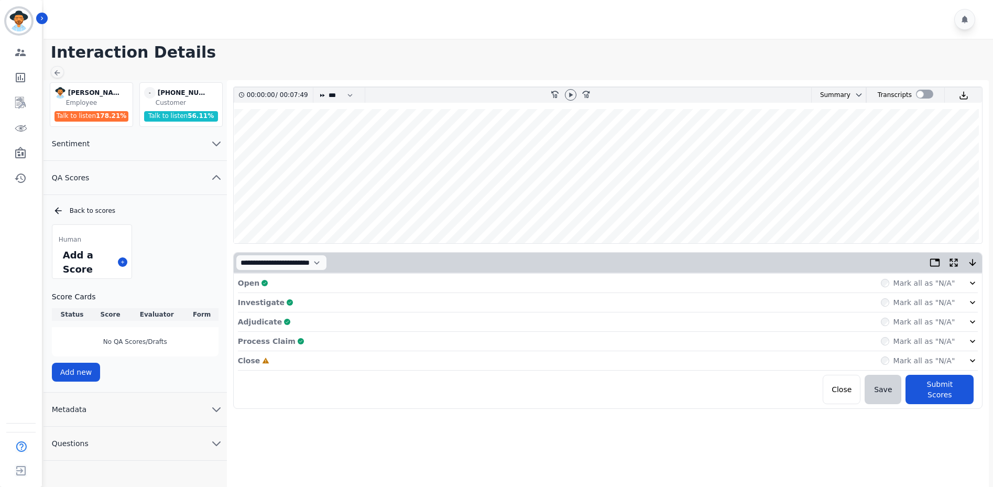
click at [302, 364] on div "Close Incomplete Mark all as "N/A"" at bounding box center [608, 360] width 741 height 19
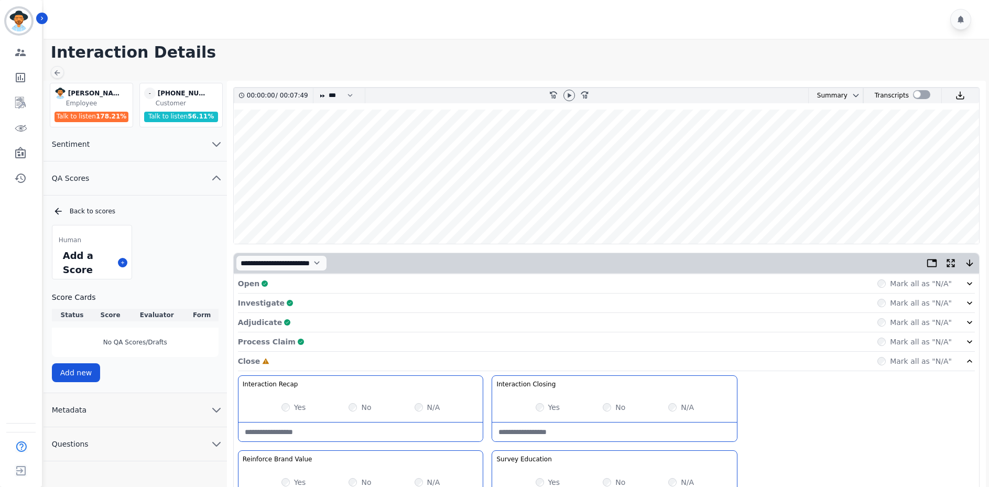
scroll to position [70, 0]
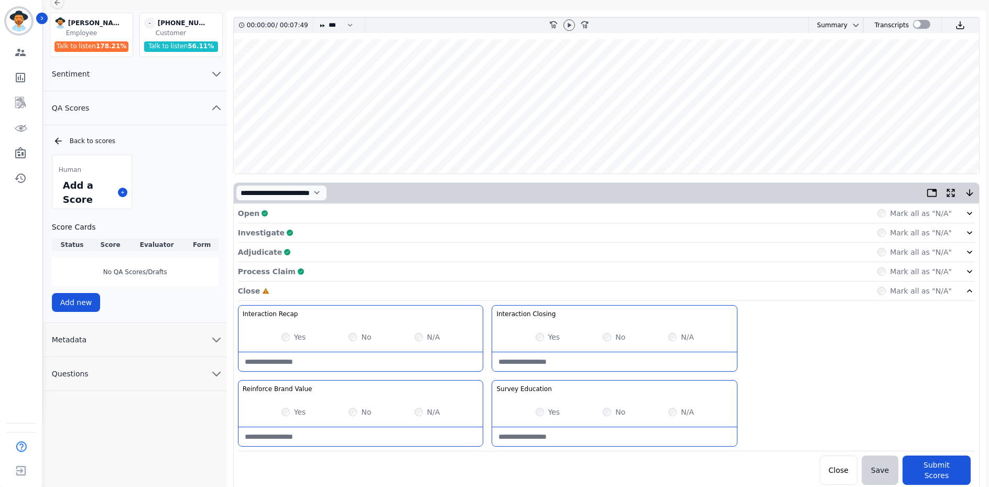
click at [545, 334] on div "Yes" at bounding box center [548, 337] width 25 height 10
drag, startPoint x: 281, startPoint y: 407, endPoint x: 282, endPoint y: 414, distance: 6.8
click at [281, 413] on div "Yes No N/A" at bounding box center [361, 411] width 245 height 29
click at [940, 463] on button "Submit Scores" at bounding box center [937, 470] width 68 height 29
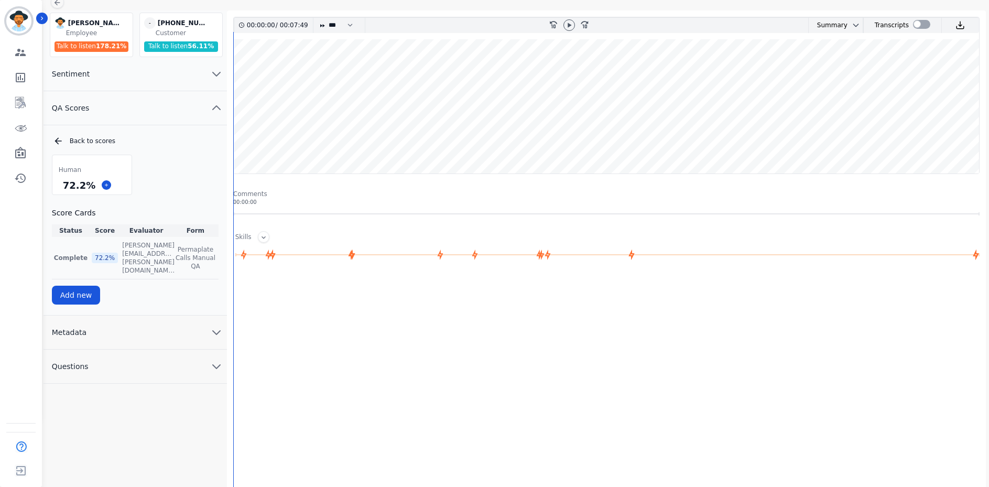
click at [120, 241] on td "[PERSON_NAME][EMAIL_ADDRESS][PERSON_NAME][DOMAIN_NAME] [PERSON_NAME][DOMAIN_NAM…" at bounding box center [146, 258] width 52 height 42
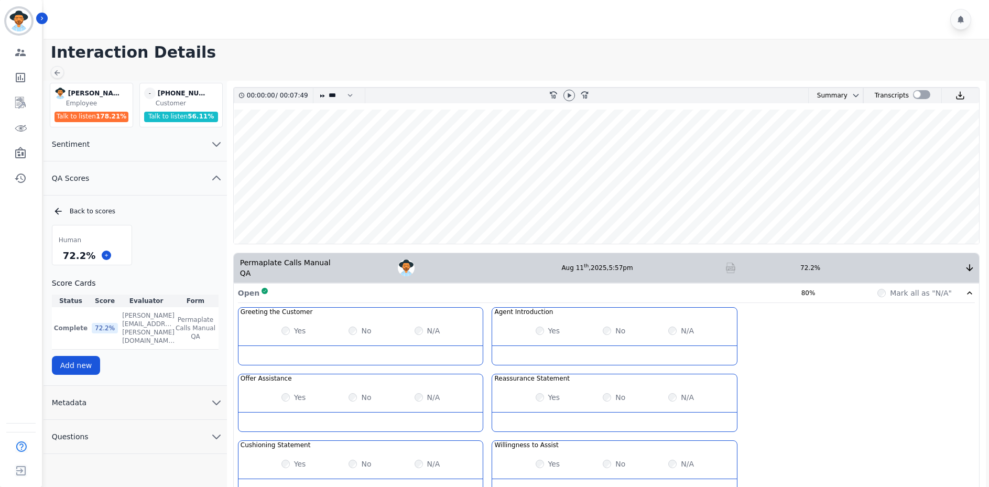
scroll to position [224, 0]
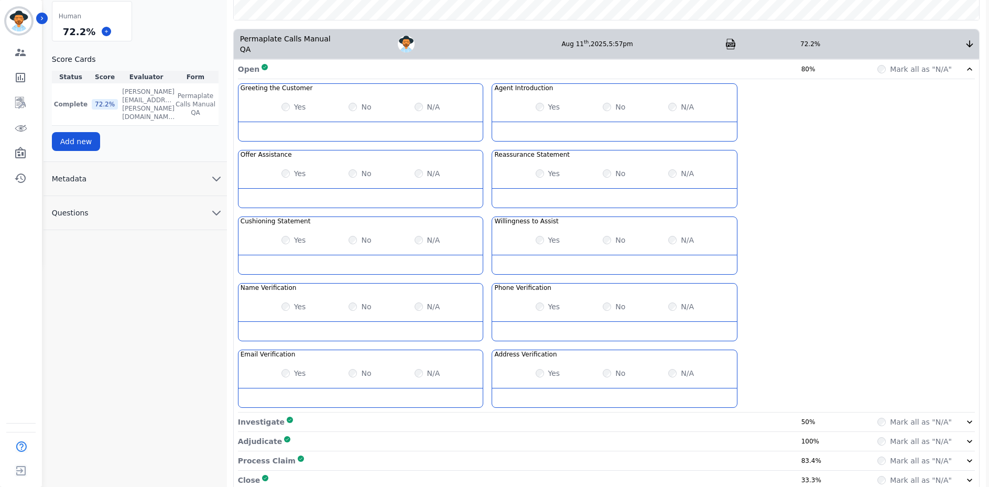
click at [178, 172] on button "Metadata" at bounding box center [135, 179] width 183 height 34
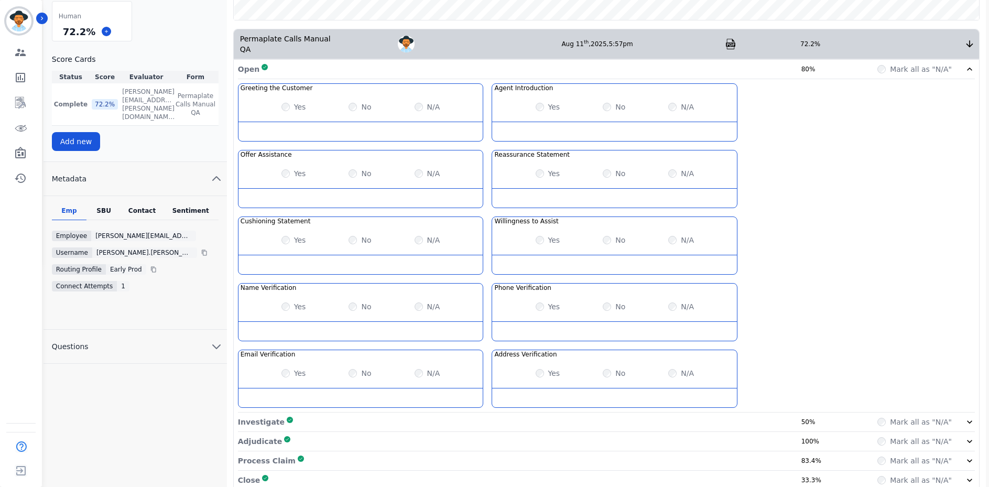
click at [152, 207] on div "Contact" at bounding box center [142, 214] width 42 height 14
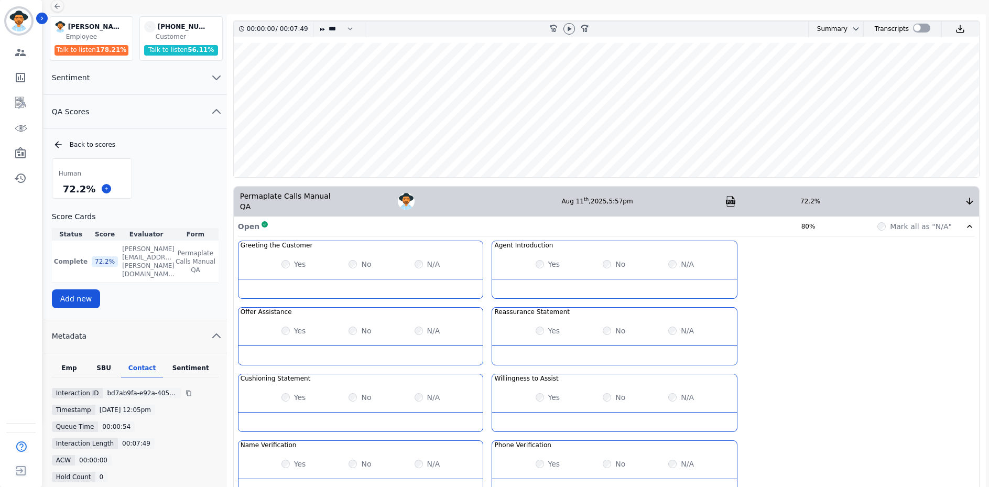
scroll to position [0, 0]
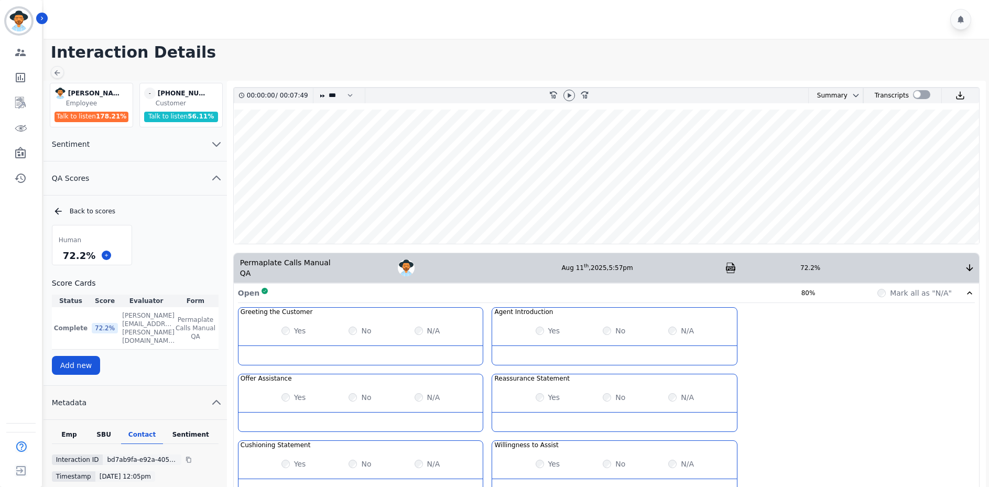
click at [534, 288] on div "Open Complete 80%" at bounding box center [533, 293] width 590 height 10
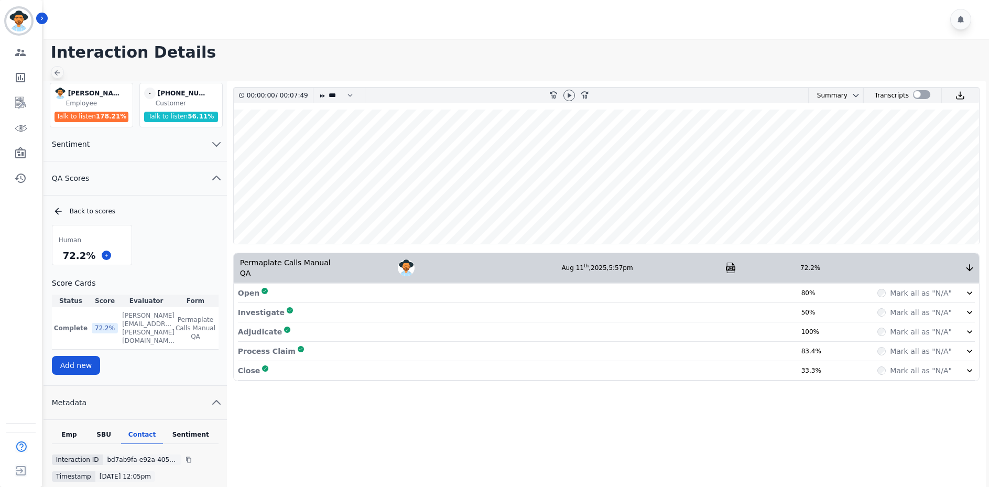
click at [60, 66] on div at bounding box center [57, 72] width 13 height 13
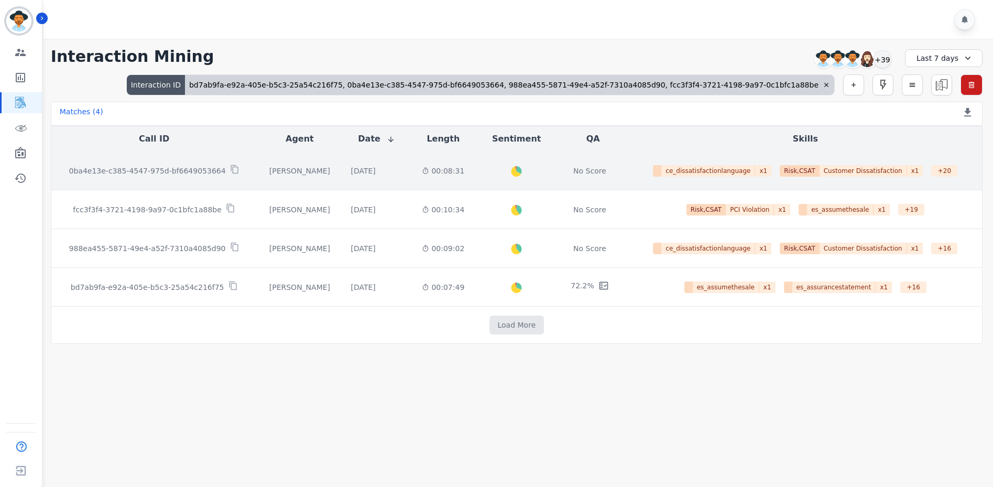
click at [173, 171] on p "0ba4e13e-c385-4547-975d-bf6649053664" at bounding box center [147, 171] width 157 height 10
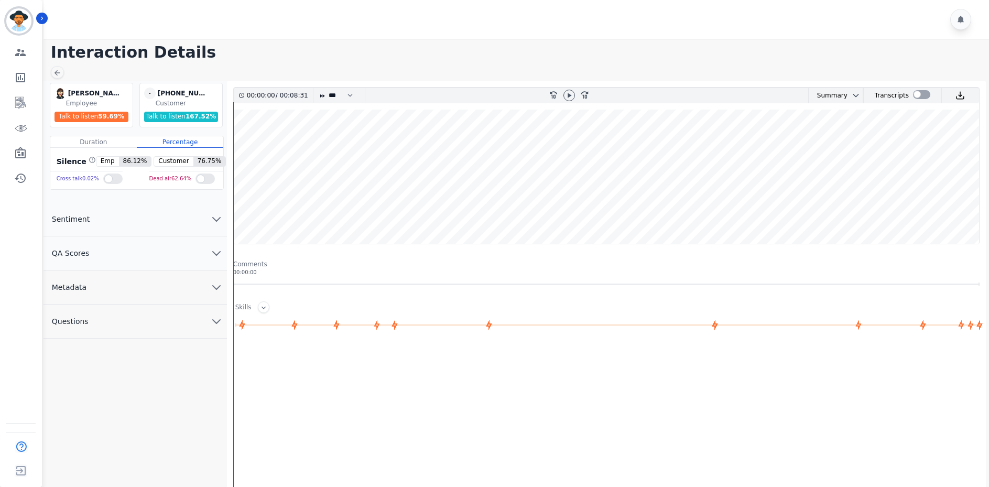
click at [192, 256] on button "QA Scores" at bounding box center [135, 253] width 183 height 34
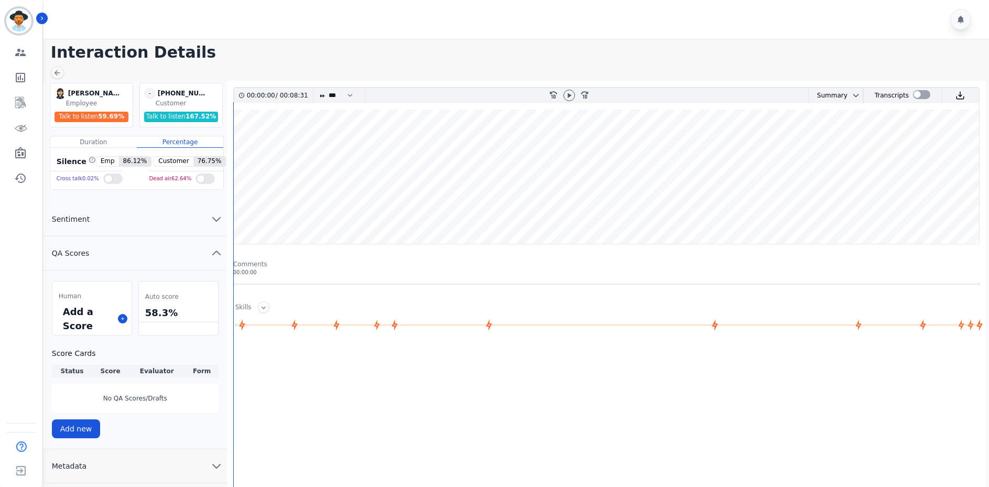
click at [129, 320] on div "Add a Score" at bounding box center [91, 318] width 79 height 33
click at [121, 320] on icon at bounding box center [122, 318] width 5 height 5
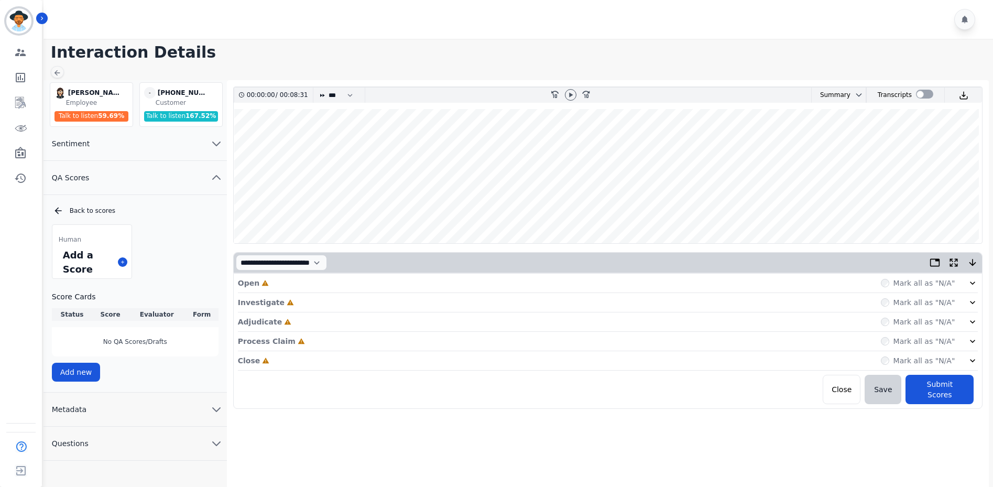
click at [332, 290] on div "Open Incomplete Mark all as "N/A"" at bounding box center [608, 283] width 741 height 19
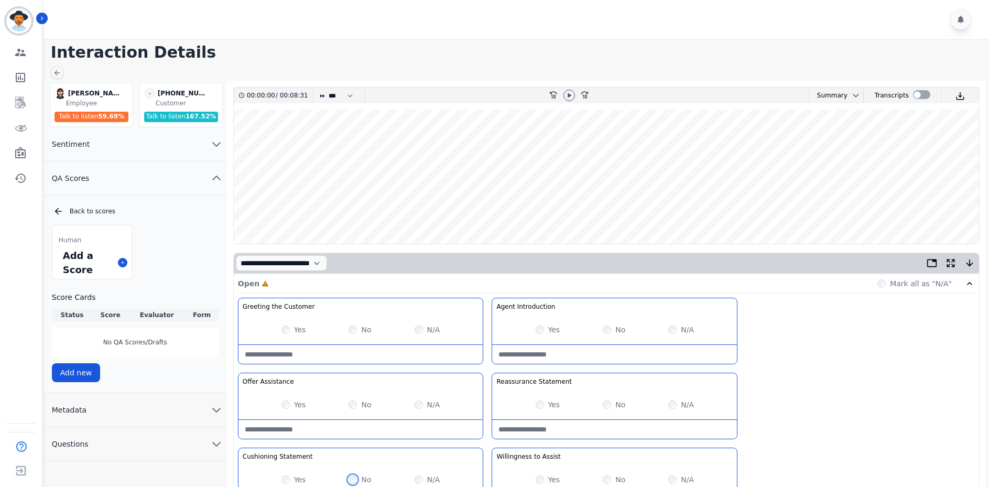
scroll to position [105, 0]
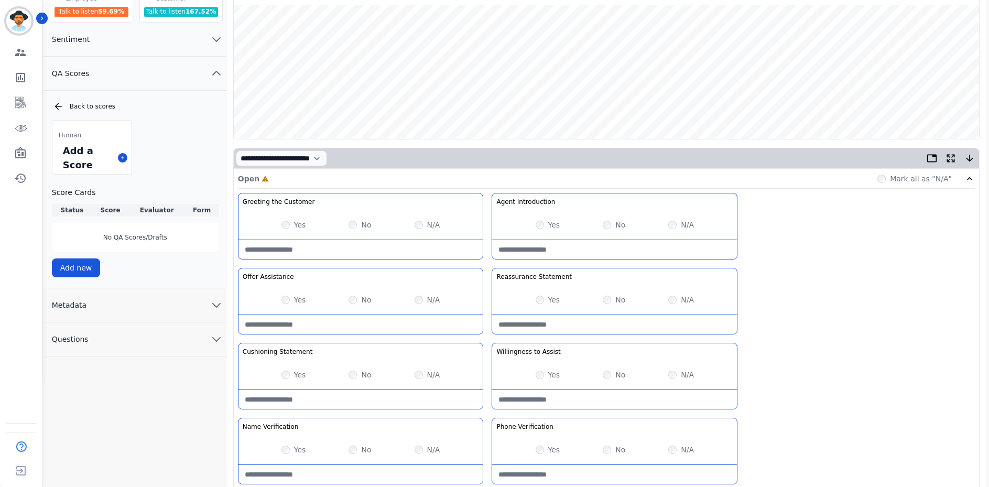
click at [545, 378] on div "Yes" at bounding box center [548, 375] width 25 height 10
click at [543, 377] on div "Yes" at bounding box center [548, 375] width 25 height 10
click at [542, 376] on div "Yes" at bounding box center [548, 375] width 25 height 10
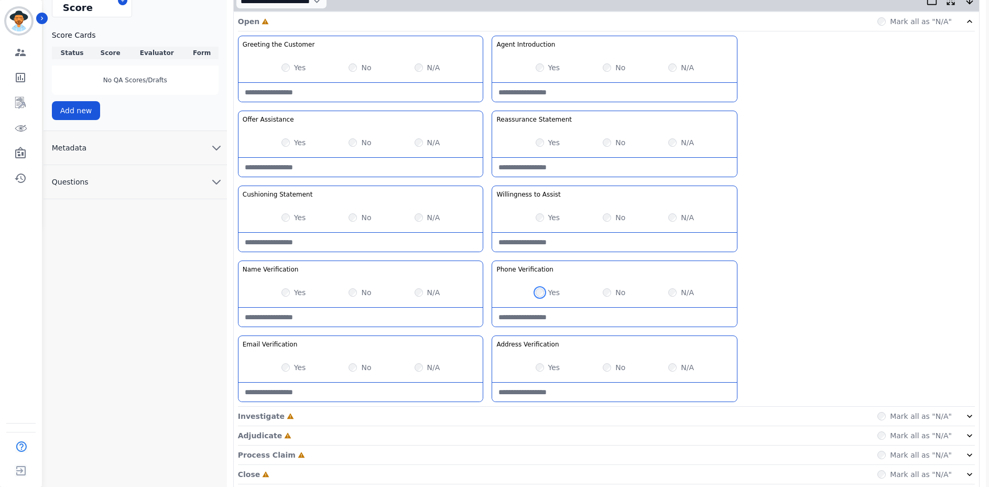
scroll to position [295, 0]
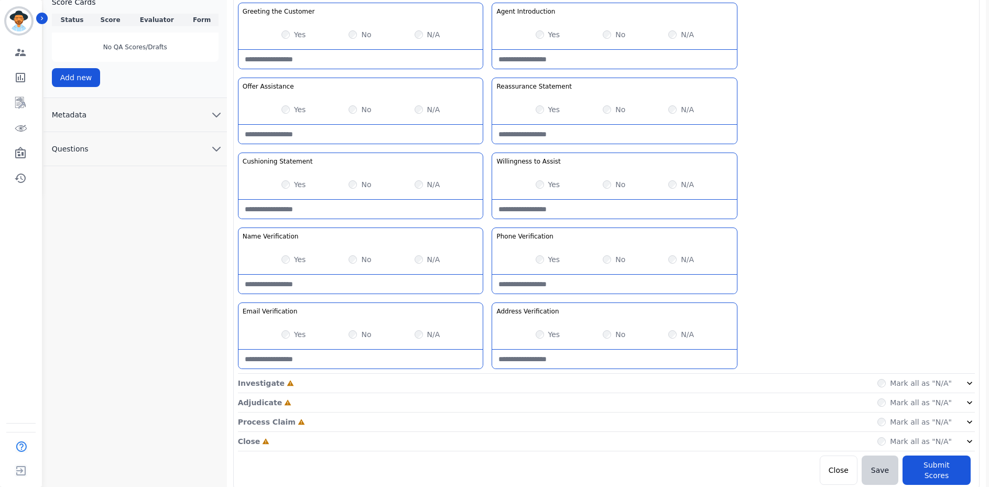
click at [293, 333] on div "Yes" at bounding box center [294, 334] width 25 height 10
click at [543, 329] on div "Yes" at bounding box center [548, 334] width 25 height 10
click at [533, 332] on div "Yes No N/A" at bounding box center [614, 334] width 245 height 29
click at [340, 393] on div "Investigate Incomplete Mark all as "N/A"" at bounding box center [606, 402] width 737 height 19
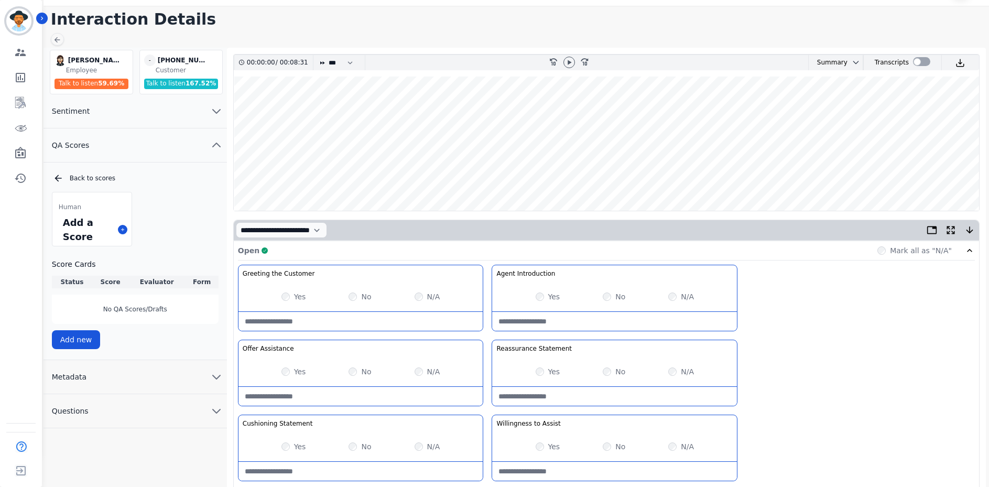
scroll to position [0, 0]
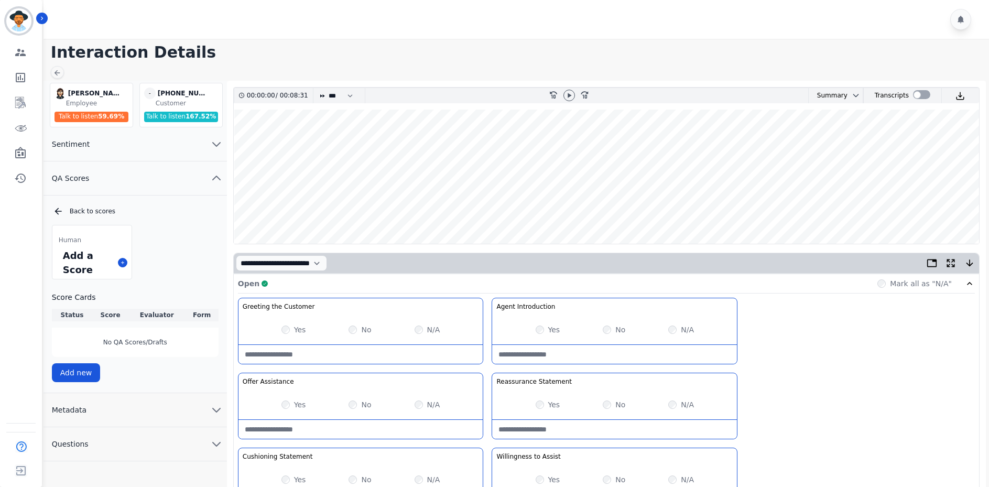
click at [352, 287] on div "Open Complete Mark all as "N/A"" at bounding box center [606, 283] width 737 height 19
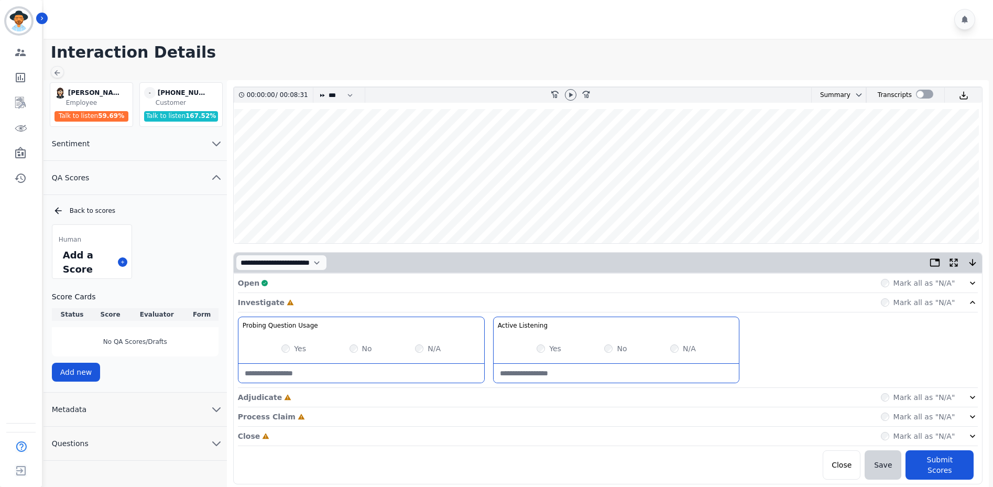
click at [547, 349] on div "Yes" at bounding box center [549, 348] width 25 height 10
click at [538, 343] on div "Yes No N/A" at bounding box center [617, 348] width 246 height 29
click at [376, 315] on div "Open Complete Mark all as "N/A" Investigate Complete Mark all as "N/A" Probing …" at bounding box center [608, 377] width 749 height 206
click at [377, 308] on div "Investigate Complete Mark all as "N/A"" at bounding box center [608, 302] width 741 height 19
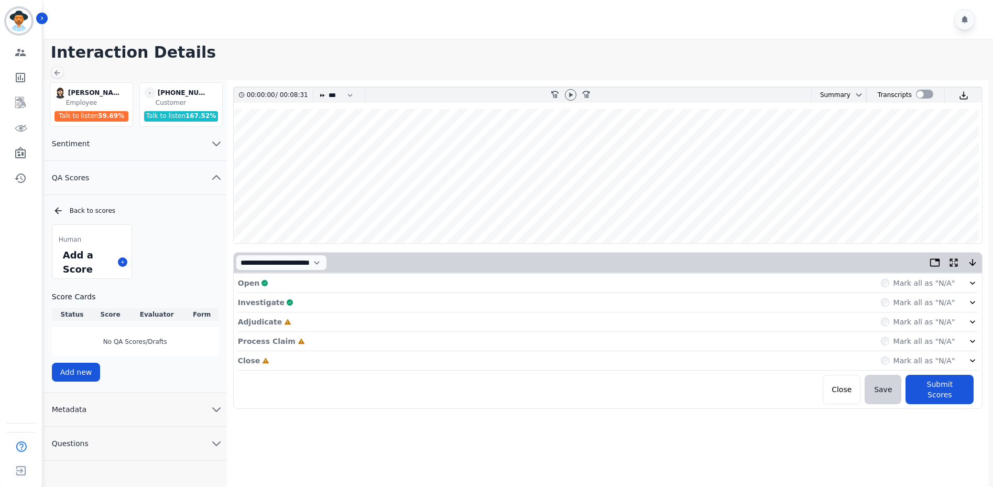
click at [343, 351] on div "Adjudicate Incomplete Mark all as "N/A"" at bounding box center [608, 360] width 741 height 19
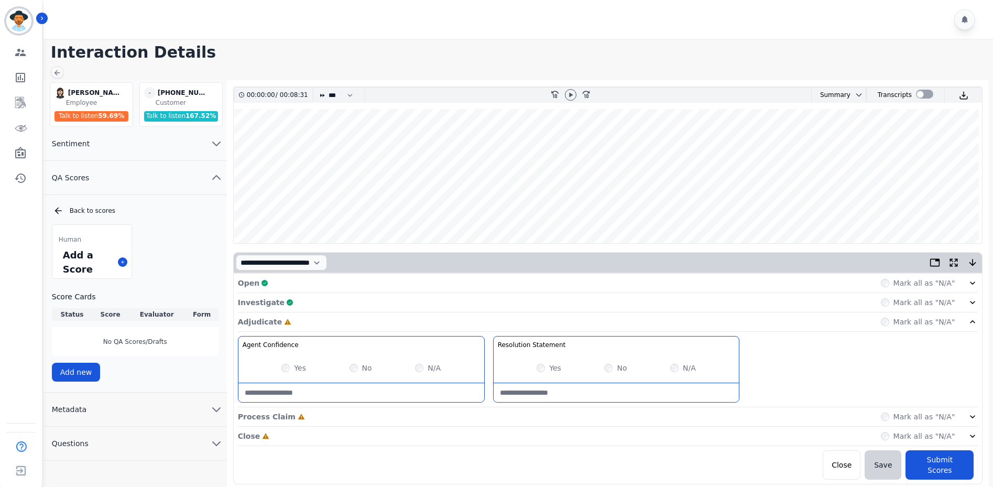
click at [538, 374] on div "Yes No N/A" at bounding box center [617, 367] width 246 height 29
click at [498, 407] on div "Adjudicate Complete Mark all as "N/A"" at bounding box center [608, 416] width 741 height 19
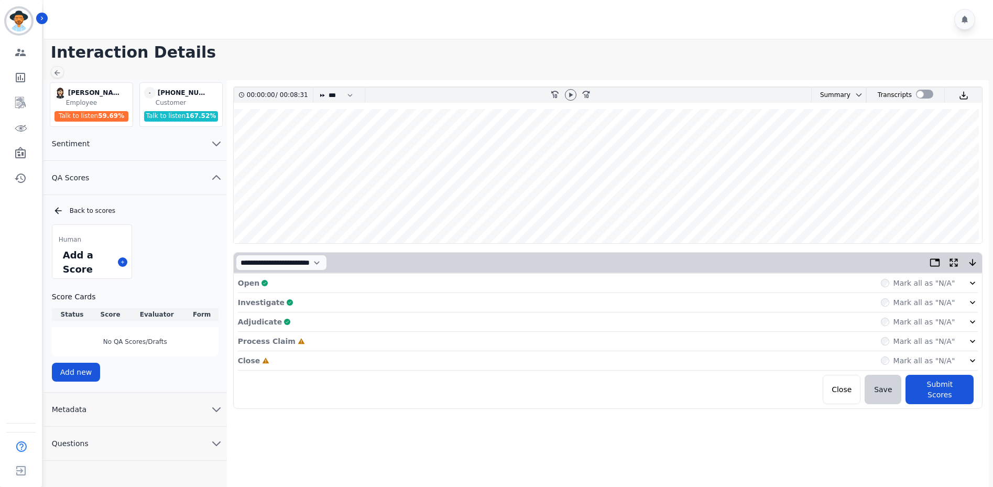
click at [374, 341] on div "Process Claim Incomplete Mark all as "N/A"" at bounding box center [608, 341] width 741 height 19
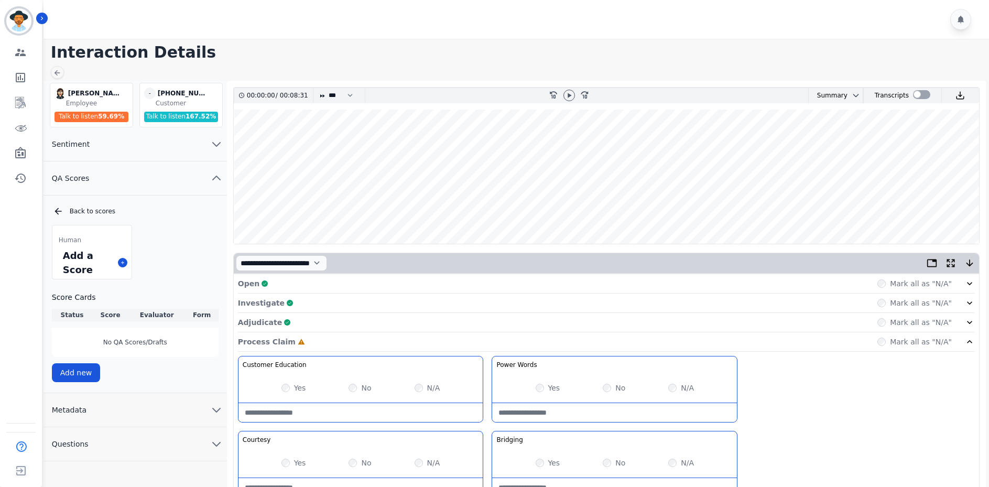
scroll to position [105, 0]
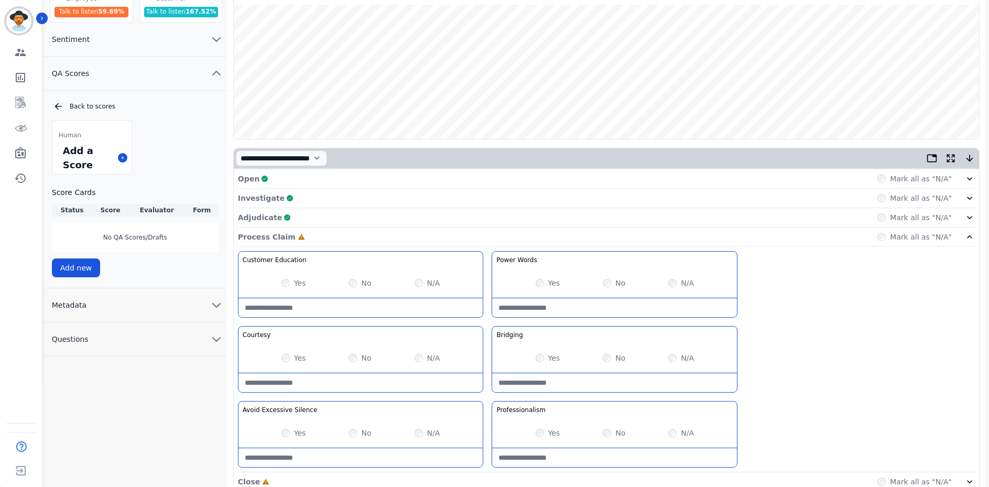
click at [544, 361] on div "Yes" at bounding box center [548, 358] width 25 height 10
click at [546, 356] on div "Yes" at bounding box center [548, 358] width 25 height 10
click at [353, 439] on div "Yes No N/A" at bounding box center [361, 432] width 245 height 29
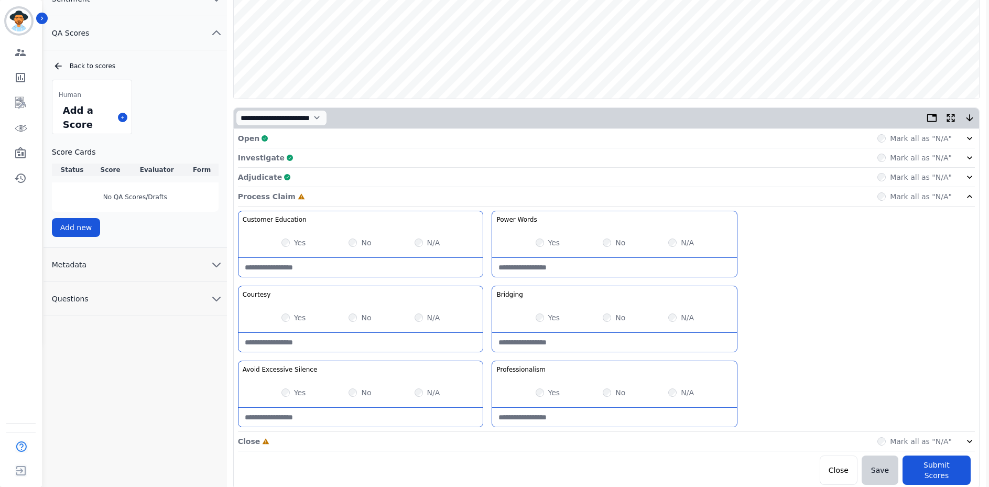
click at [537, 398] on div "Yes No N/A" at bounding box center [614, 392] width 245 height 29
click at [442, 202] on div "Process Claim Complete Mark all as "N/A"" at bounding box center [606, 196] width 737 height 19
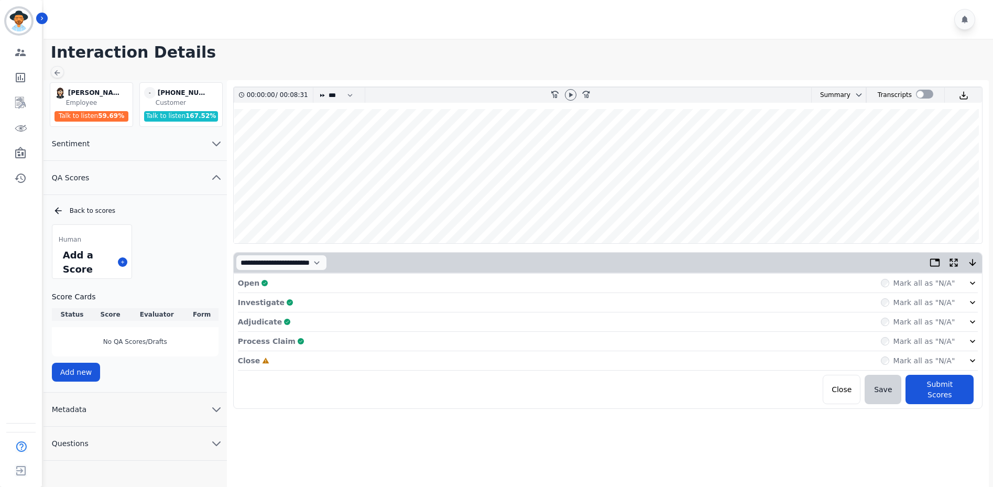
click at [341, 365] on div "Close Incomplete Mark all as "N/A"" at bounding box center [608, 360] width 741 height 19
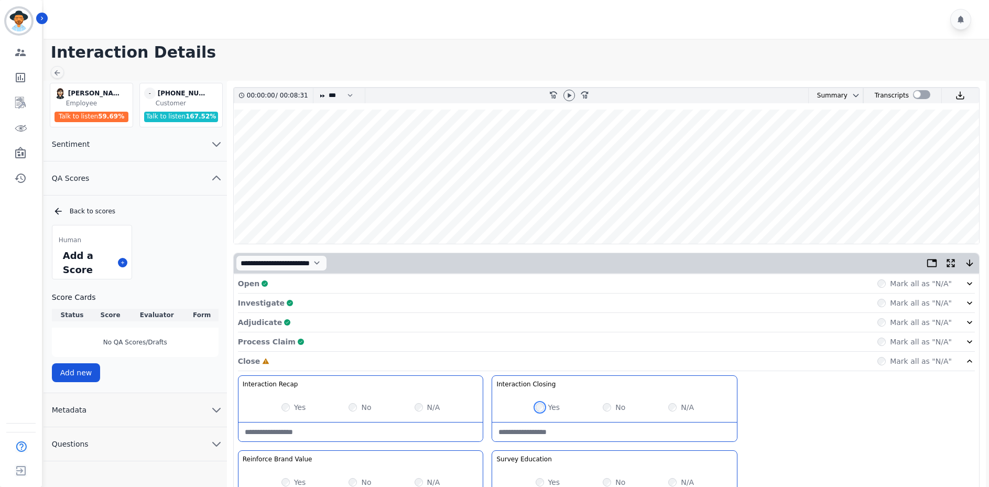
scroll to position [70, 0]
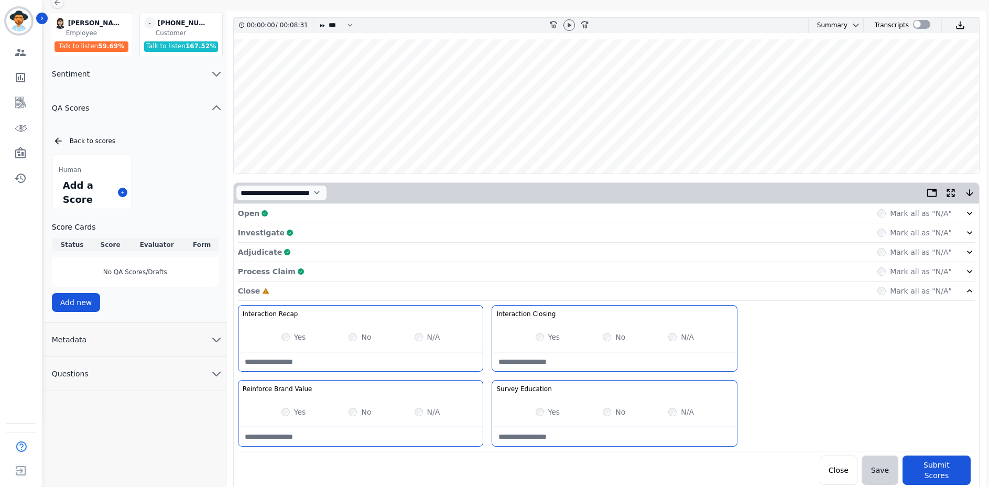
click at [289, 408] on div "Yes" at bounding box center [294, 412] width 25 height 10
click at [290, 414] on div "Yes" at bounding box center [294, 412] width 25 height 10
click at [931, 461] on button "Submit Scores" at bounding box center [937, 470] width 68 height 29
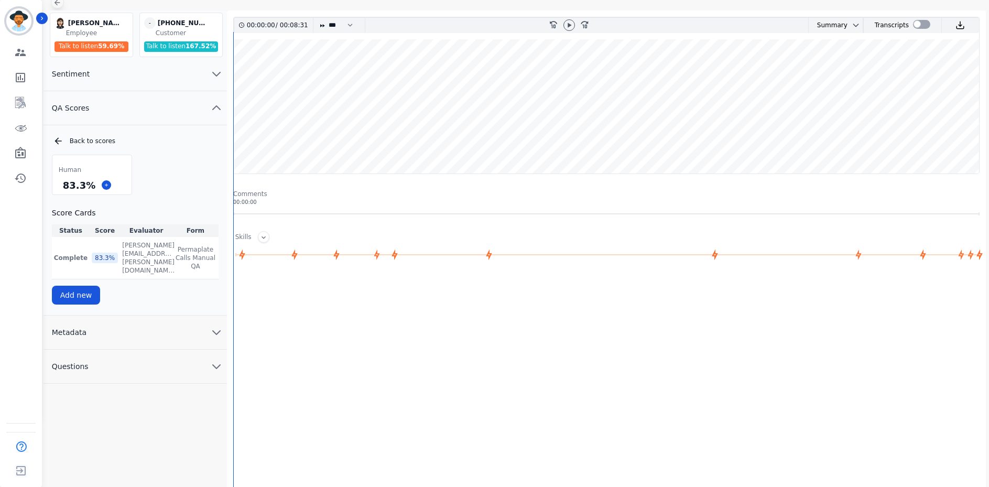
click at [57, 4] on icon at bounding box center [58, 3] width 6 height 6
